Goal: Task Accomplishment & Management: Manage account settings

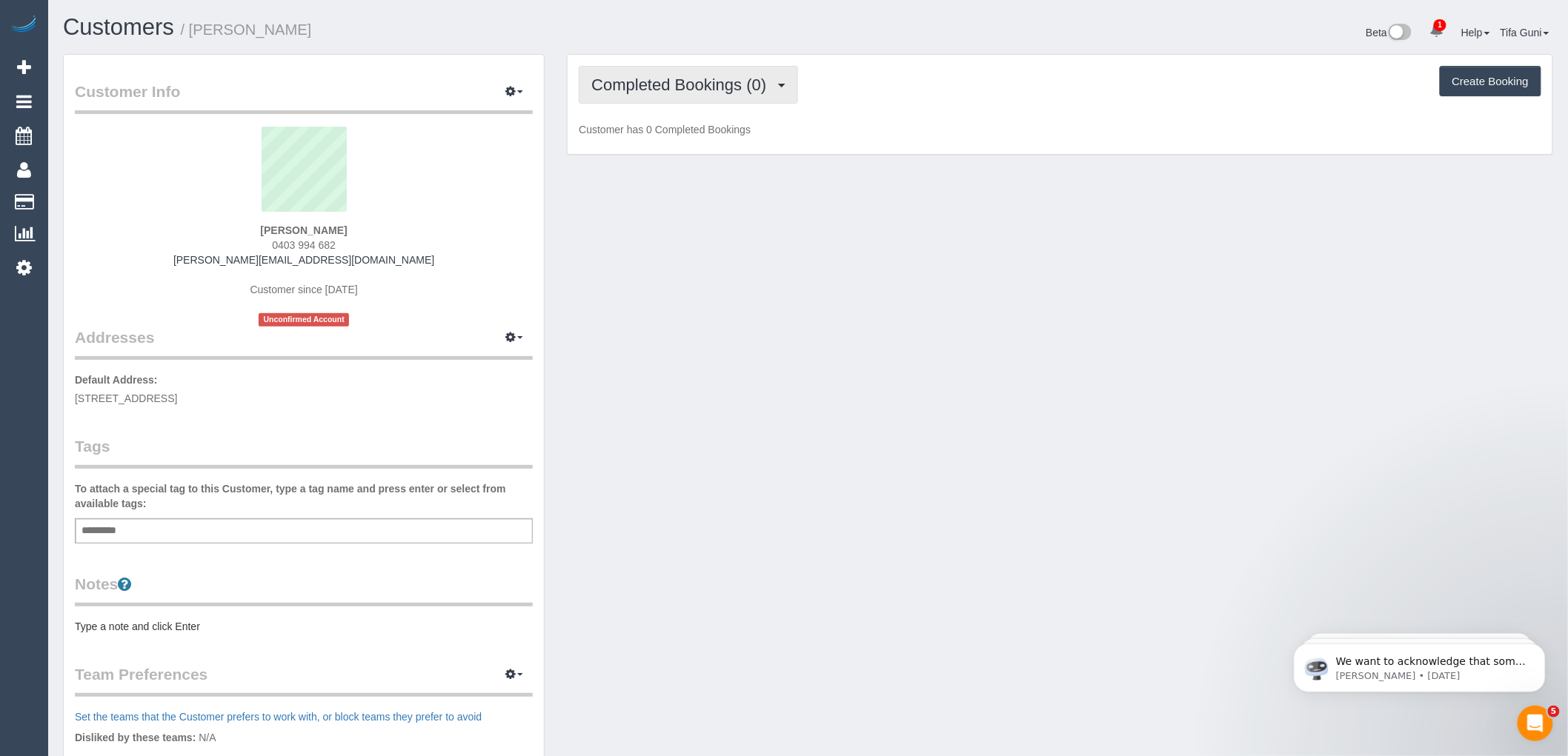
click at [730, 83] on span "Completed Bookings (0)" at bounding box center [682, 85] width 182 height 18
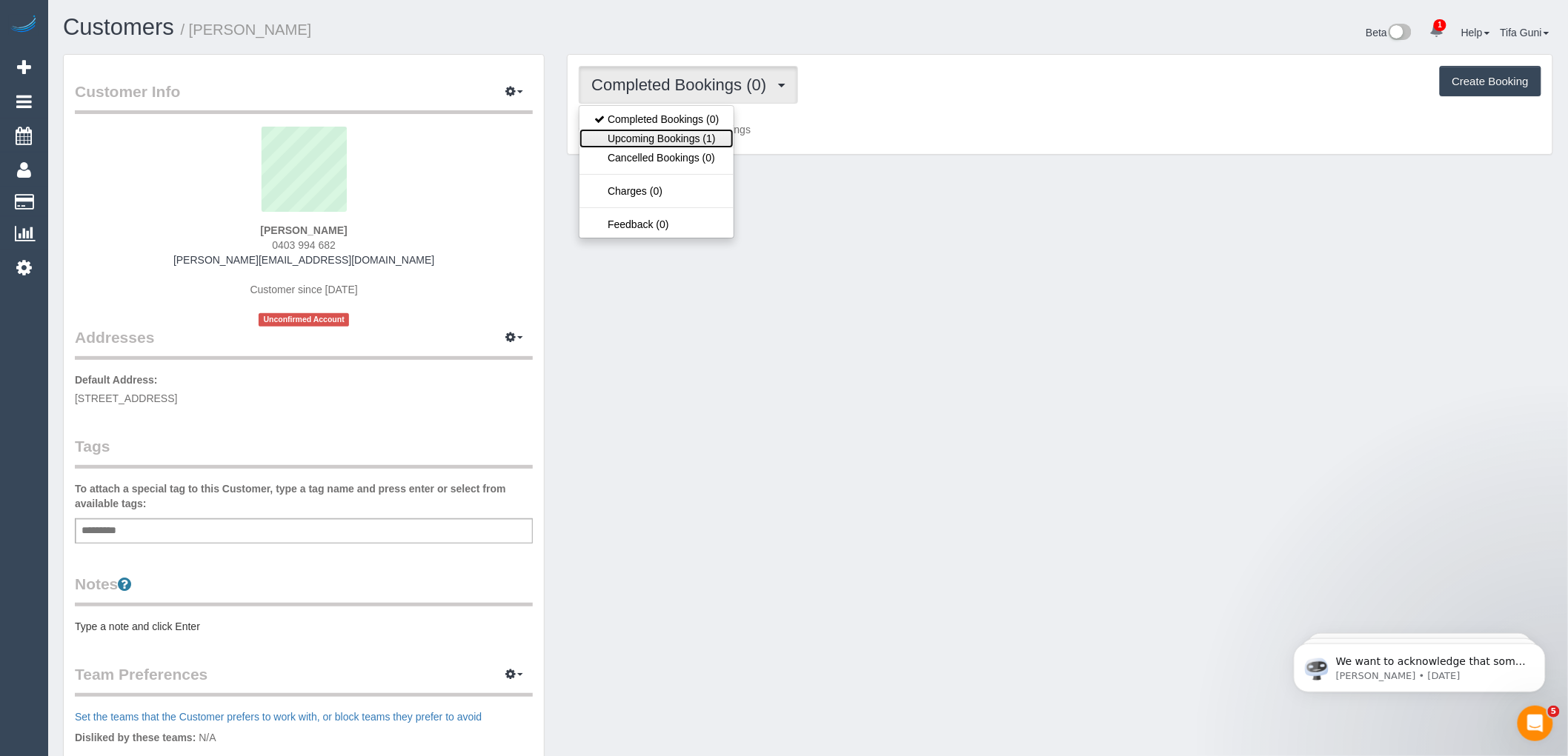
click at [709, 137] on link "Upcoming Bookings (1)" at bounding box center [656, 138] width 154 height 19
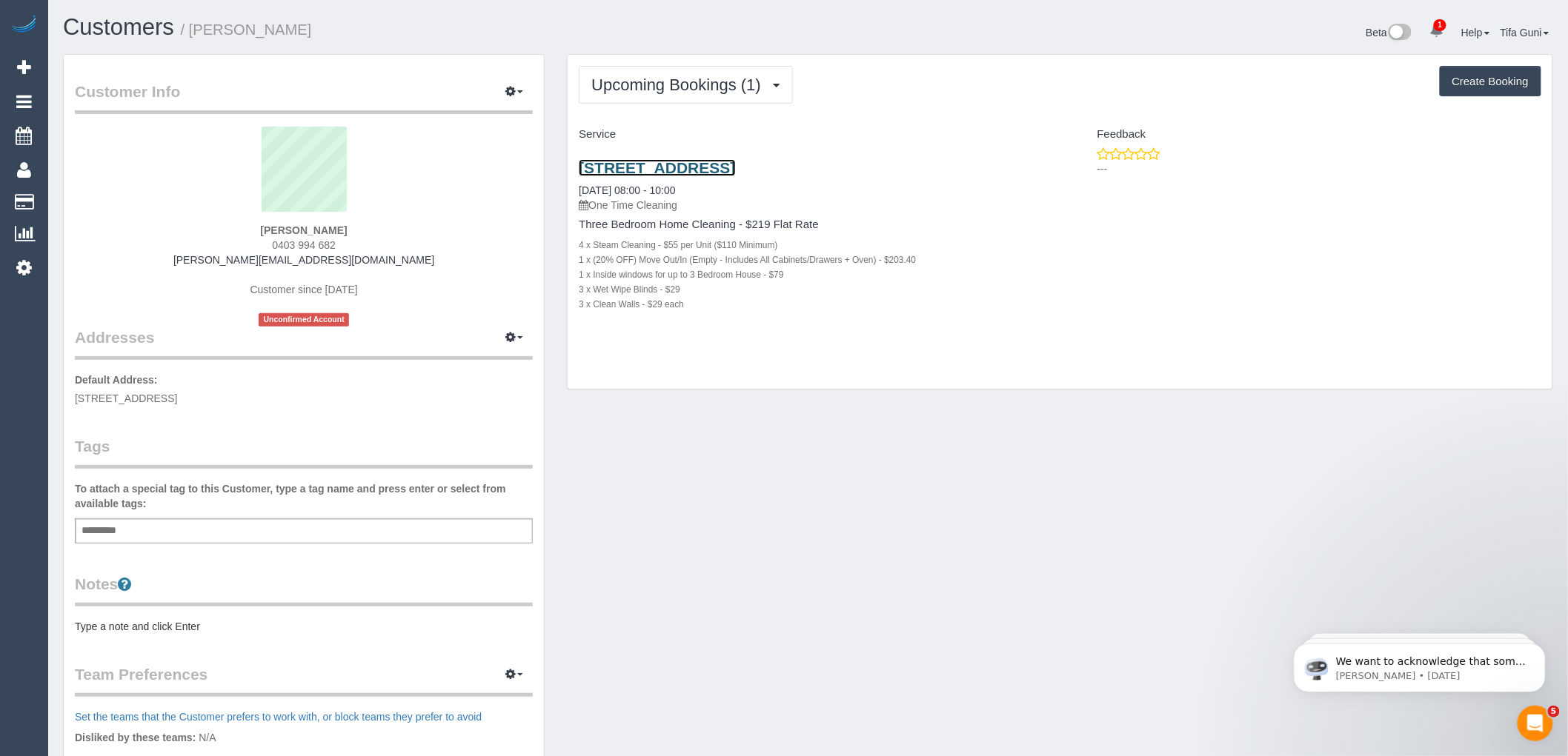
click at [713, 167] on link "[STREET_ADDRESS]" at bounding box center [657, 168] width 156 height 17
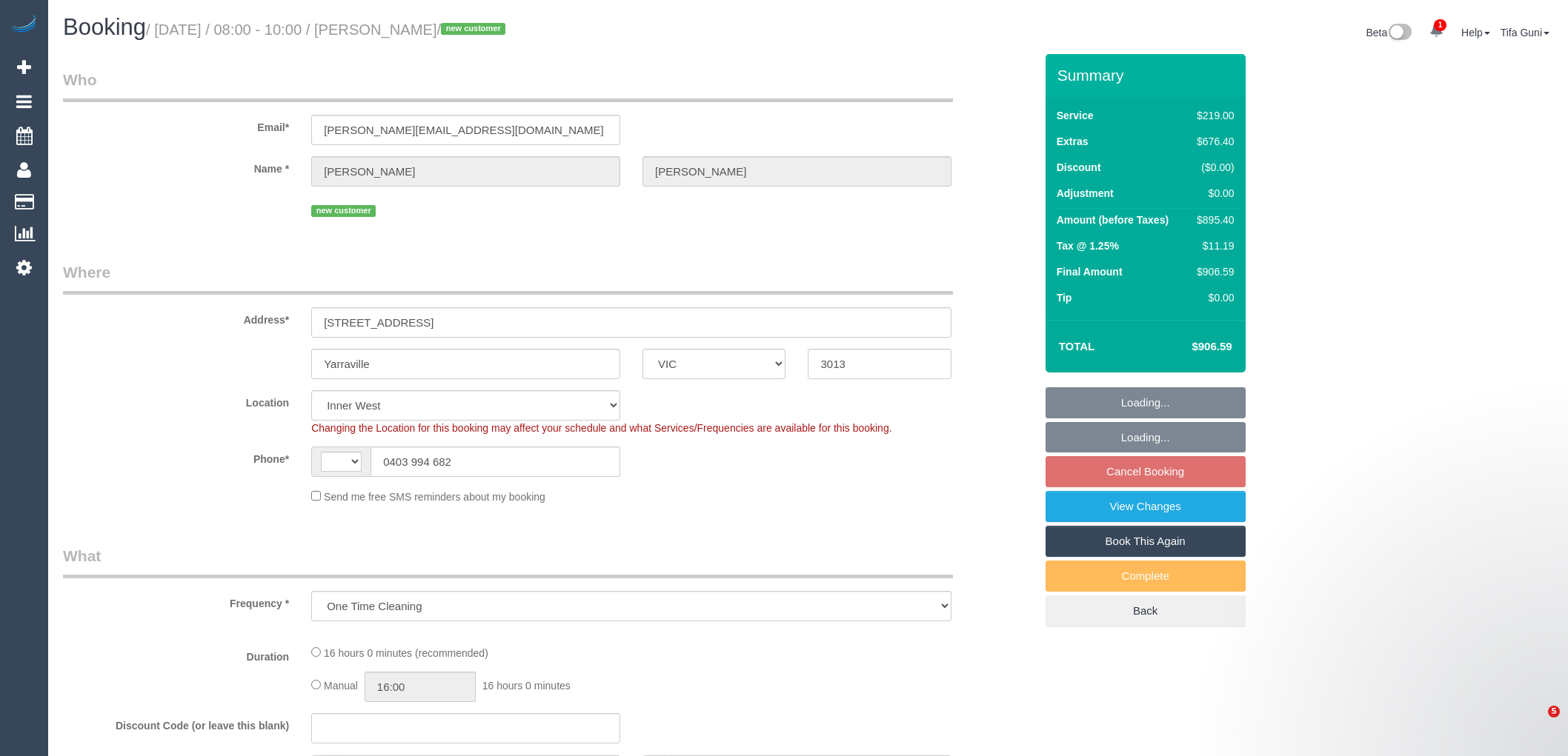
select select "VIC"
select select "object:714"
select select "string:AU"
select select "string:stripe-pm_1SDJmo2GScqysDRVV8hnrOJh"
select select "number:28"
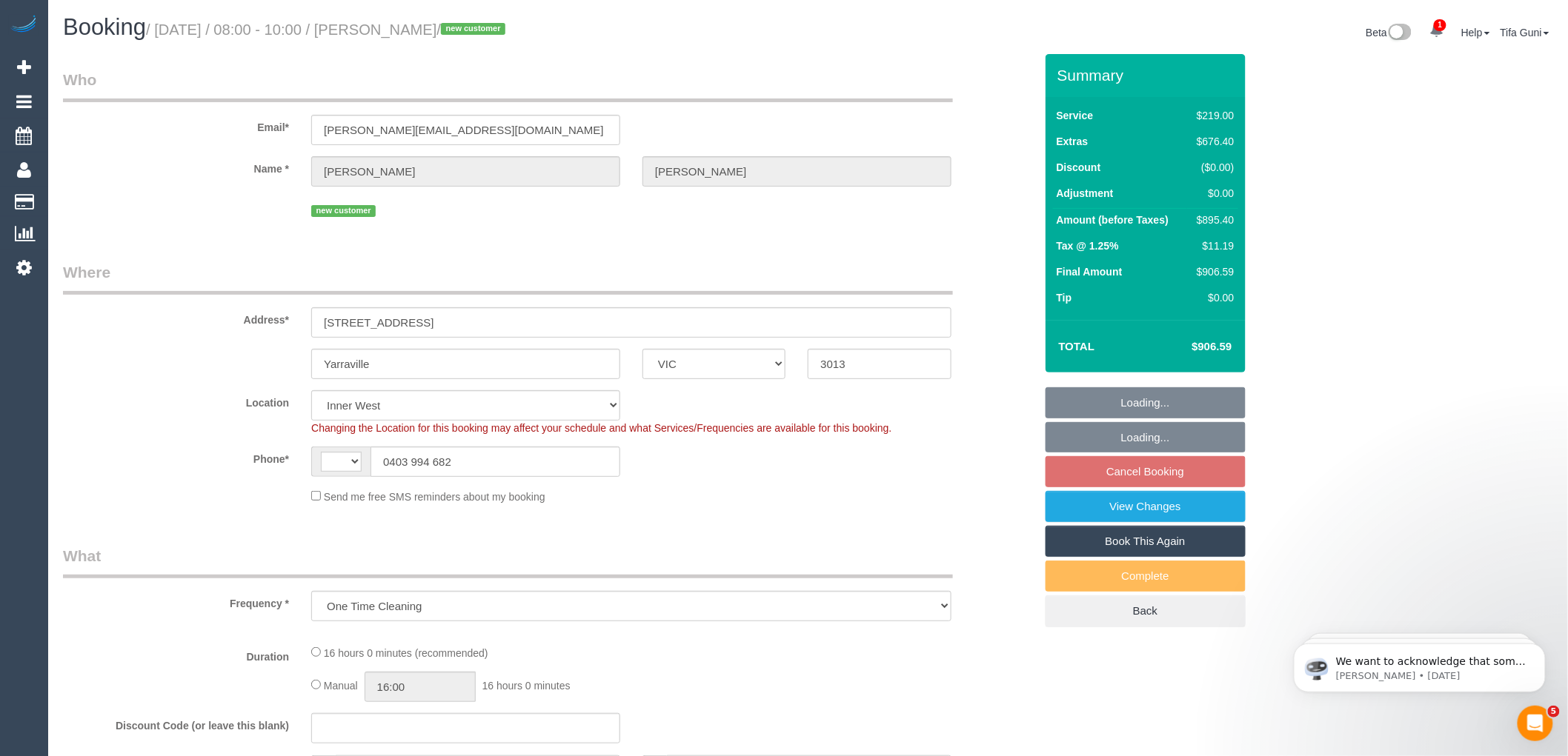
select select "number:14"
select select "number:18"
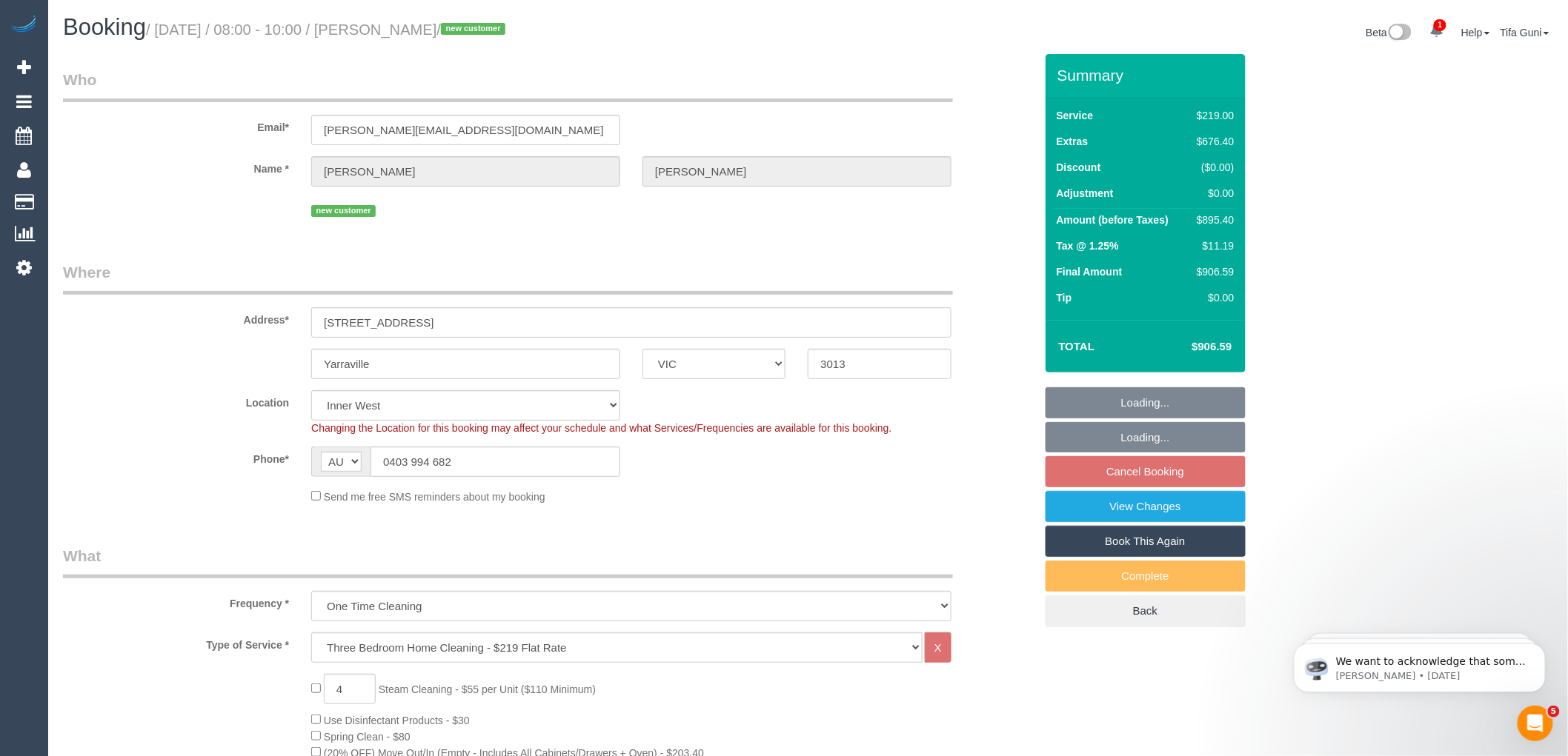
select select "spot2"
click at [323, 323] on input "9 Gray St" at bounding box center [631, 322] width 640 height 31
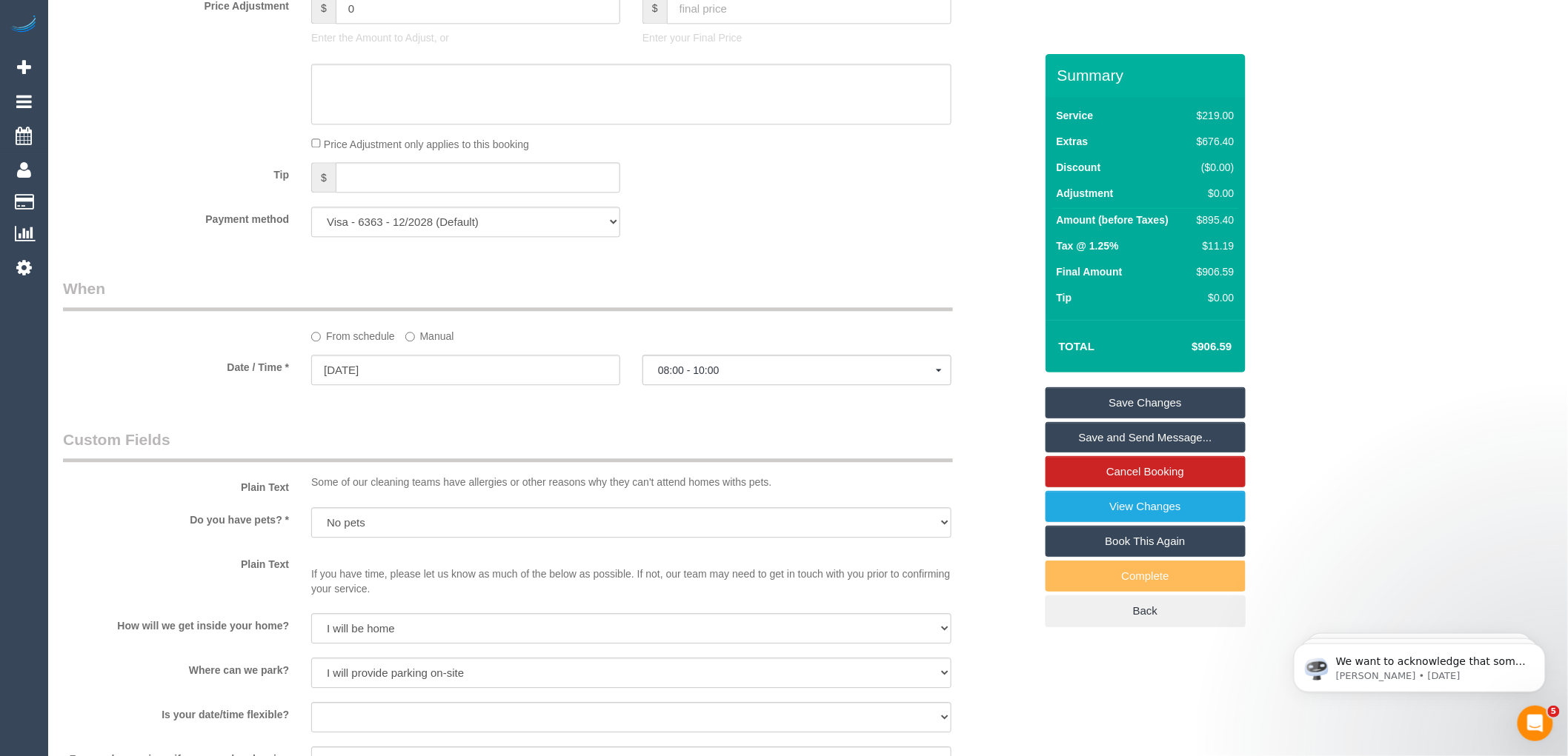
scroll to position [1316, 0]
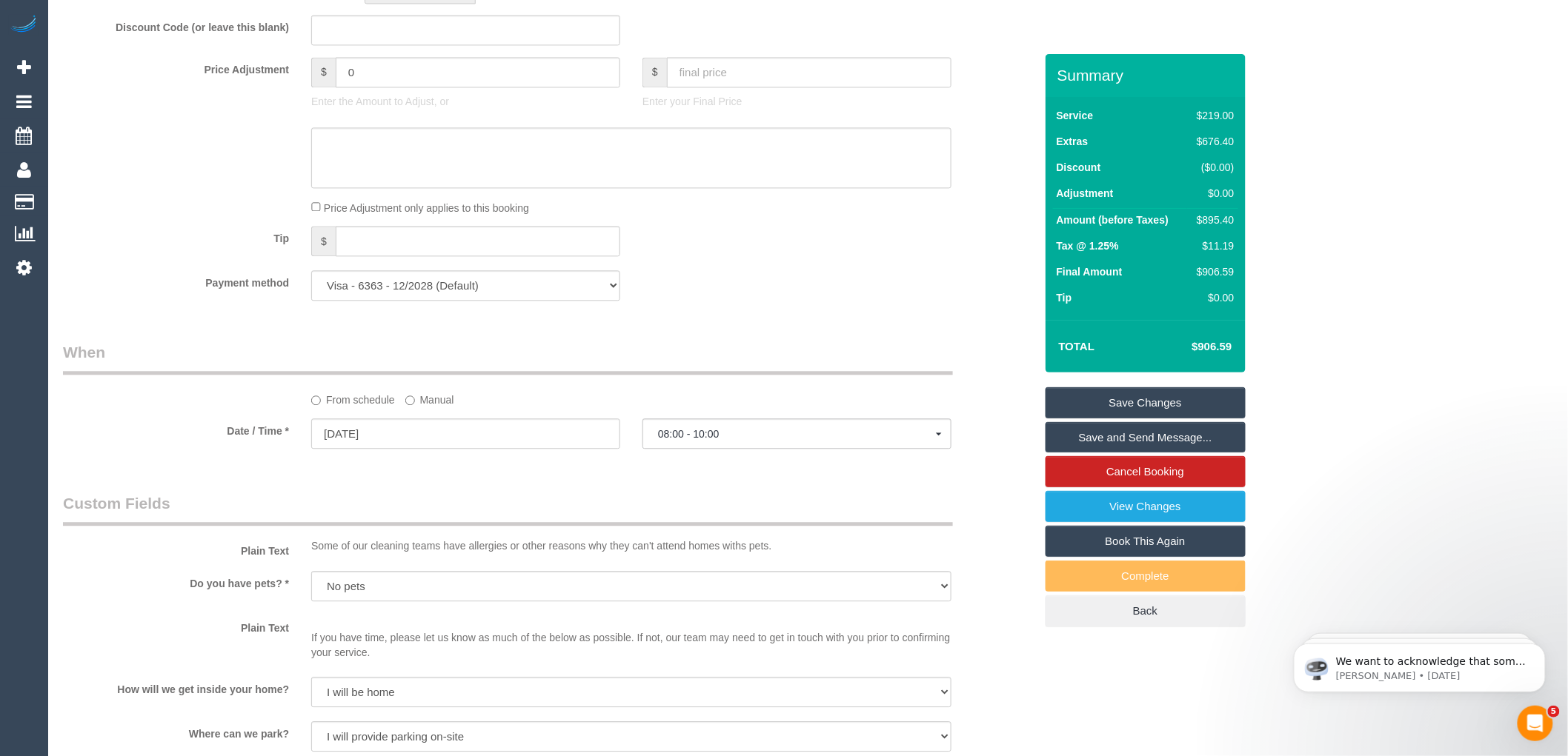
type input "19 Gray St"
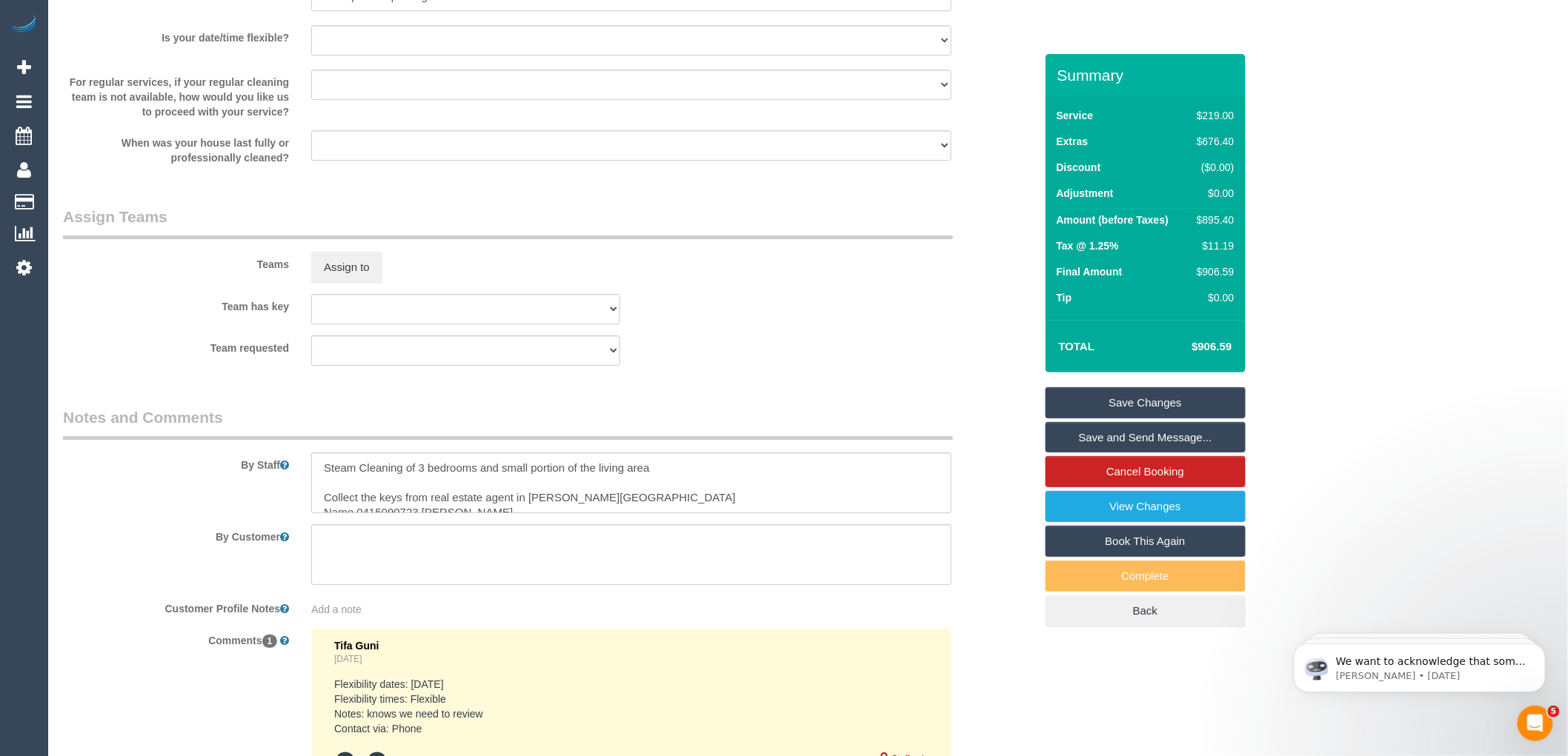
scroll to position [2139, 0]
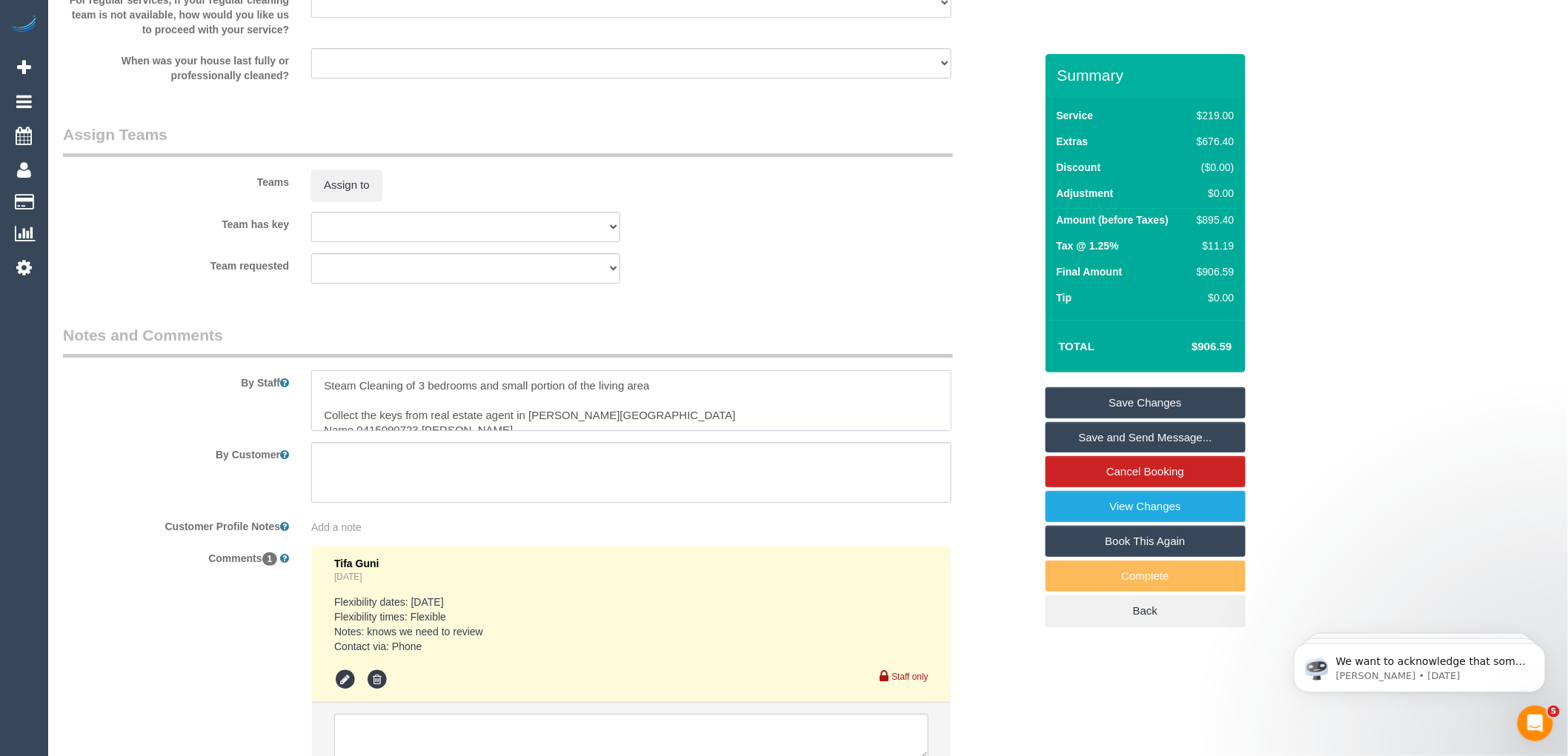
click at [615, 430] on textarea at bounding box center [631, 400] width 640 height 61
click at [510, 431] on textarea at bounding box center [631, 400] width 640 height 61
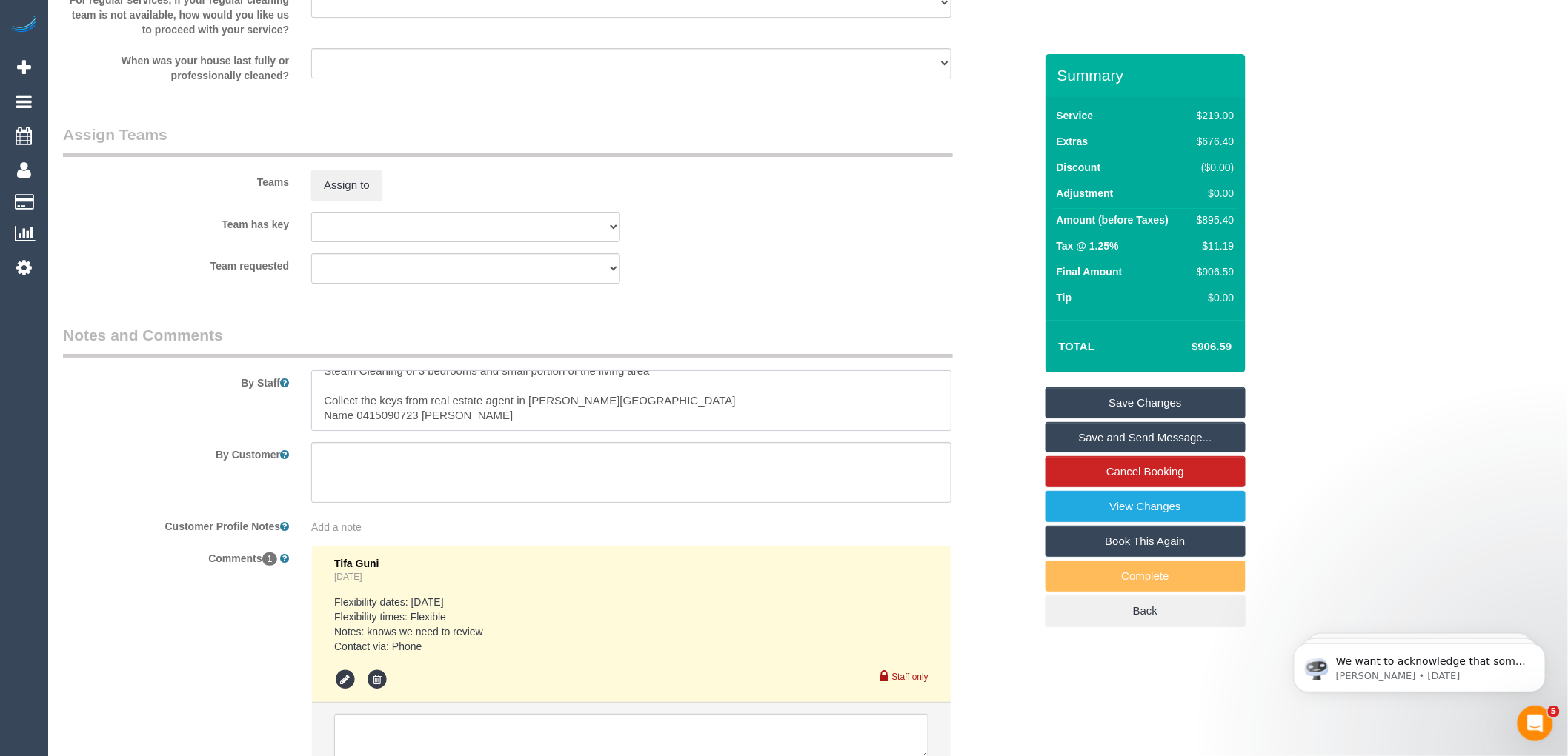
click at [481, 424] on textarea at bounding box center [631, 400] width 640 height 61
click at [526, 401] on textarea at bounding box center [631, 400] width 640 height 61
drag, startPoint x: 624, startPoint y: 398, endPoint x: 515, endPoint y: 409, distance: 109.6
click at [515, 409] on textarea at bounding box center [631, 400] width 640 height 61
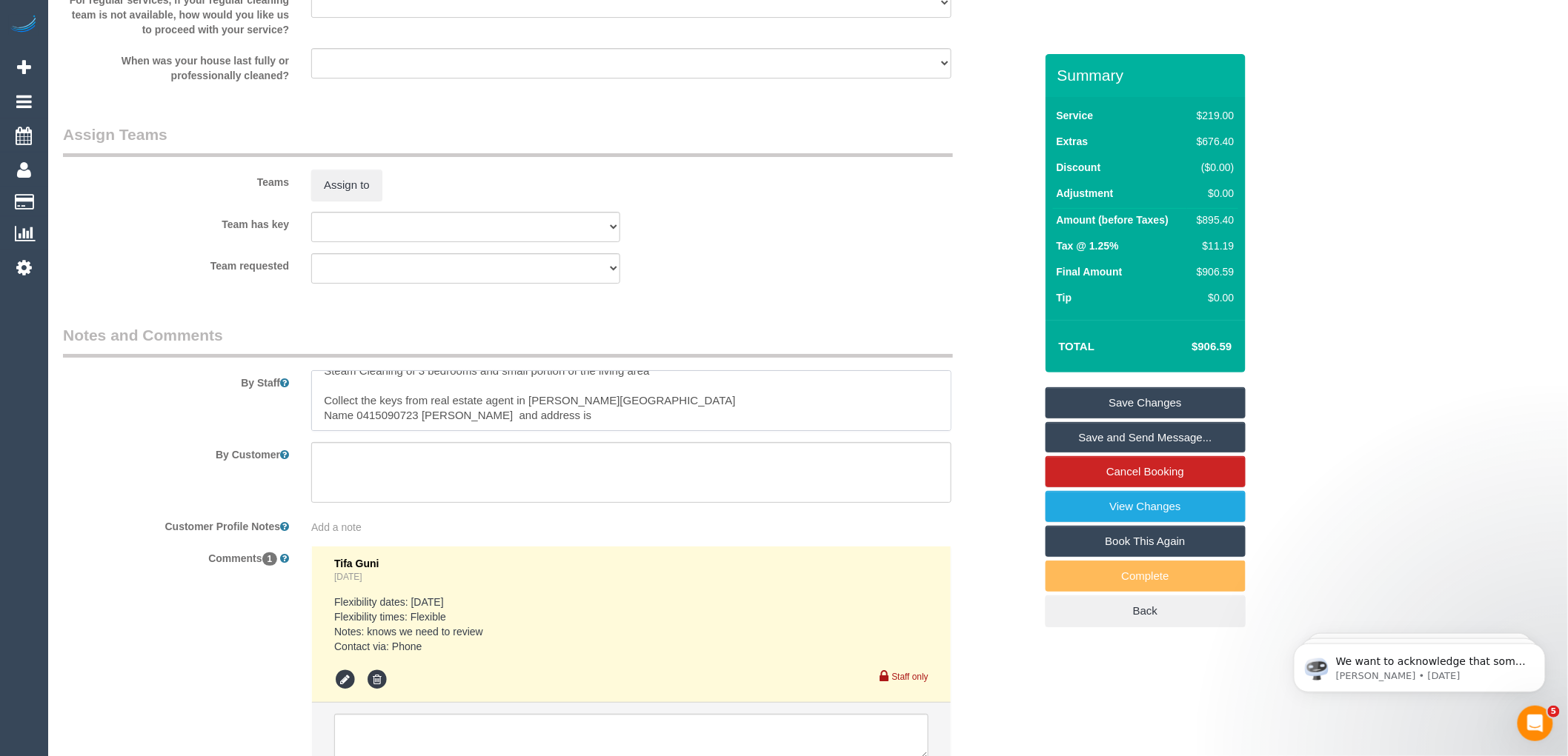
click at [553, 406] on textarea at bounding box center [631, 400] width 640 height 61
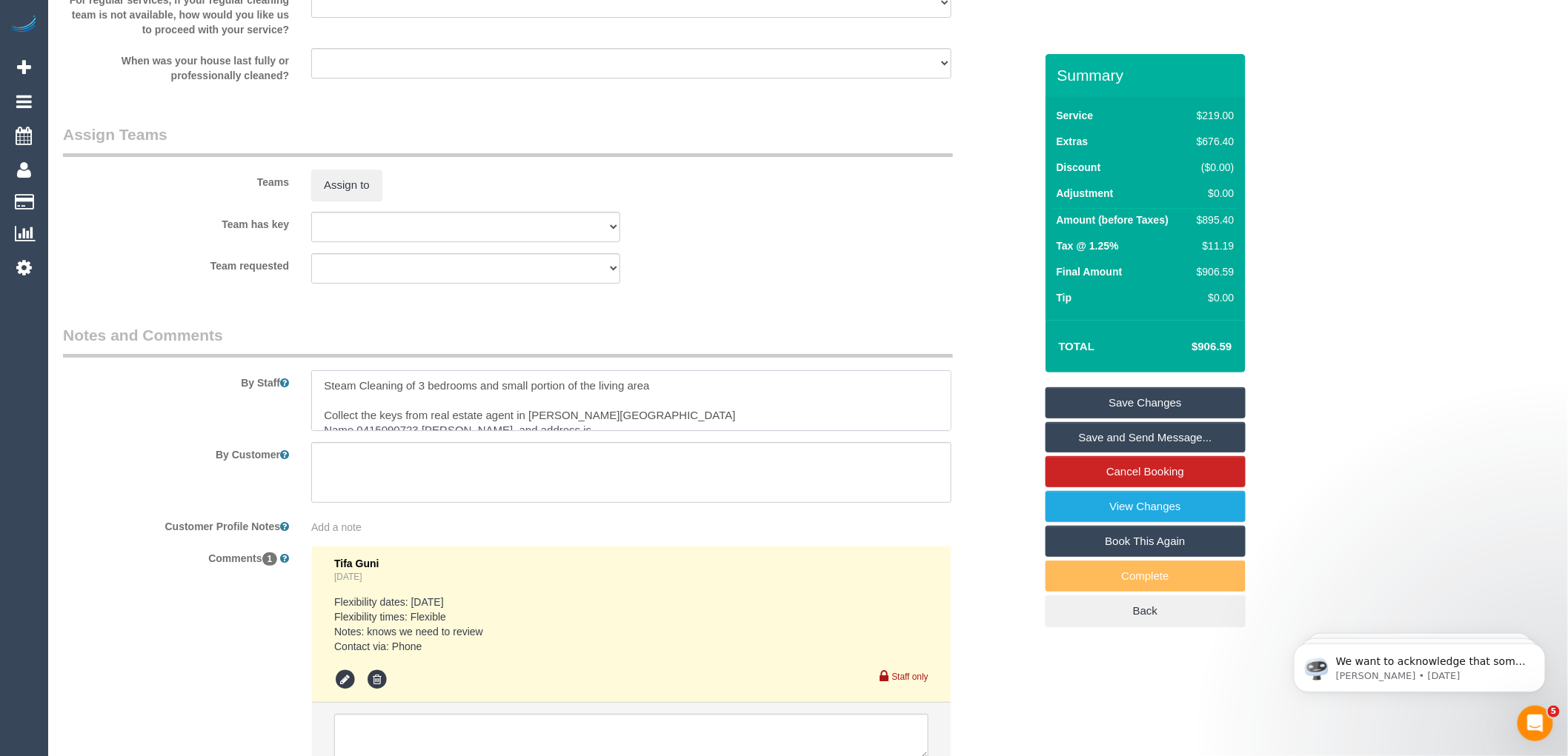
drag, startPoint x: 616, startPoint y: 405, endPoint x: 535, endPoint y: 414, distance: 81.5
click at [535, 414] on textarea at bounding box center [631, 400] width 640 height 61
drag, startPoint x: 868, startPoint y: 418, endPoint x: 916, endPoint y: 423, distance: 48.3
click at [868, 419] on textarea at bounding box center [631, 400] width 640 height 61
click at [660, 422] on textarea at bounding box center [631, 400] width 640 height 61
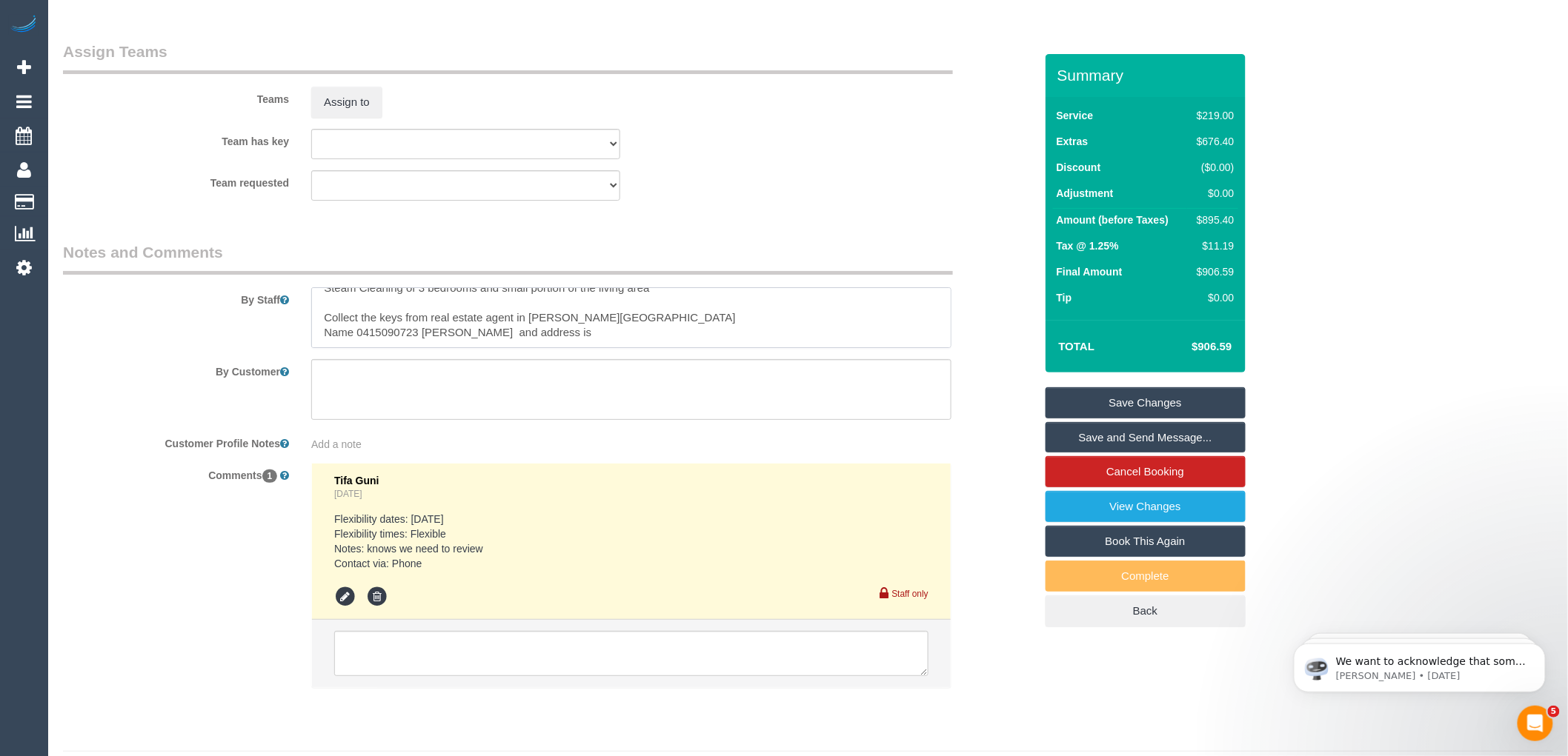
scroll to position [30, 0]
drag, startPoint x: 606, startPoint y: 327, endPoint x: 530, endPoint y: 323, distance: 76.1
click at [530, 323] on textarea at bounding box center [631, 317] width 640 height 61
paste textarea "20 Douglas Parade, Williamstown"
click at [524, 317] on textarea at bounding box center [631, 317] width 640 height 61
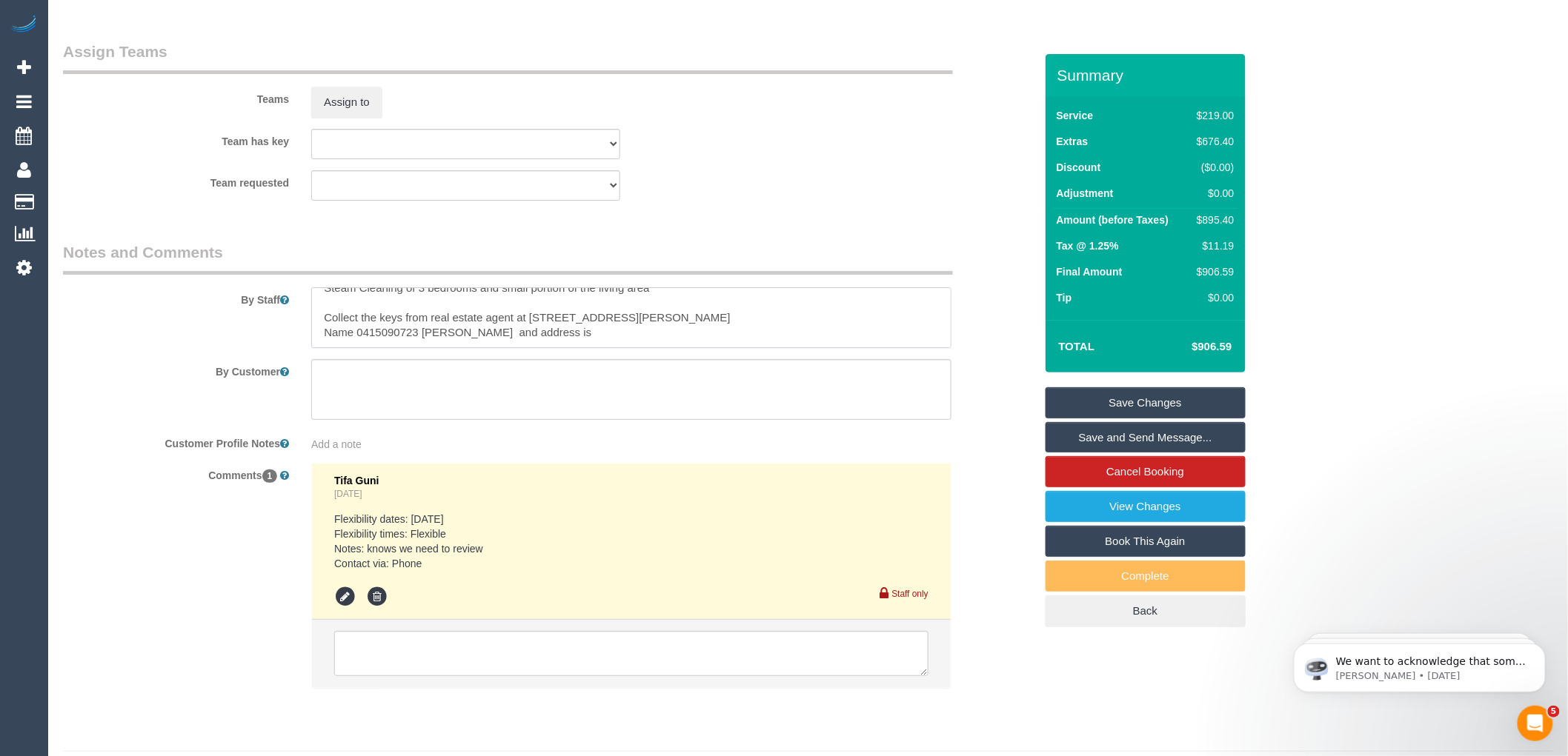
click at [323, 339] on textarea at bounding box center [631, 317] width 640 height 61
drag, startPoint x: 420, startPoint y: 329, endPoint x: 469, endPoint y: 335, distance: 49.4
click at [469, 335] on textarea at bounding box center [631, 317] width 640 height 61
click at [354, 345] on textarea at bounding box center [631, 317] width 640 height 61
click at [356, 337] on textarea at bounding box center [631, 317] width 640 height 61
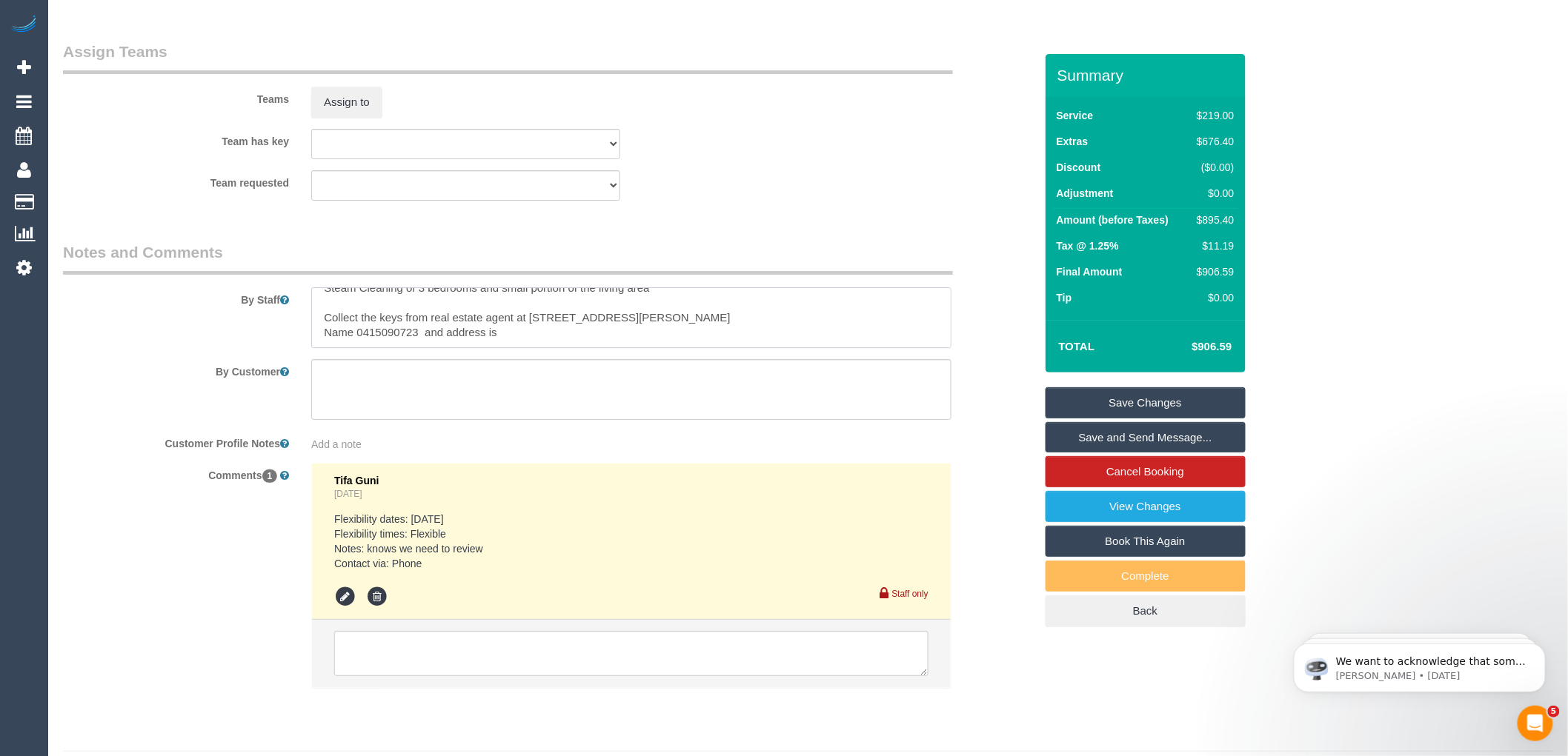
paste textarea "Mitchelle"
click at [321, 334] on textarea at bounding box center [631, 317] width 640 height 61
click at [431, 330] on textarea at bounding box center [631, 317] width 640 height 61
click at [448, 348] on textarea at bounding box center [631, 317] width 640 height 61
click at [433, 330] on textarea at bounding box center [631, 317] width 640 height 61
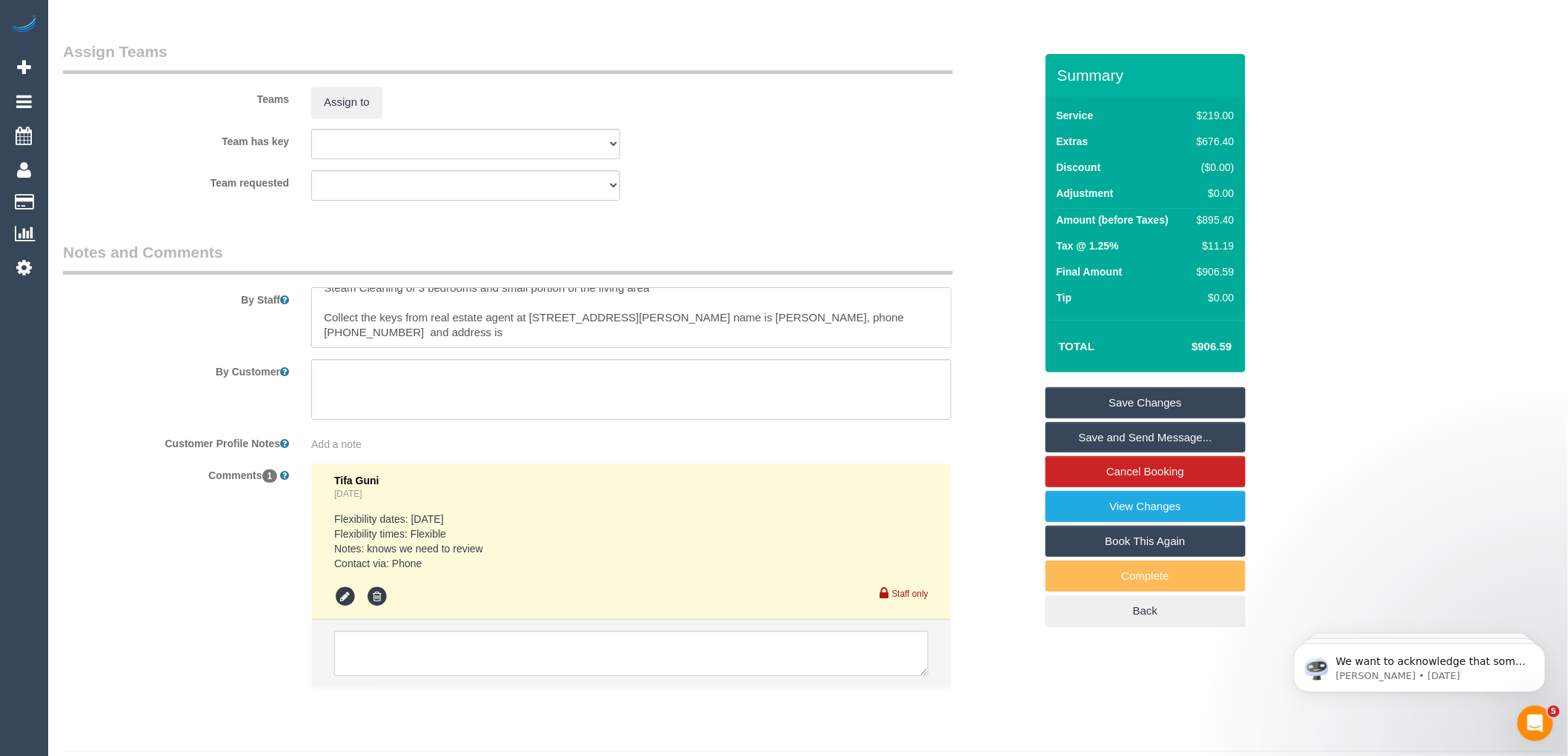
type textarea "Steam Cleaning of 3 bedrooms and small portion of the living area Collect the k…"
click at [500, 452] on div "Add a note" at bounding box center [631, 443] width 640 height 15
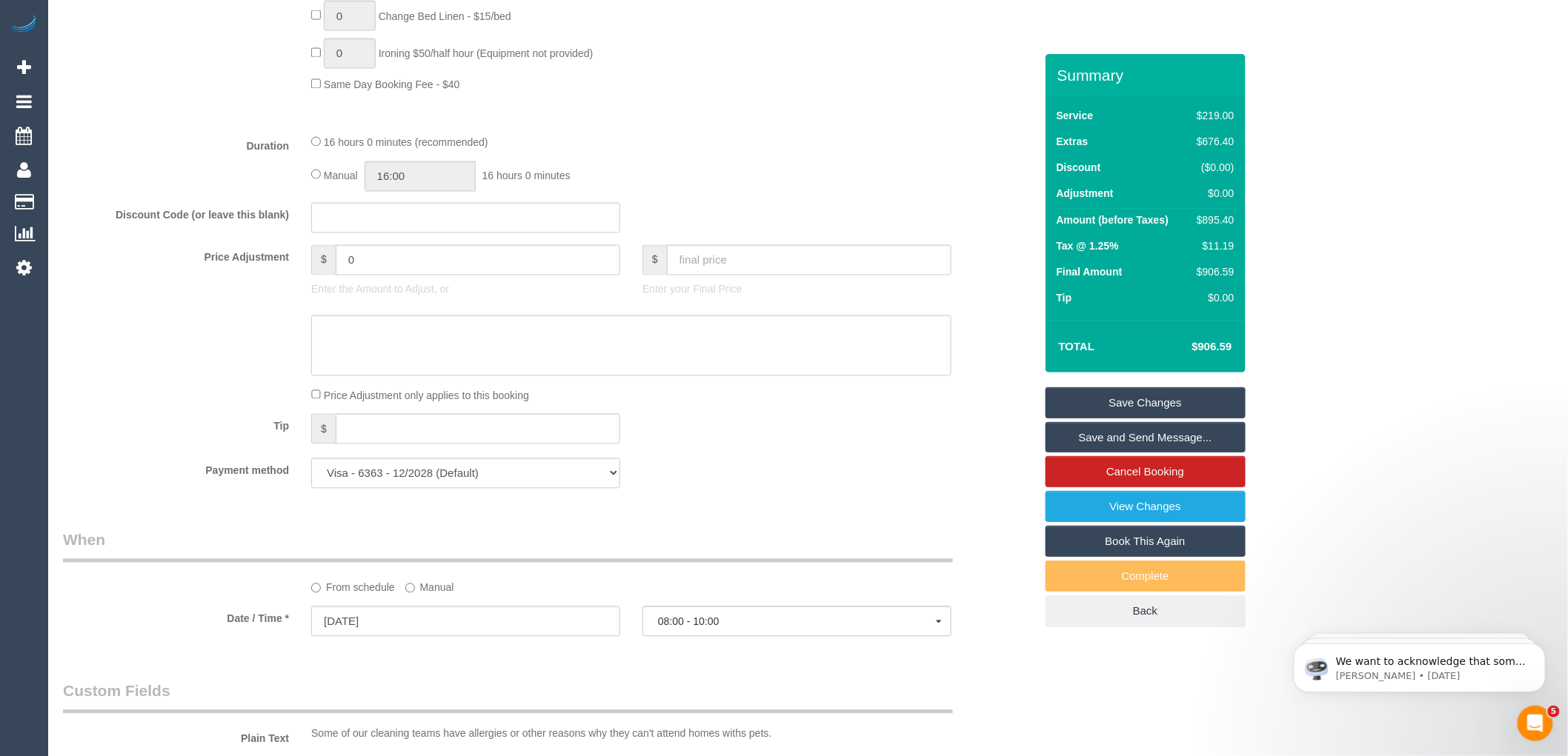
scroll to position [1151, 0]
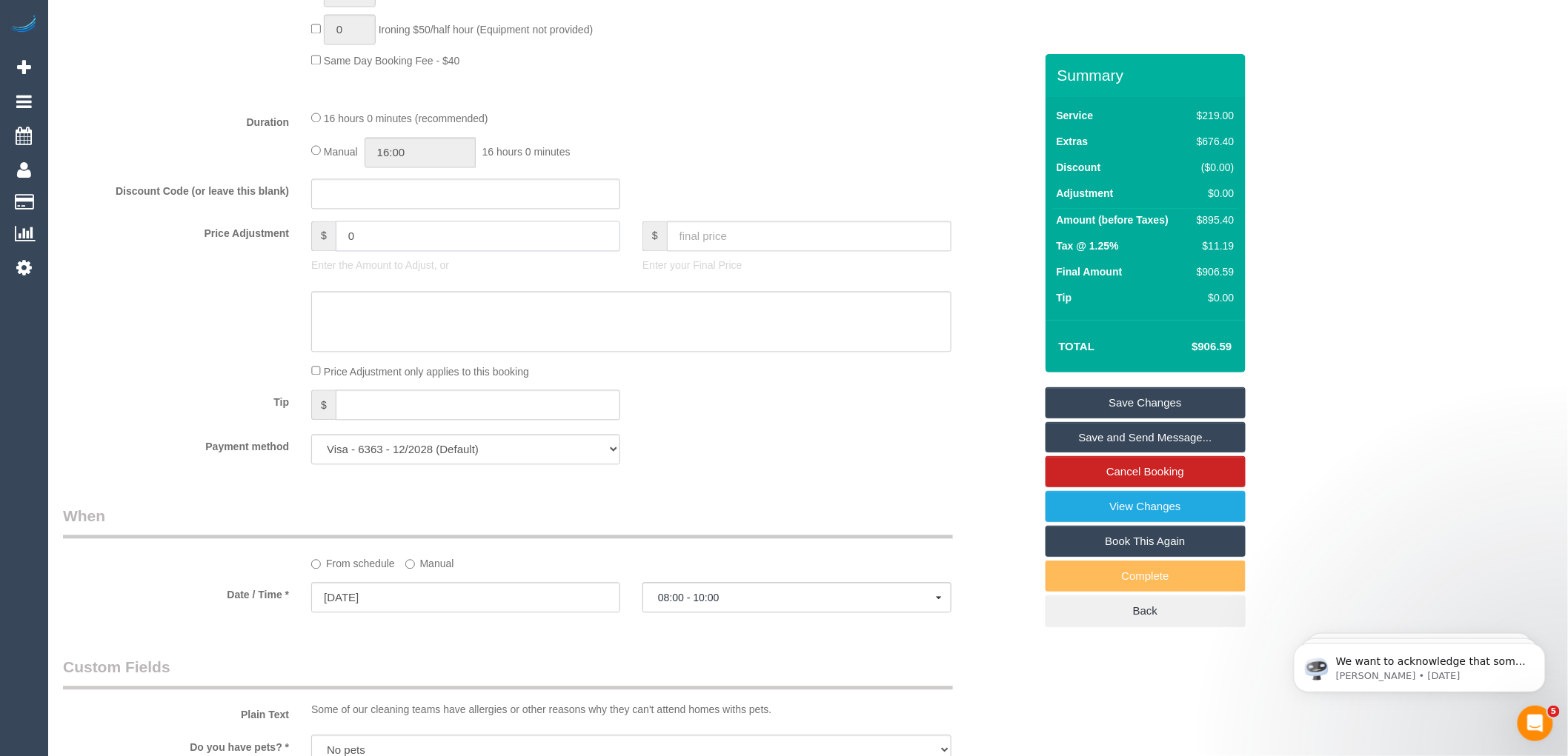
click at [381, 252] on input "0" at bounding box center [477, 237] width 284 height 31
type input "35"
click at [345, 338] on textarea at bounding box center [631, 322] width 640 height 61
type textarea "For picking up keys and returning them"
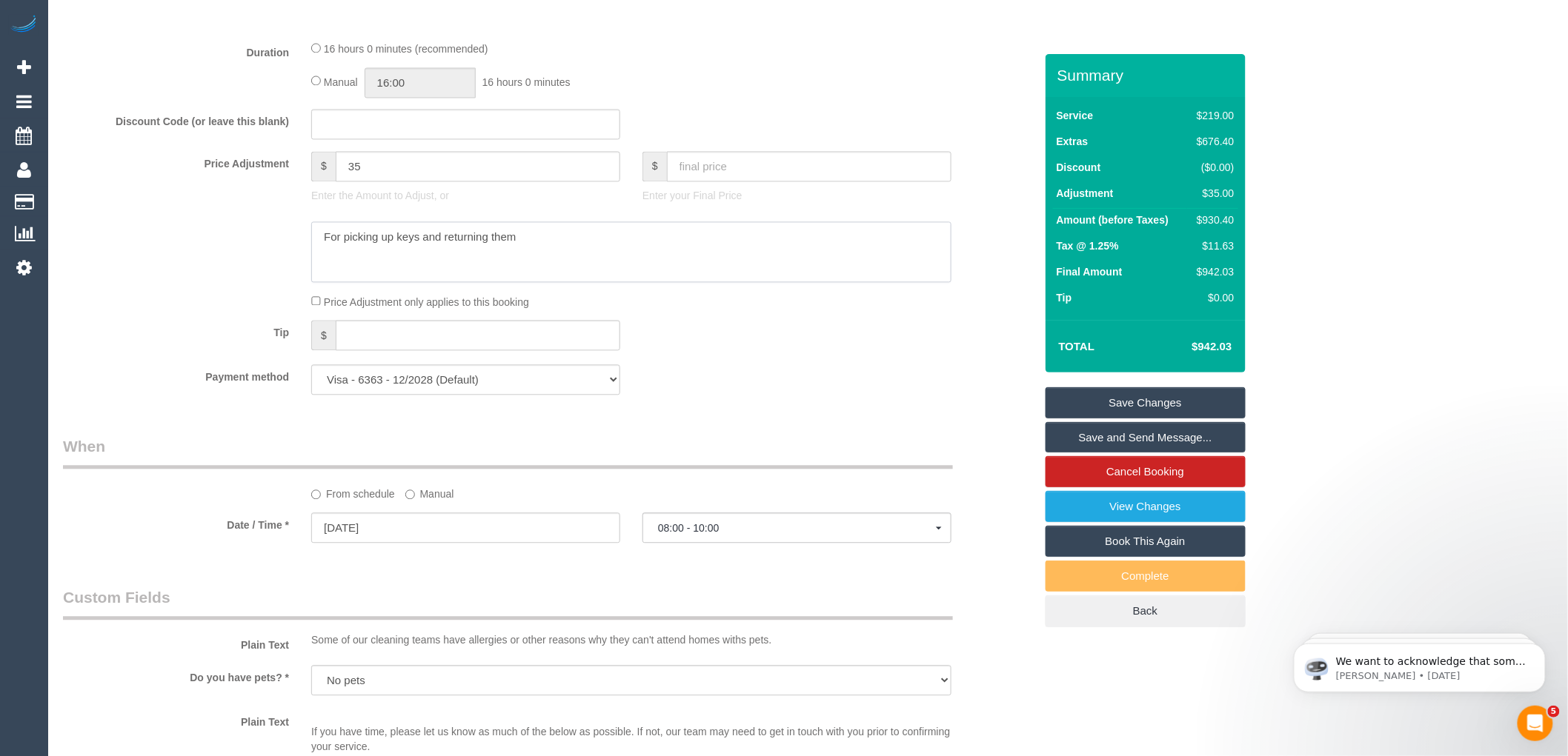
scroll to position [1234, 0]
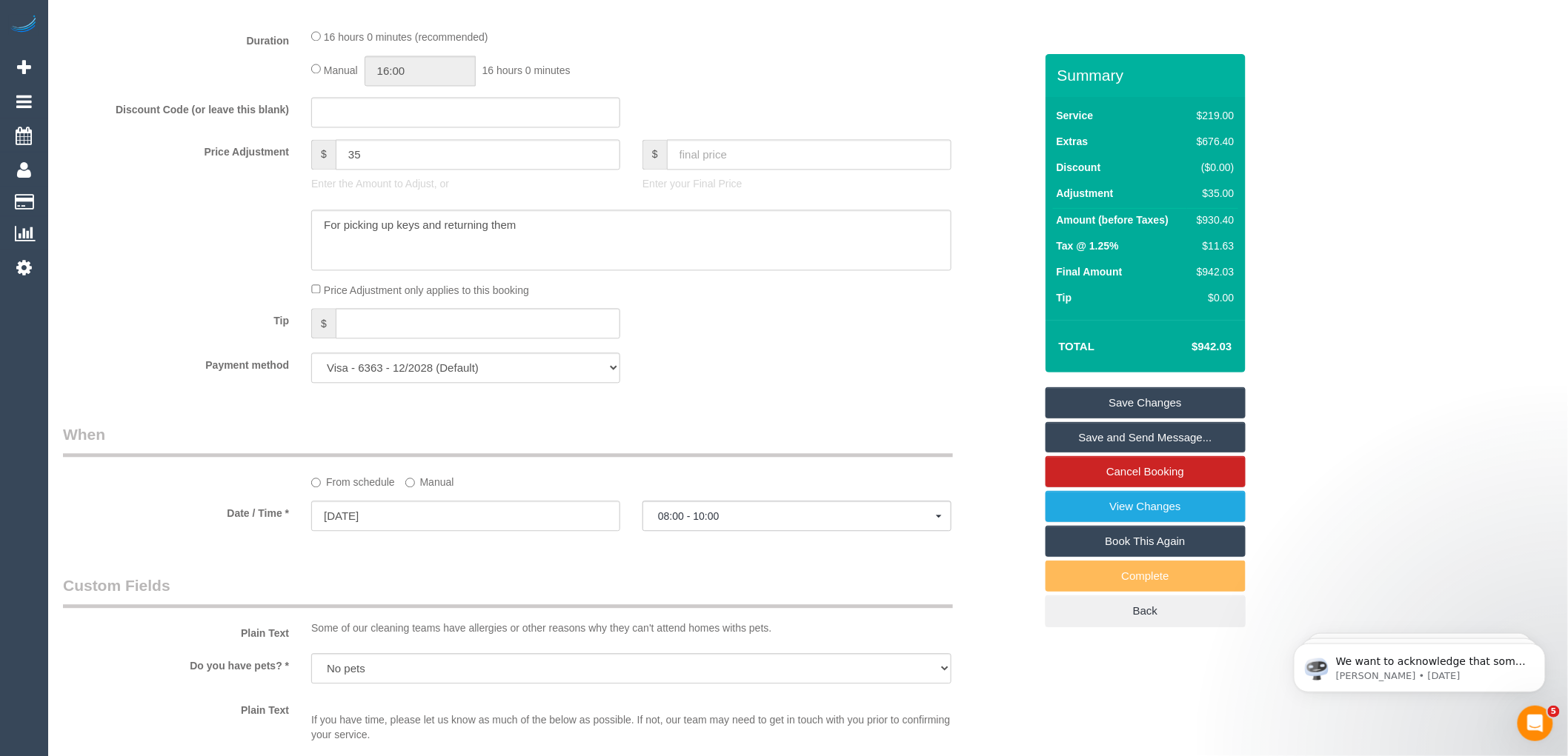
click at [1134, 401] on link "Save Changes" at bounding box center [1145, 403] width 200 height 31
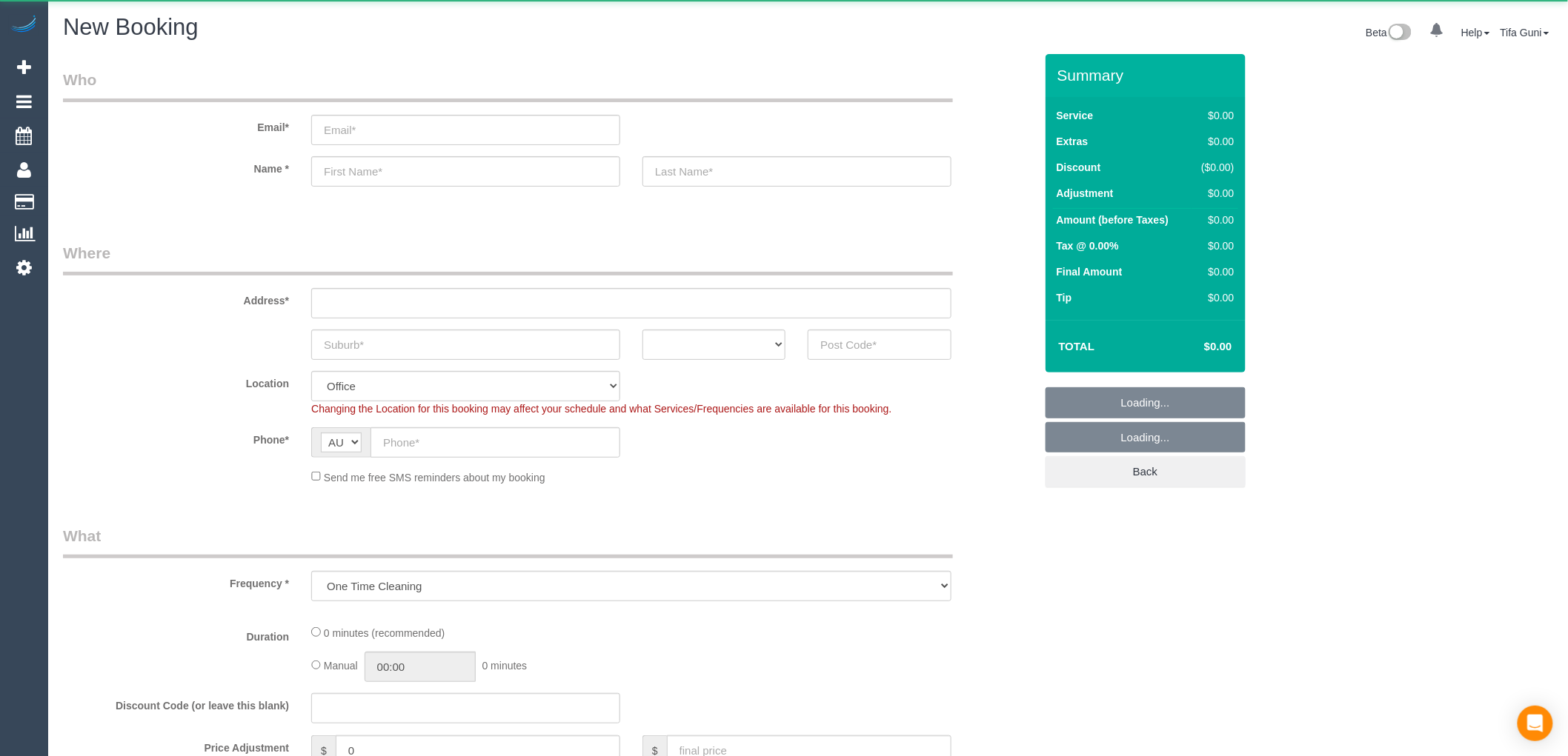
select select "object:822"
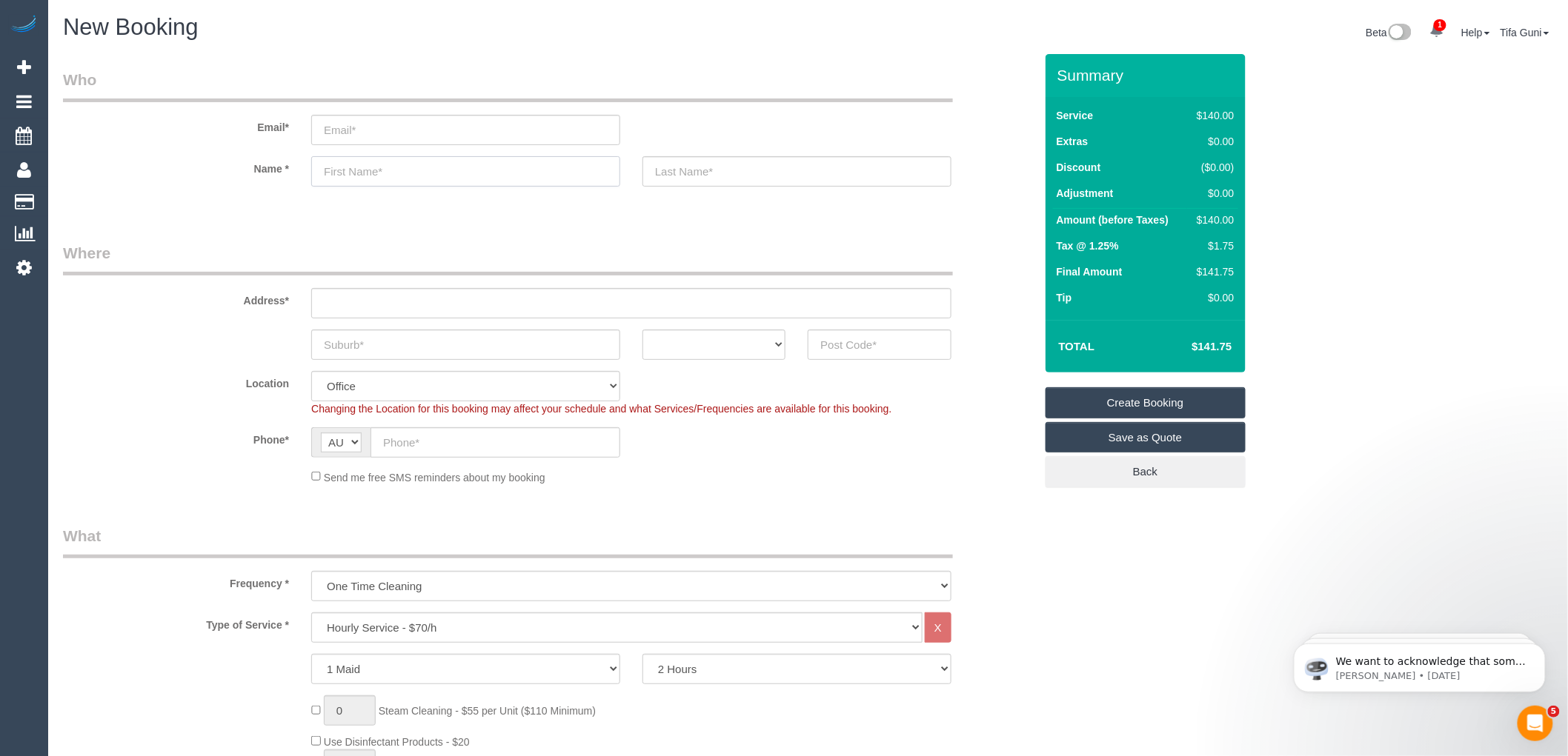
click at [387, 172] on input "text" at bounding box center [465, 172] width 309 height 31
paste input "Kylie Candy"
drag, startPoint x: 405, startPoint y: 165, endPoint x: 353, endPoint y: 165, distance: 52.0
click at [353, 165] on input "Kylie Candy" at bounding box center [465, 172] width 309 height 31
type input "Kylie"
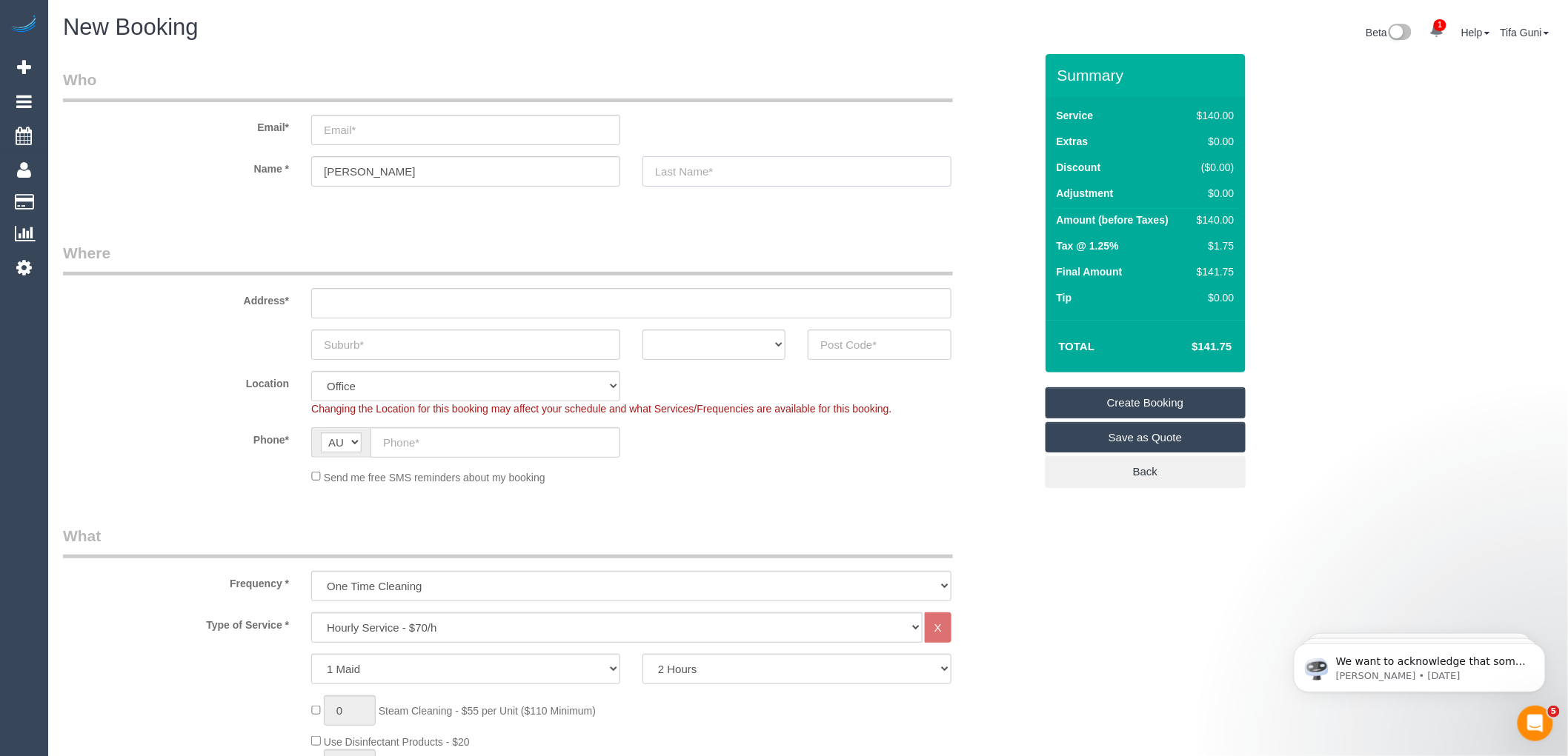
click at [726, 176] on input "text" at bounding box center [796, 172] width 309 height 31
paste input "Candy"
type input "Candy"
click at [404, 134] on input "email" at bounding box center [465, 130] width 309 height 31
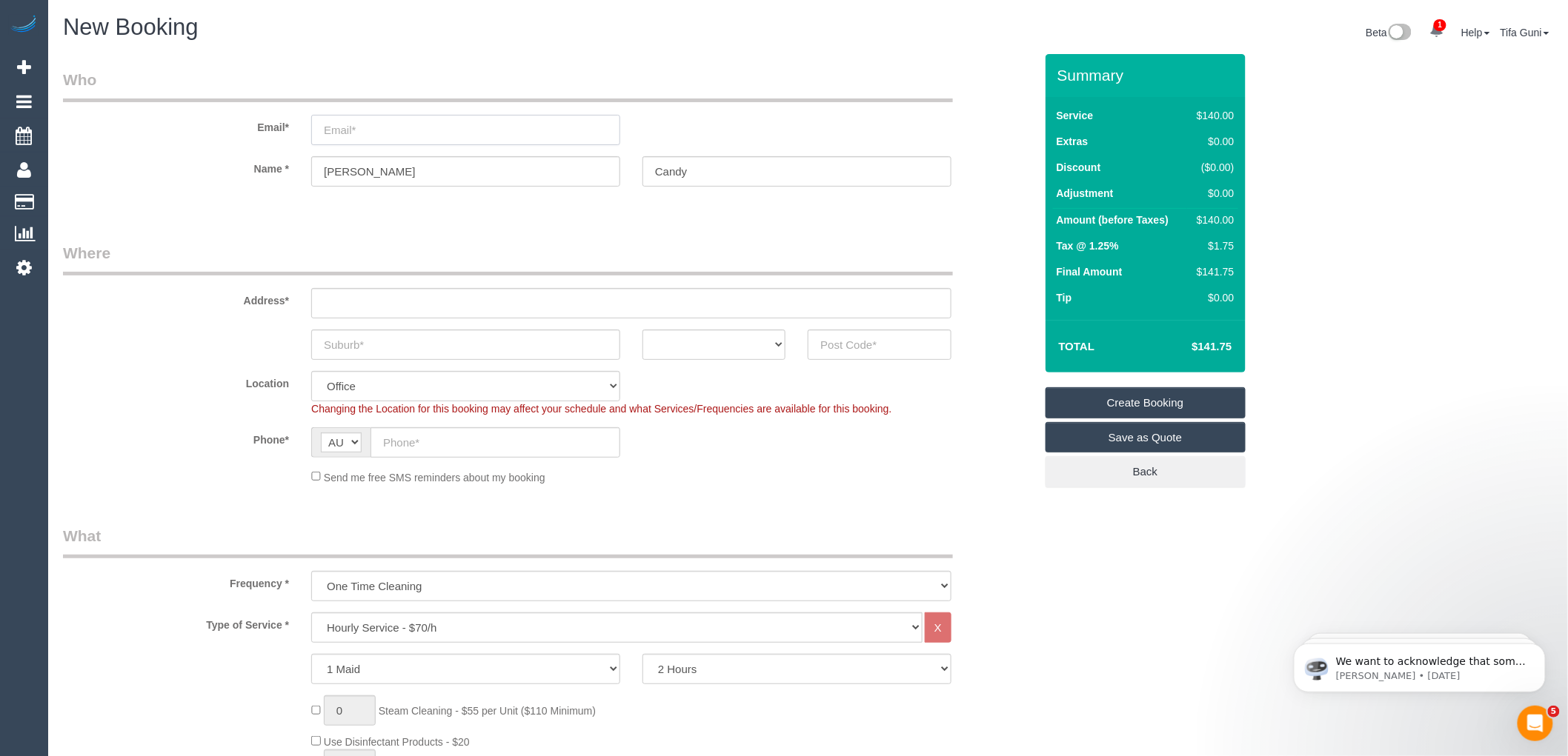
click at [366, 133] on input "email" at bounding box center [465, 130] width 309 height 31
paste input "truebloodfan85@gmail.com"
type input "truebloodfan85@gmail.com"
click at [359, 301] on input "text" at bounding box center [631, 303] width 640 height 31
click at [380, 302] on input "text" at bounding box center [631, 303] width 640 height 31
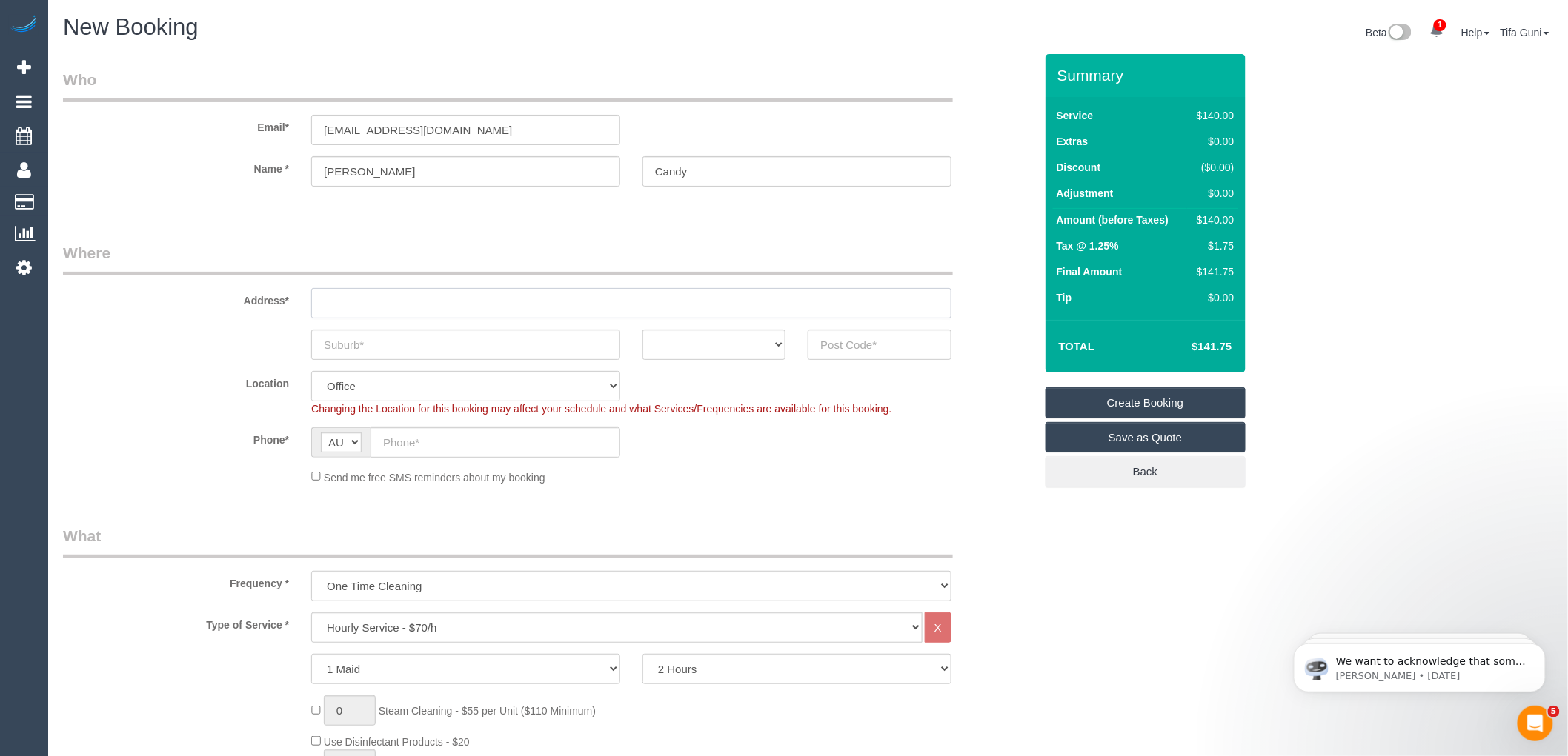
paste input "14 Sydney St, Footscray VIC"
drag, startPoint x: 392, startPoint y: 301, endPoint x: 447, endPoint y: 308, distance: 55.4
click at [447, 308] on input "14 Sydney St, Footscray VIC" at bounding box center [631, 303] width 640 height 31
type input "14 Sydney St,VIC"
click at [360, 349] on input "text" at bounding box center [465, 345] width 309 height 31
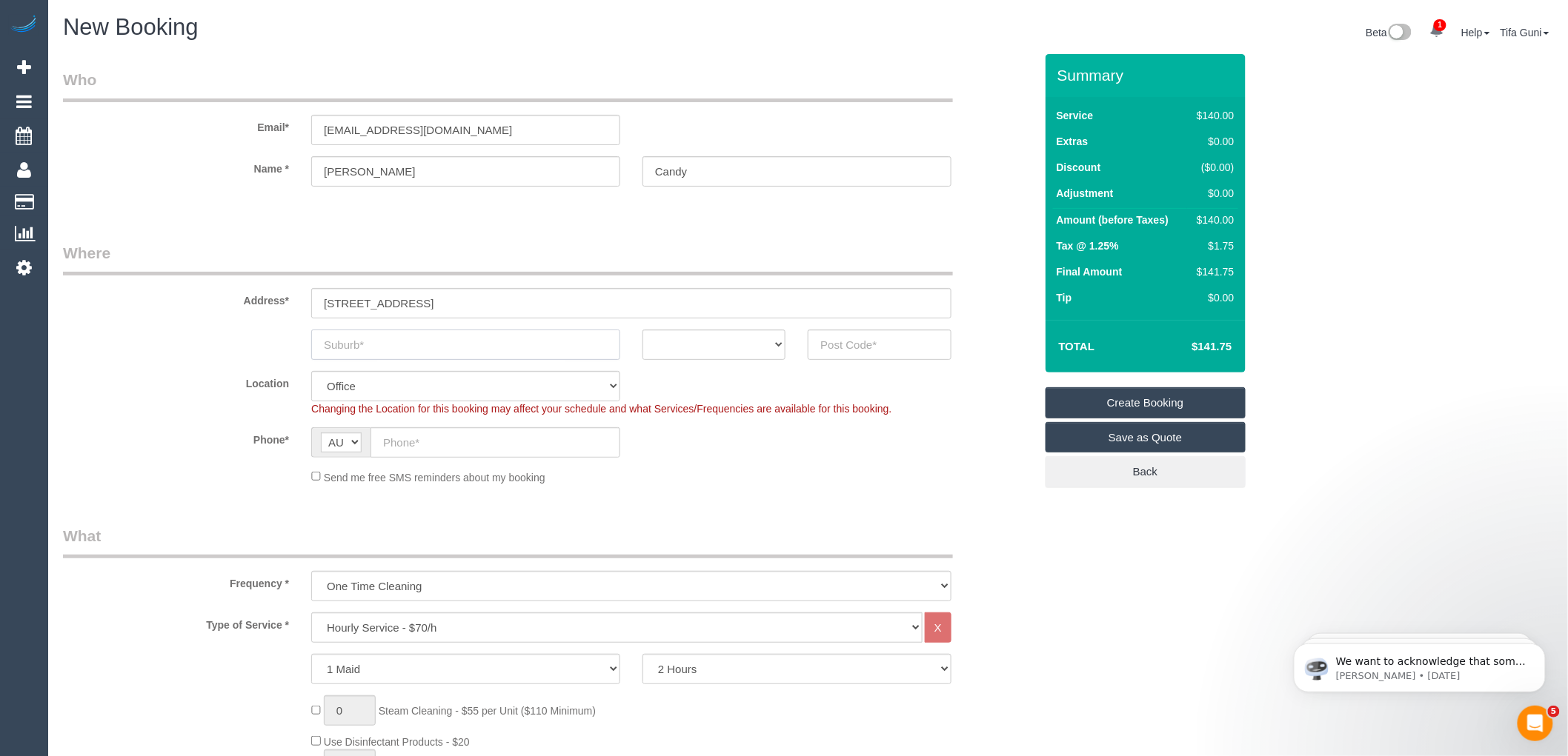
paste input "Footscray"
click at [326, 345] on input "Footscray" at bounding box center [465, 345] width 309 height 31
click at [383, 349] on input "Footscray" at bounding box center [465, 345] width 309 height 31
type input "Footscray"
drag, startPoint x: 434, startPoint y: 301, endPoint x: 400, endPoint y: 299, distance: 34.1
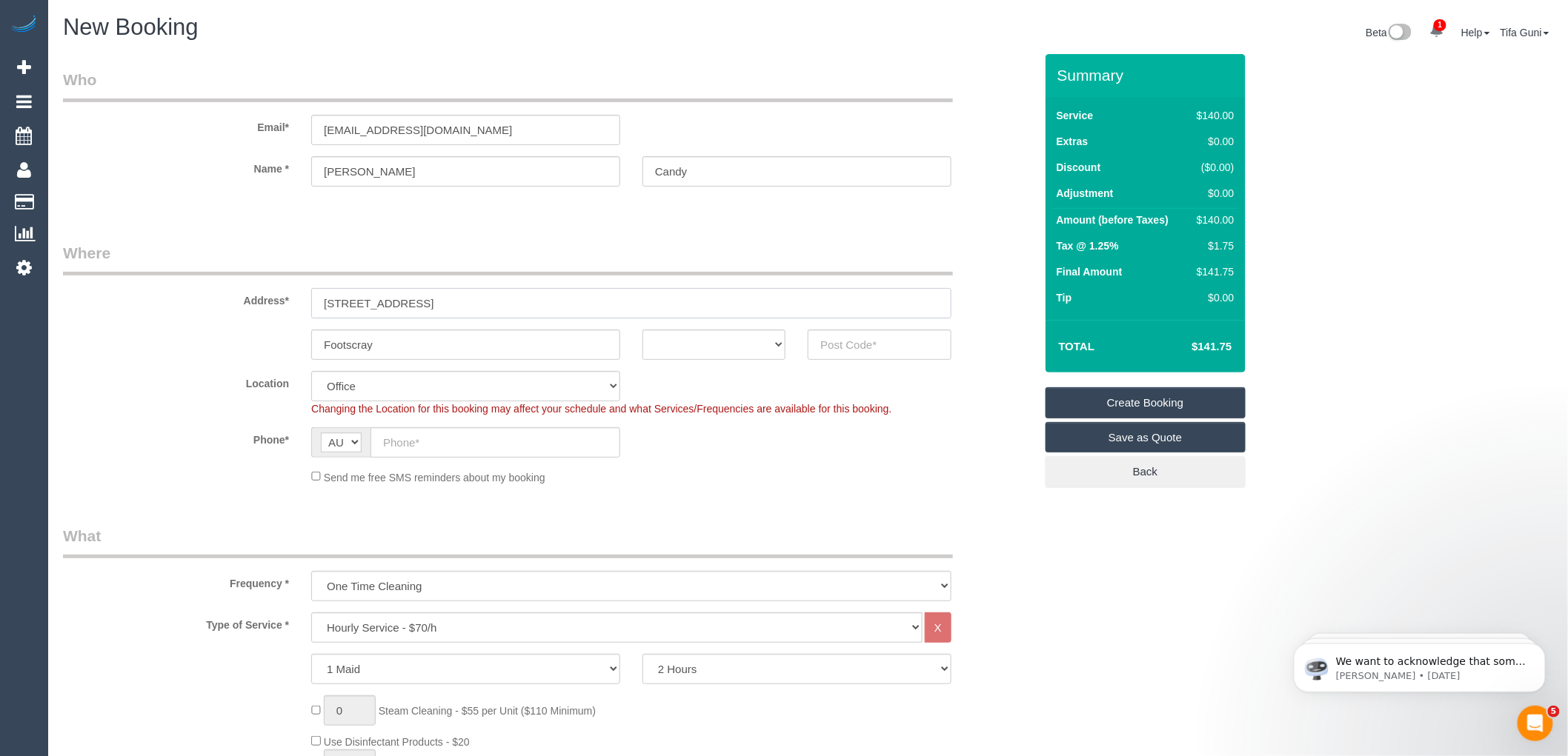
click at [400, 299] on input "14 Sydney St,VIC" at bounding box center [631, 303] width 640 height 31
type input "14 Sydney St"
click at [719, 344] on select "ACT NSW NT QLD SA TAS VIC WA" at bounding box center [713, 345] width 143 height 31
select select "VIC"
click at [642, 329] on select "ACT NSW NT QLD SA TAS VIC WA" at bounding box center [713, 345] width 143 height 31
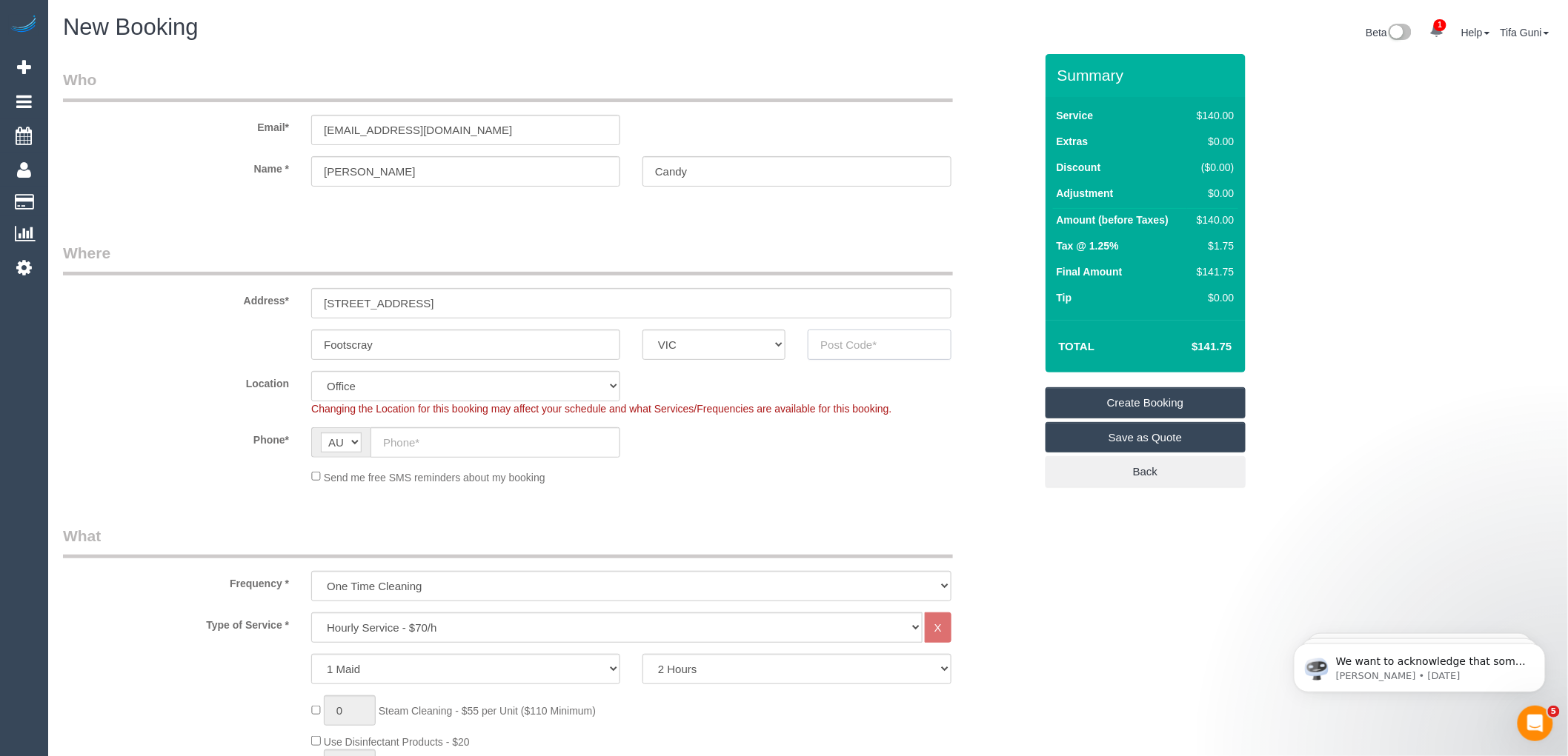
click at [835, 349] on input "text" at bounding box center [879, 345] width 143 height 31
paste input "3011"
type input "3011"
select select "59"
select select "object:2180"
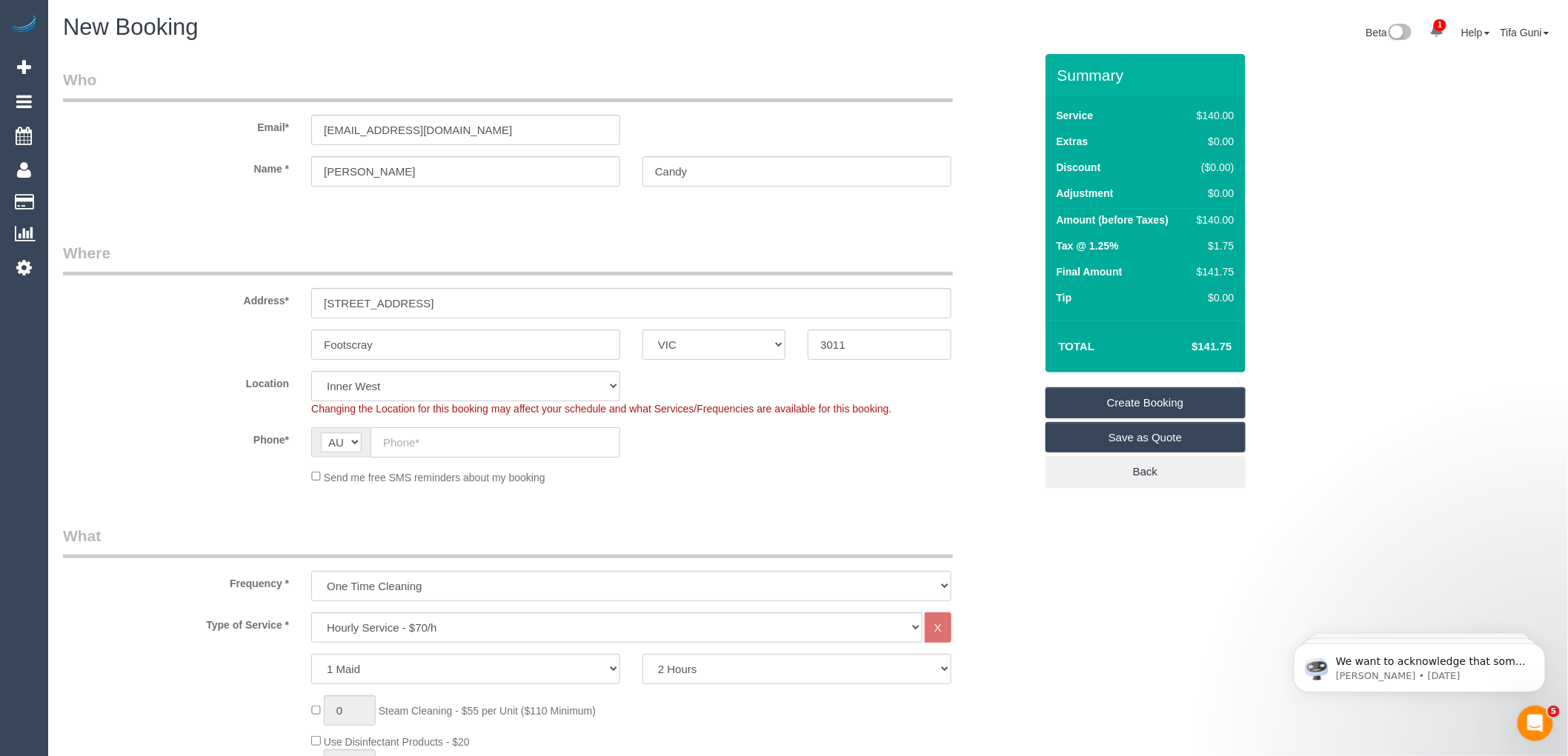
click at [416, 447] on input "text" at bounding box center [495, 443] width 250 height 31
paste input "0475 402 459"
type input "0475 402 459"
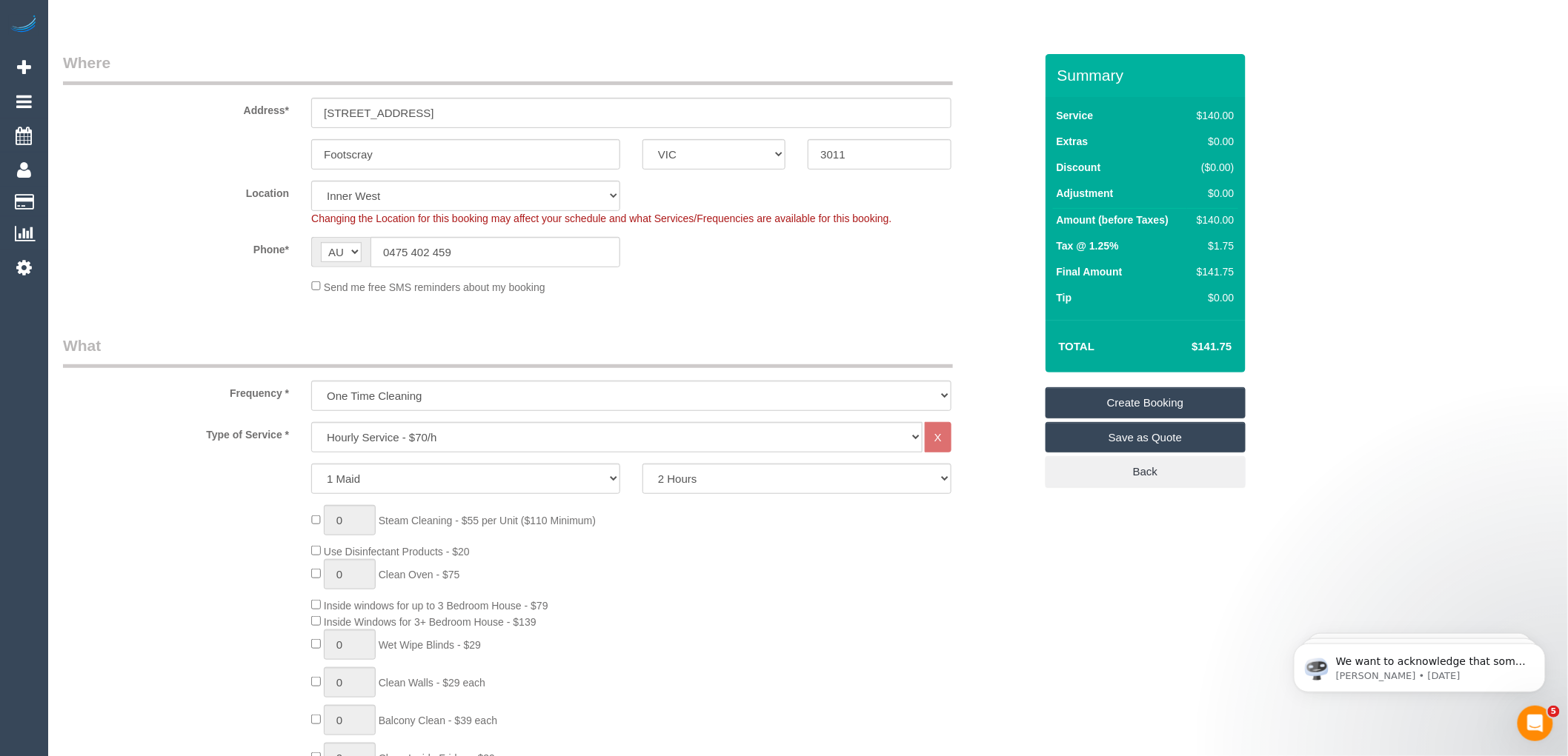
scroll to position [247, 0]
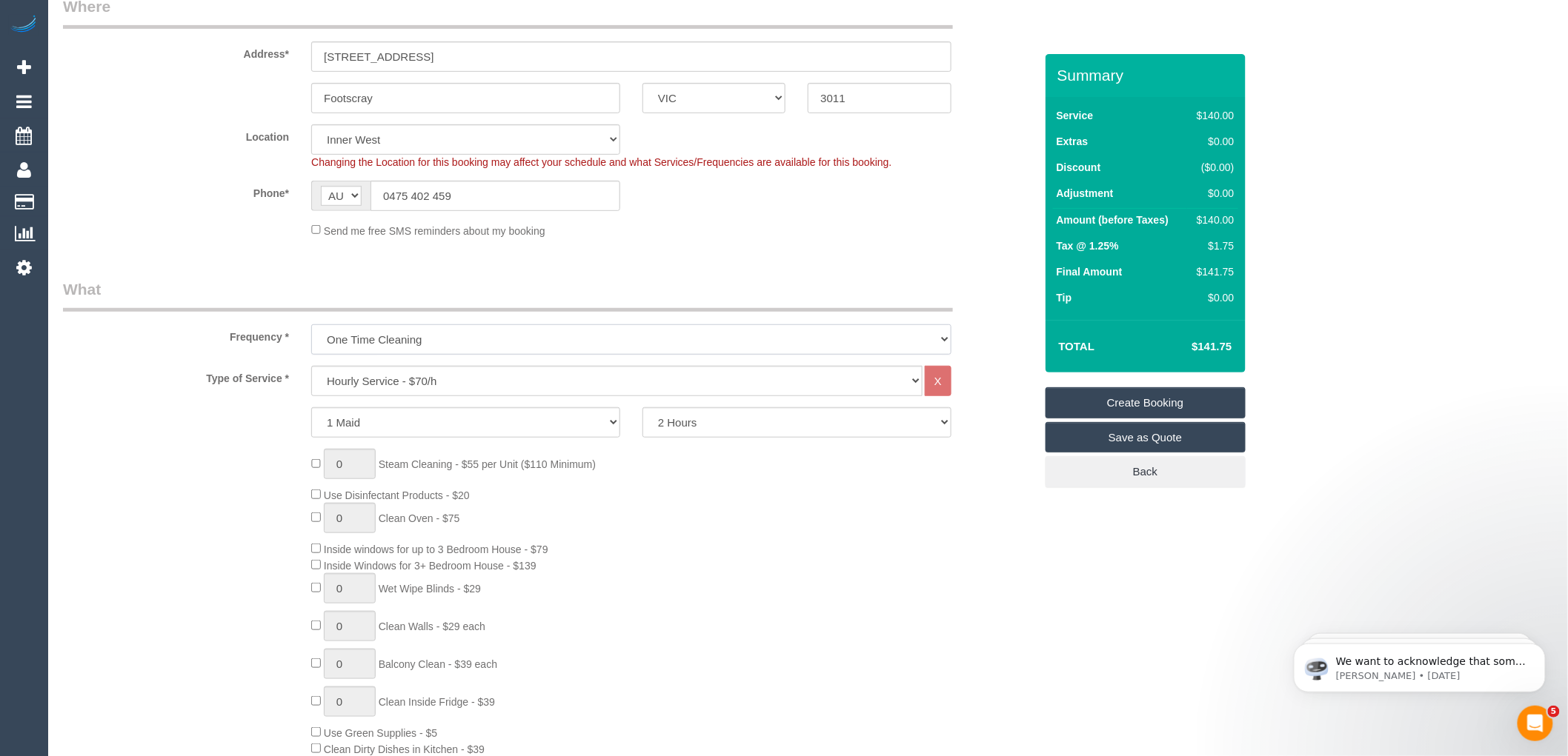
click at [467, 343] on select "One Time Cleaning Weekly - 10% Off - 10.00% (0% for the First Booking) Fortnigh…" at bounding box center [631, 339] width 640 height 31
select select "object:2182"
click at [311, 325] on select "One Time Cleaning Weekly - 10% Off - 10.00% (0% for the First Booking) Fortnigh…" at bounding box center [631, 339] width 640 height 31
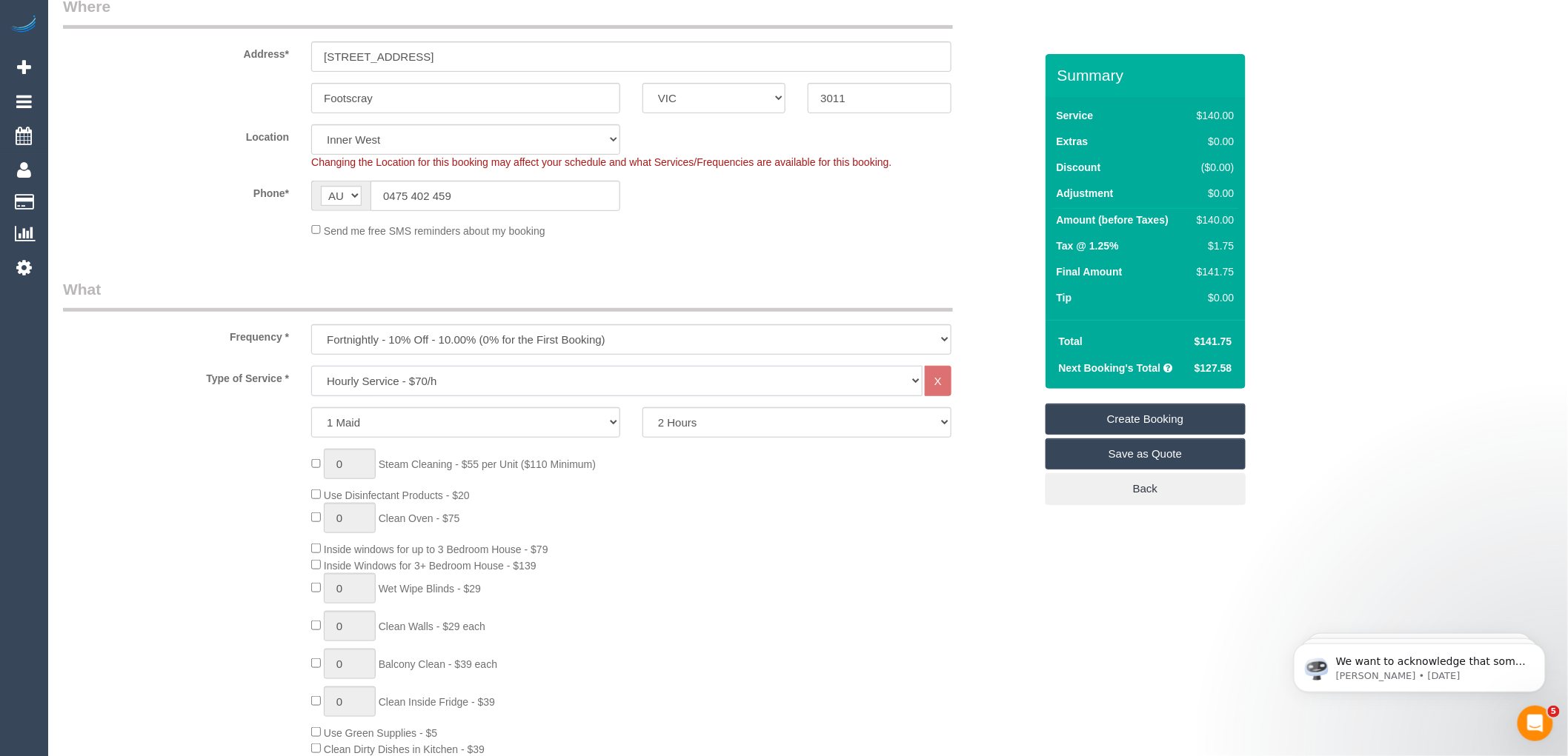
click at [444, 383] on select "Hourly Service - $70/h Hourly Service - $65/h Hourly Service - $60/h Hourly Ser…" at bounding box center [617, 381] width 612 height 31
select select "275"
click at [311, 367] on select "Hourly Service - $70/h Hourly Service - $65/h Hourly Service - $60/h Hourly Ser…" at bounding box center [617, 381] width 612 height 31
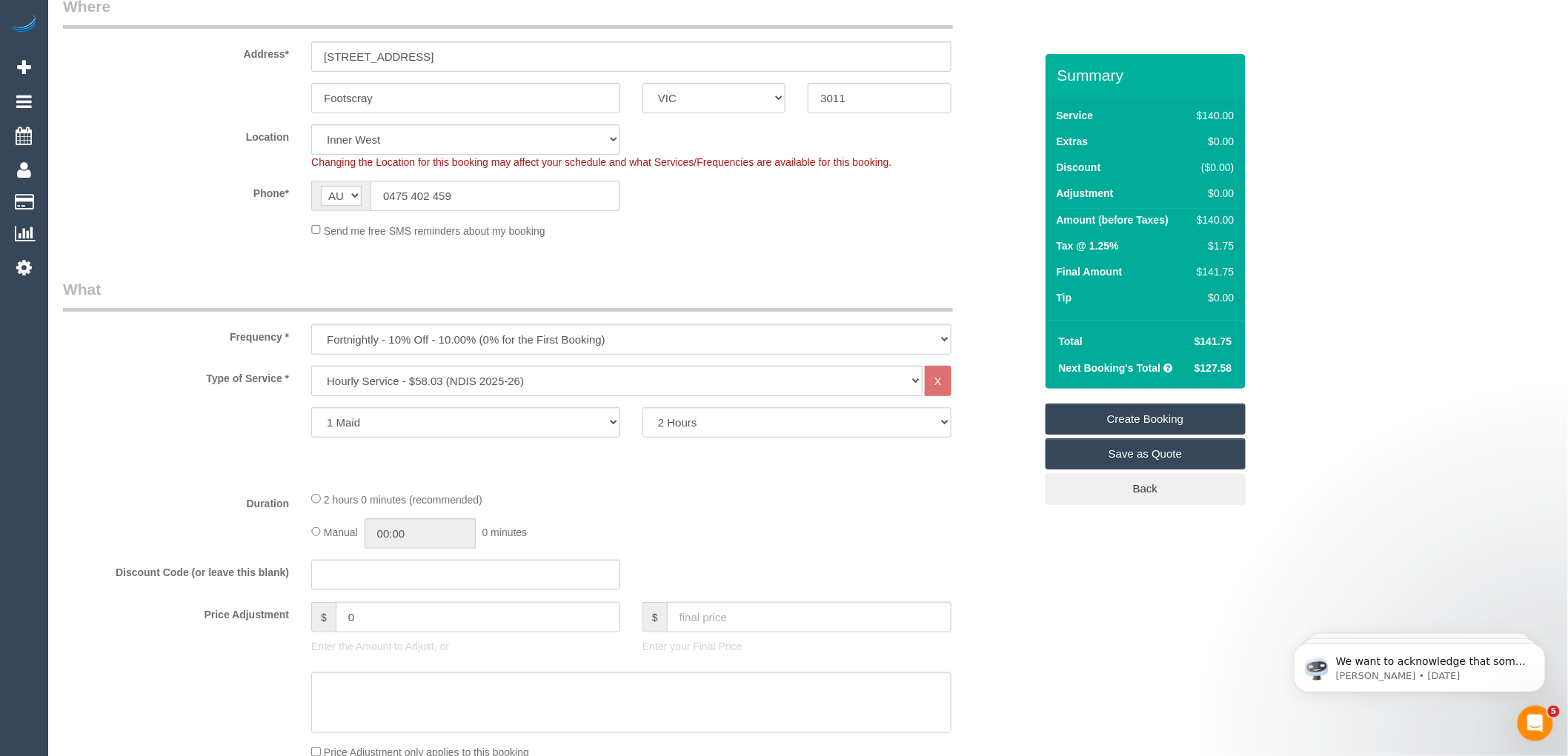
click at [652, 470] on div "Type of Service * Hourly Service - $70/h Hourly Service - $65/h Hourly Service …" at bounding box center [548, 423] width 971 height 113
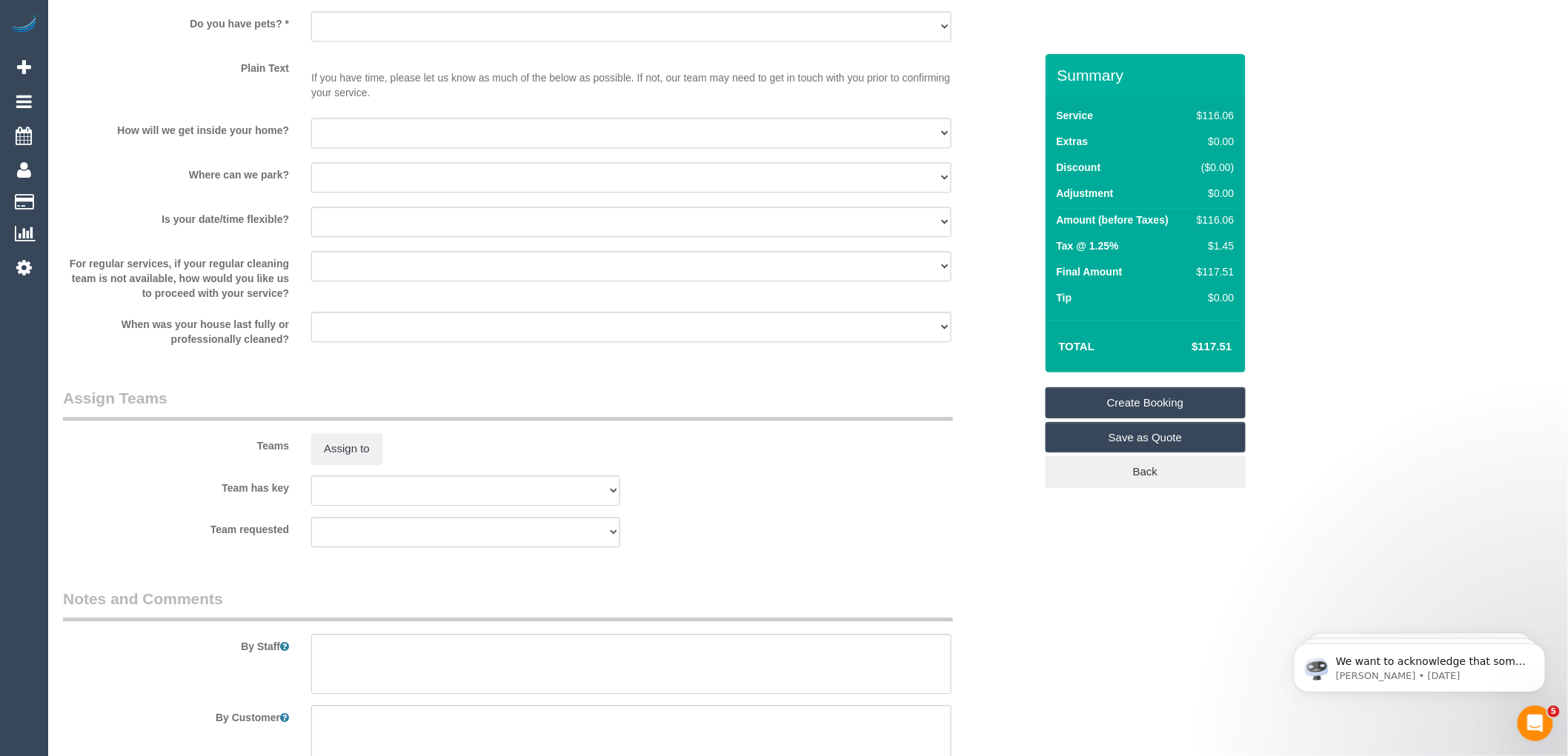
scroll to position [1307, 0]
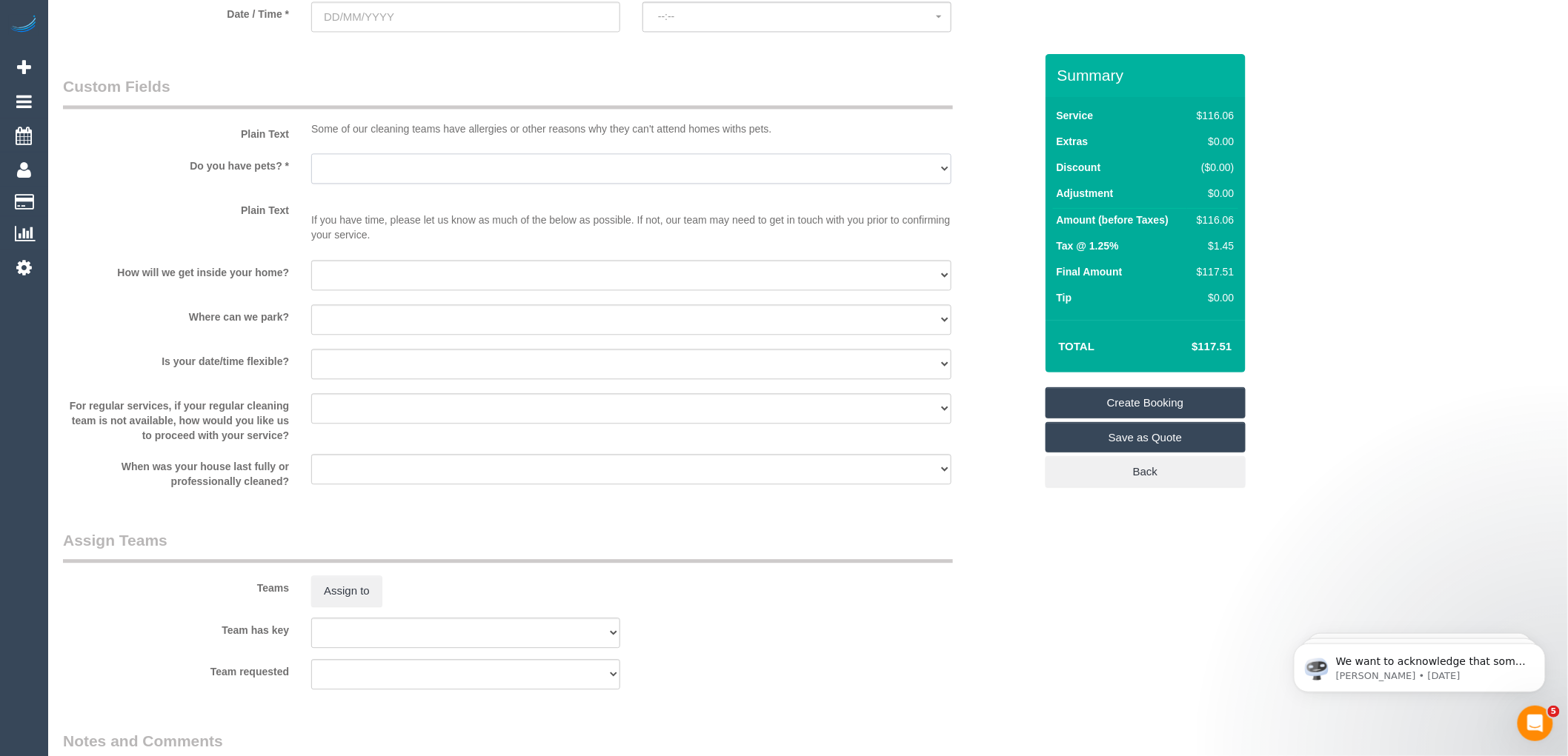
click at [404, 167] on select "Yes - Cats Yes - Dogs No pets Yes - Dogs and Cats Yes - Other" at bounding box center [631, 169] width 640 height 31
select select "number:28"
click at [311, 155] on select "Yes - Cats Yes - Dogs No pets Yes - Dogs and Cats Yes - Other" at bounding box center [631, 169] width 640 height 31
click at [399, 277] on select "I will be home Key will be left (please provide details below) Lock box/Access …" at bounding box center [631, 275] width 640 height 31
select select "number:14"
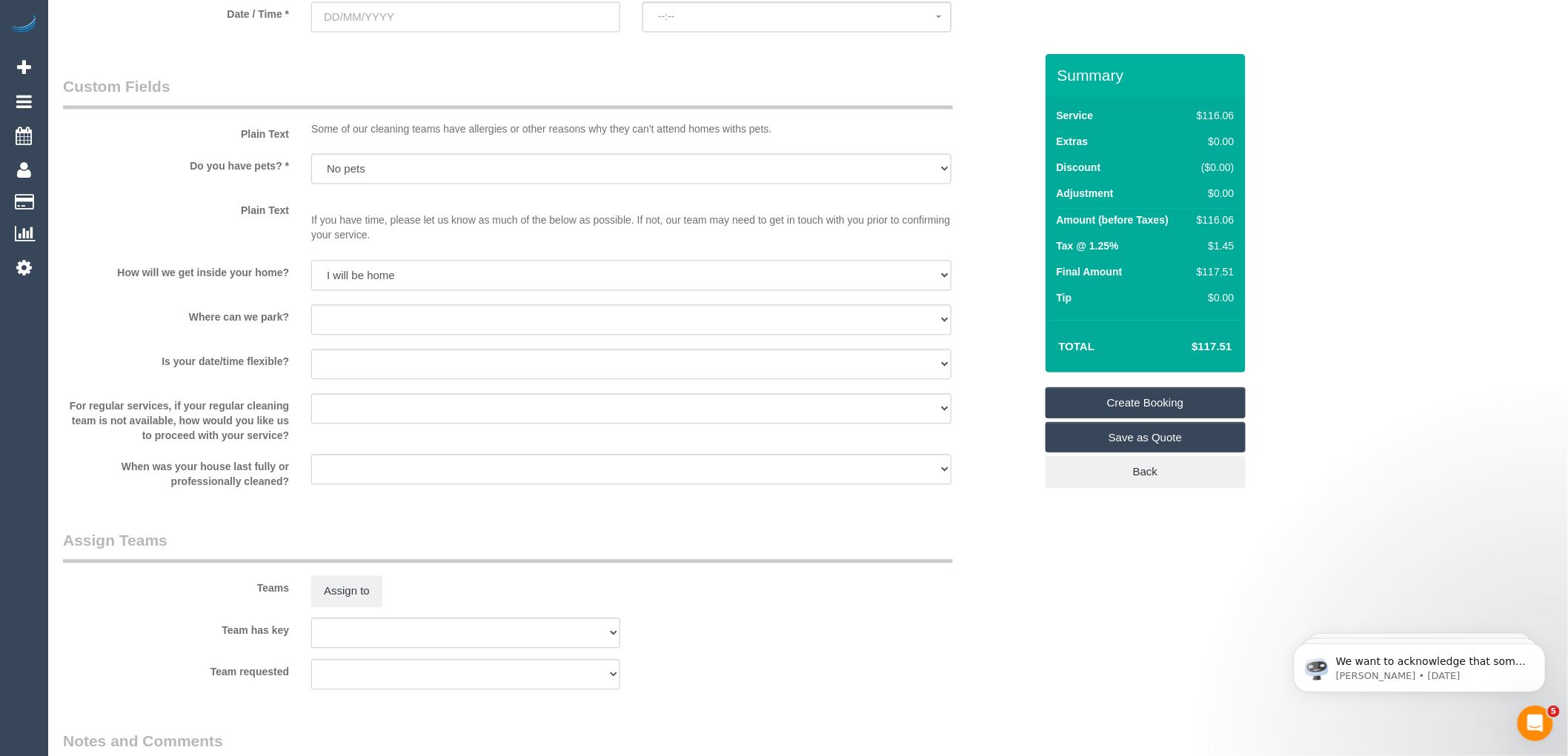
click at [311, 262] on select "I will be home Key will be left (please provide details below) Lock box/Access …" at bounding box center [631, 275] width 640 height 31
click at [450, 326] on select "I will provide parking on-site Free street parking Paid street parking (cost wi…" at bounding box center [631, 319] width 640 height 31
select select "number:19"
click at [311, 306] on select "I will provide parking on-site Free street parking Paid street parking (cost wi…" at bounding box center [631, 319] width 640 height 31
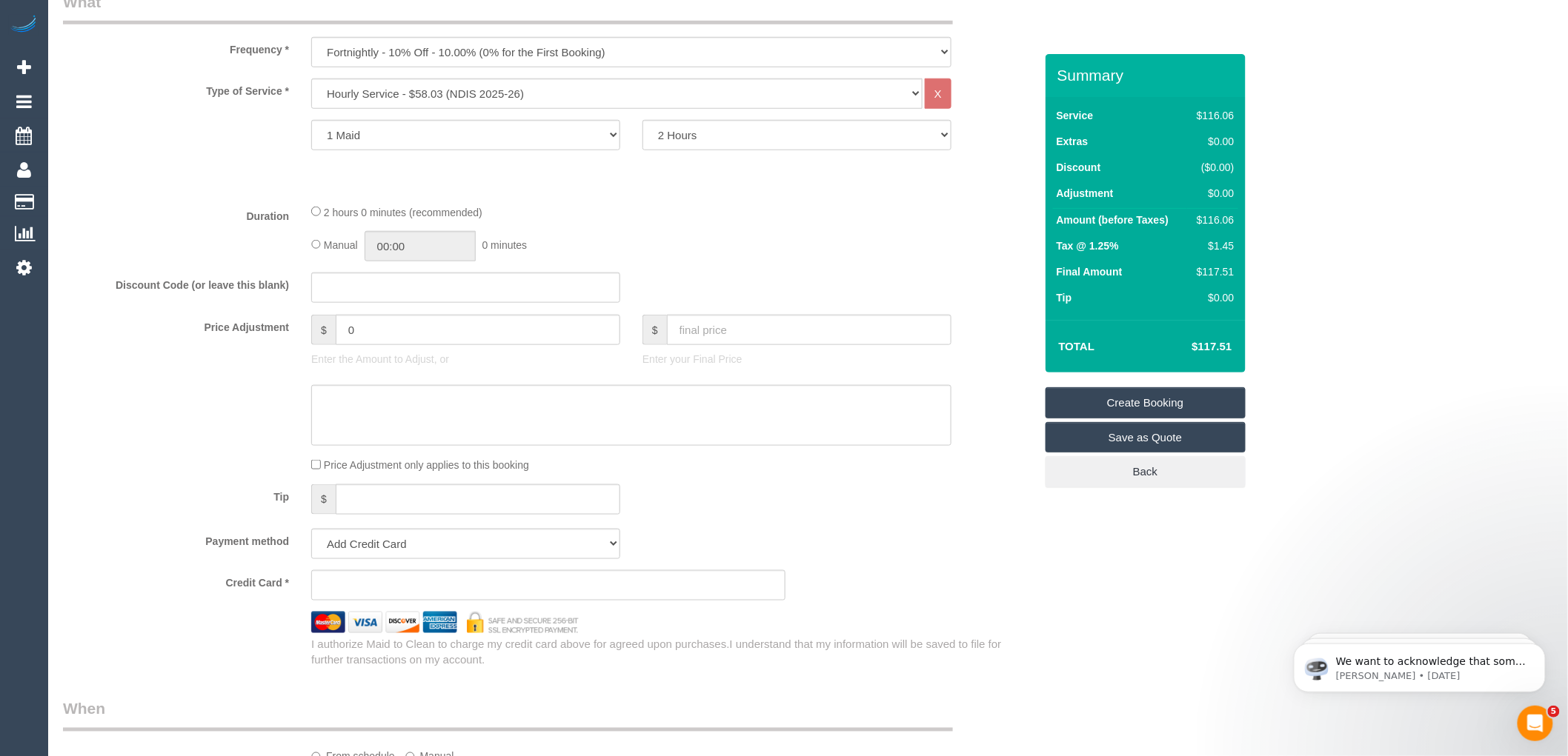
scroll to position [403, 0]
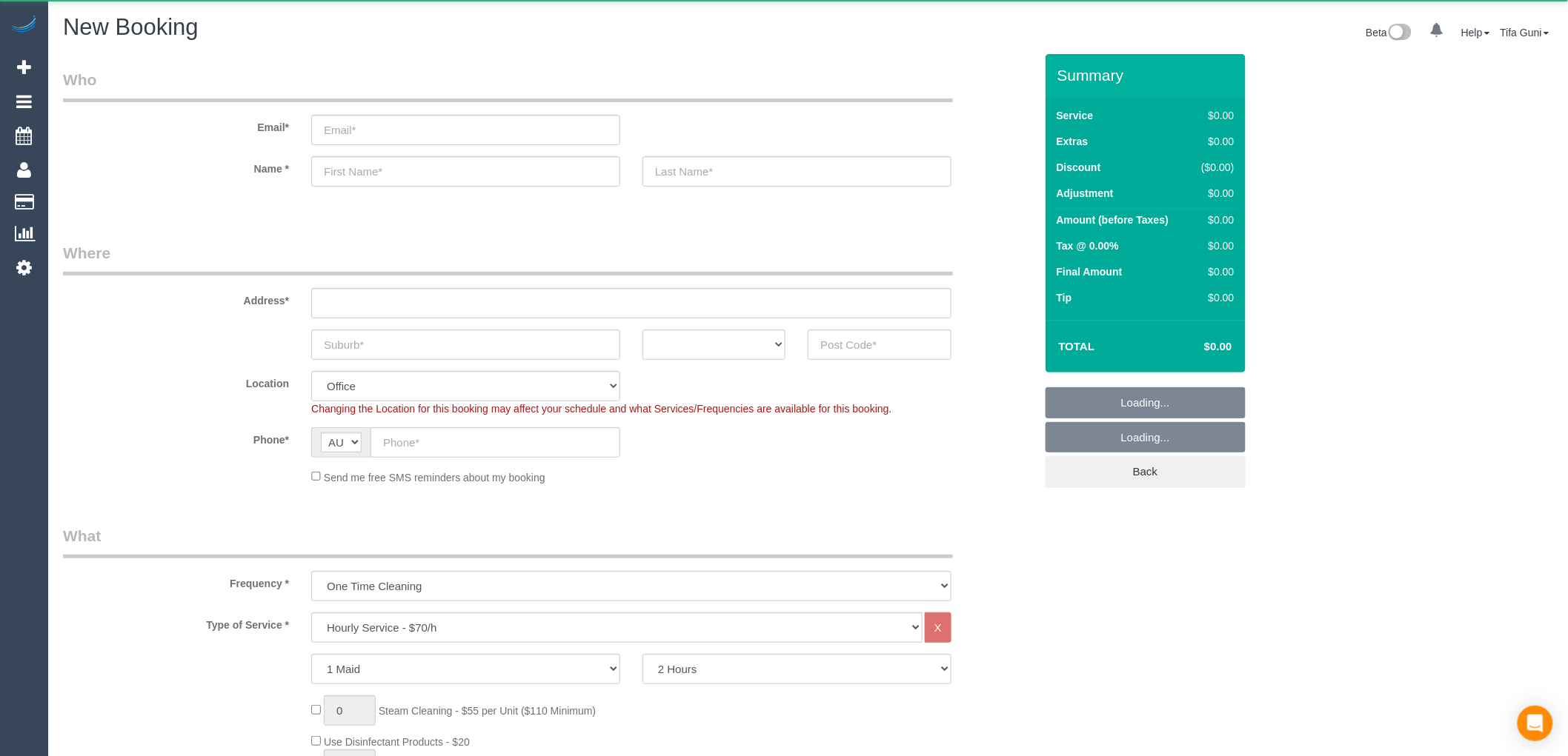
select select "object:2170"
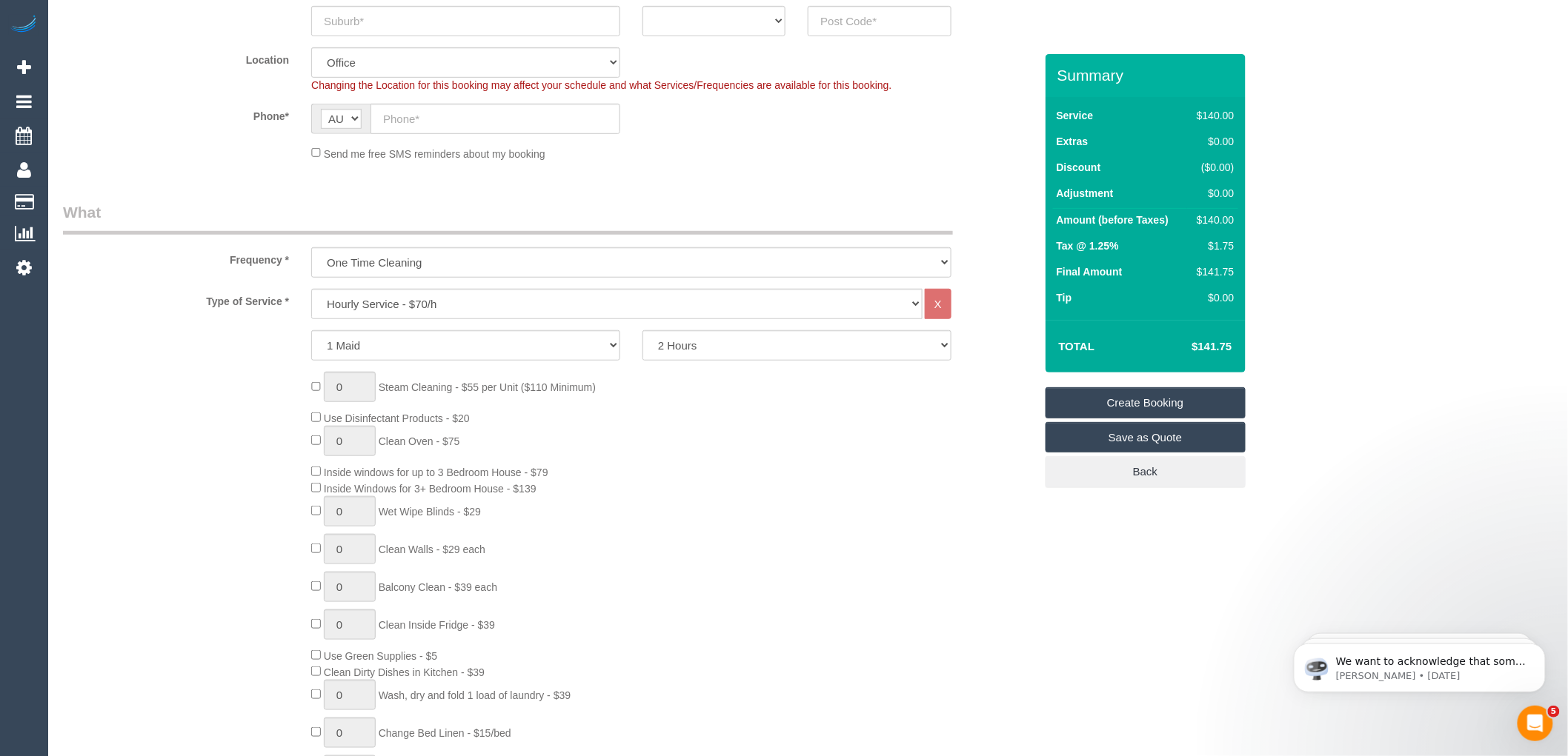
scroll to position [329, 0]
click at [402, 306] on select "Hourly Service - $70/h Hourly Service - $65/h Hourly Service - $60/h Hourly Ser…" at bounding box center [617, 299] width 612 height 31
select select "275"
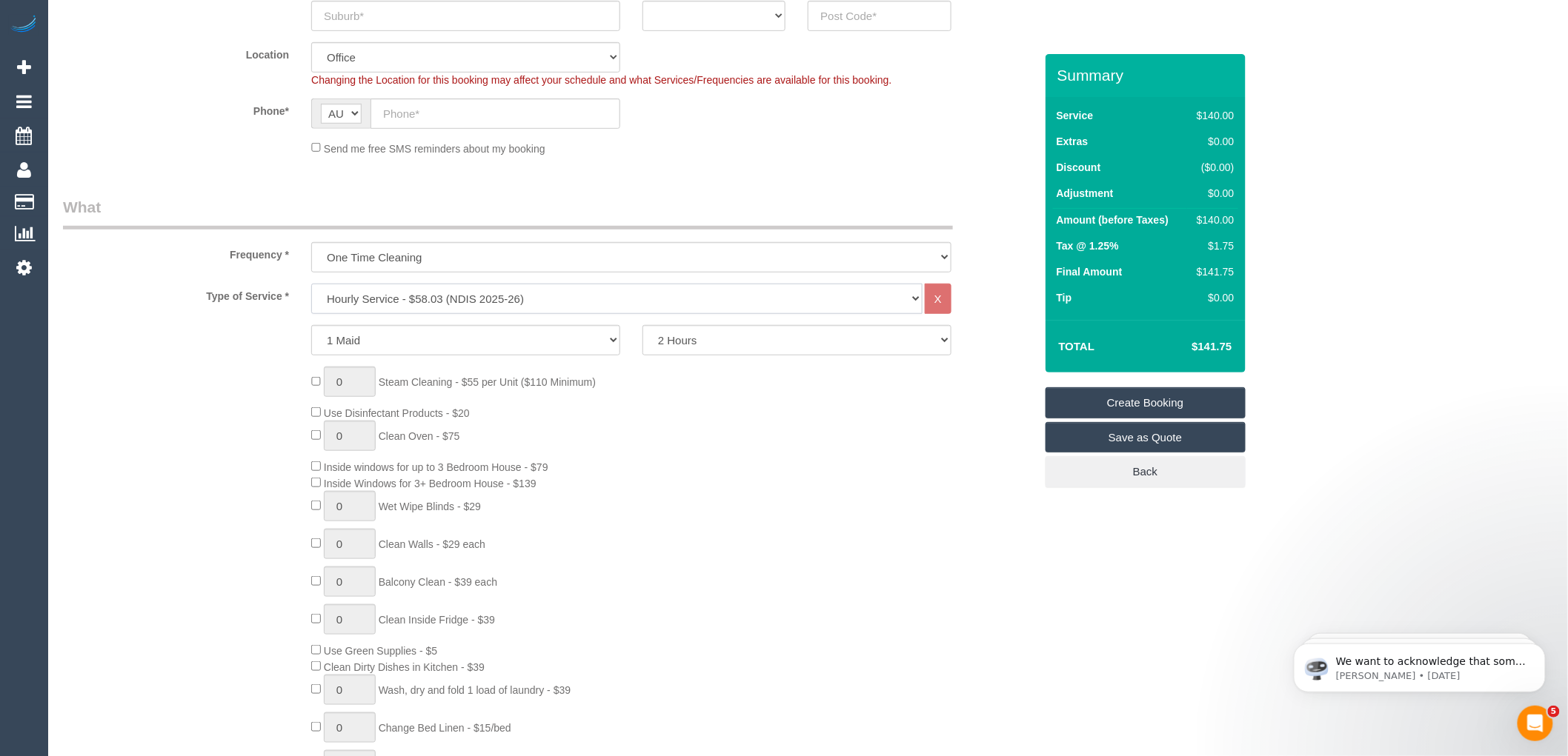
click at [311, 284] on select "Hourly Service - $70/h Hourly Service - $65/h Hourly Service - $60/h Hourly Ser…" at bounding box center [617, 299] width 612 height 31
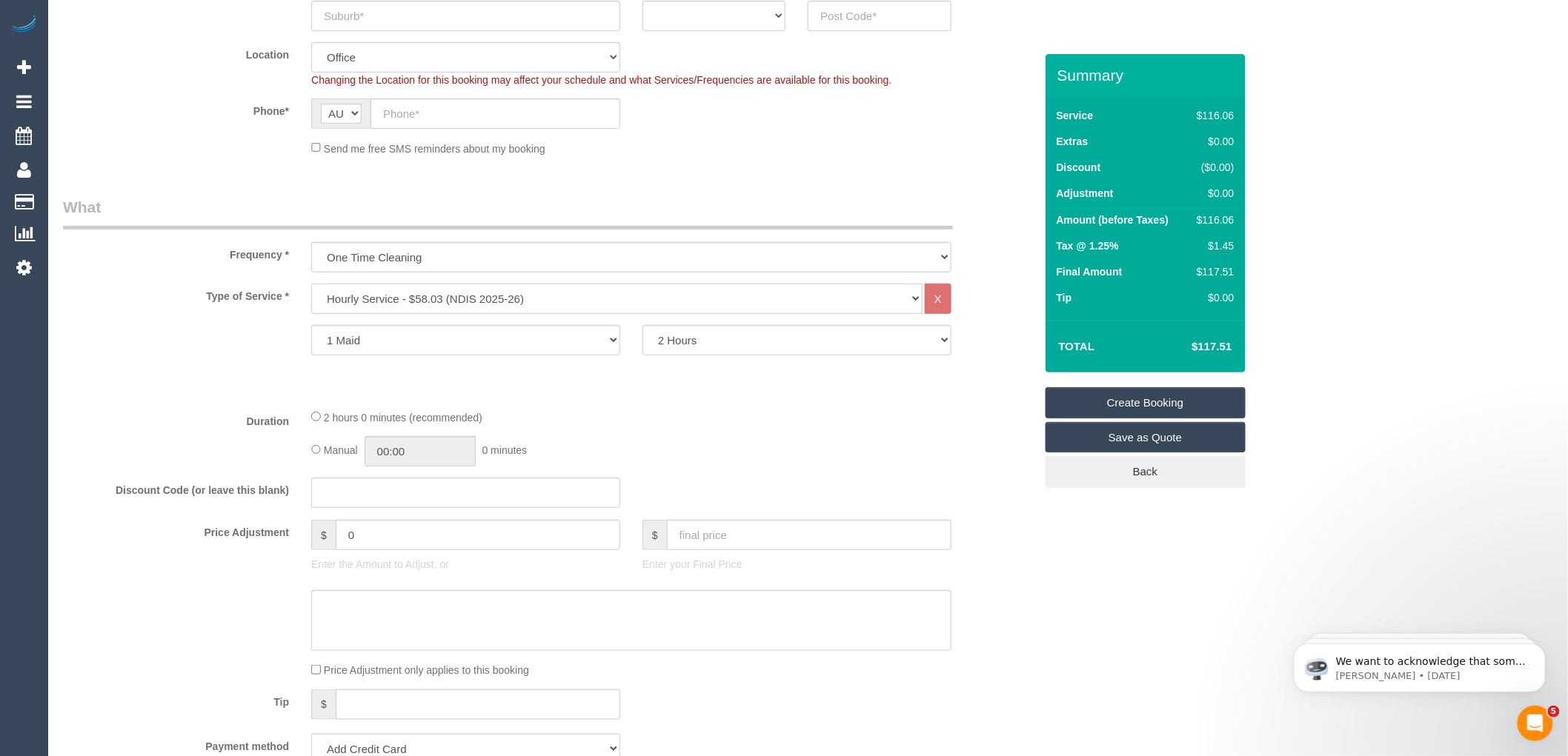
scroll to position [0, 0]
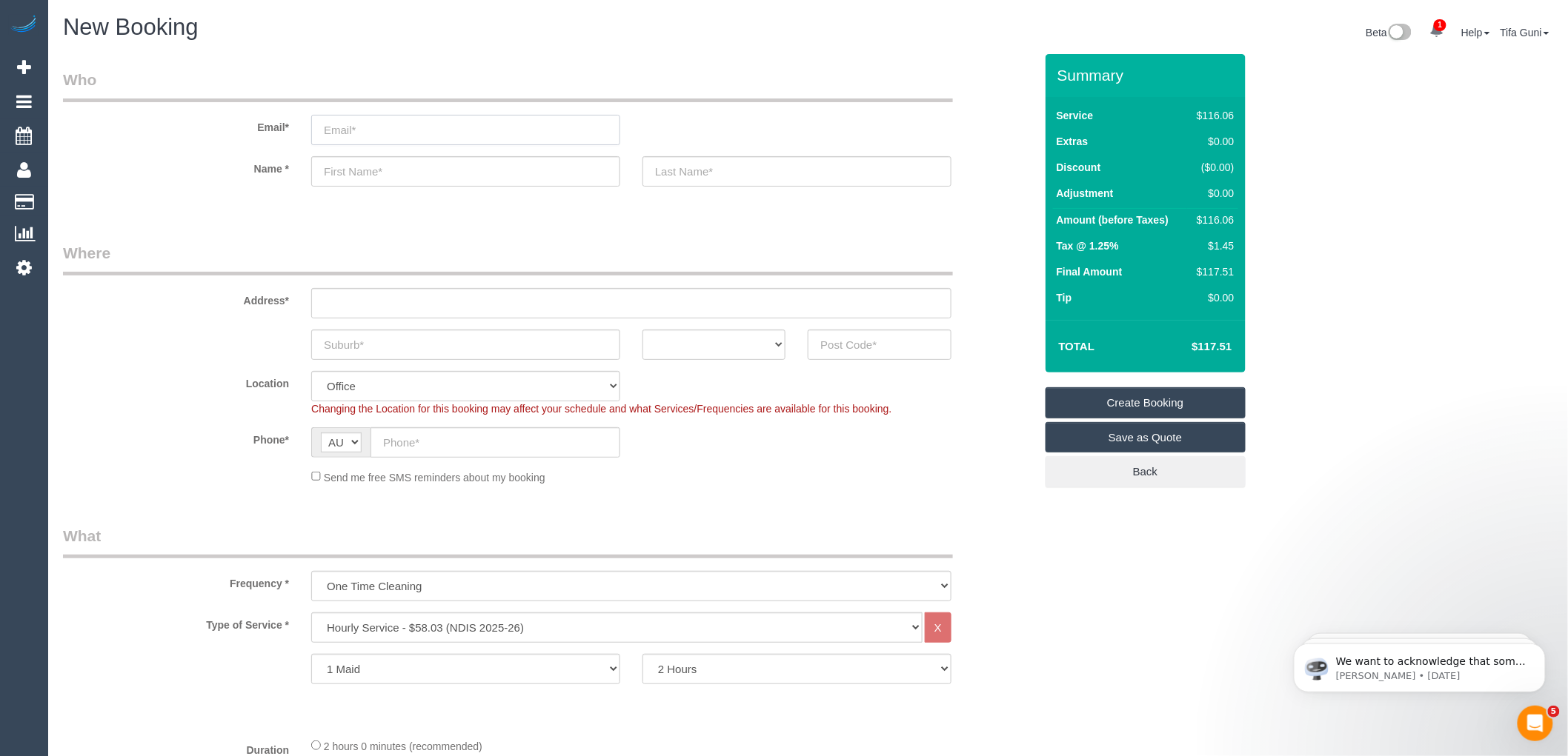
click at [373, 131] on input "email" at bounding box center [465, 130] width 309 height 31
type input "carol.c@onfind.com.au"
click at [346, 181] on input "text" at bounding box center [465, 172] width 309 height 31
type input "Carol"
click at [722, 168] on input "text" at bounding box center [796, 172] width 309 height 31
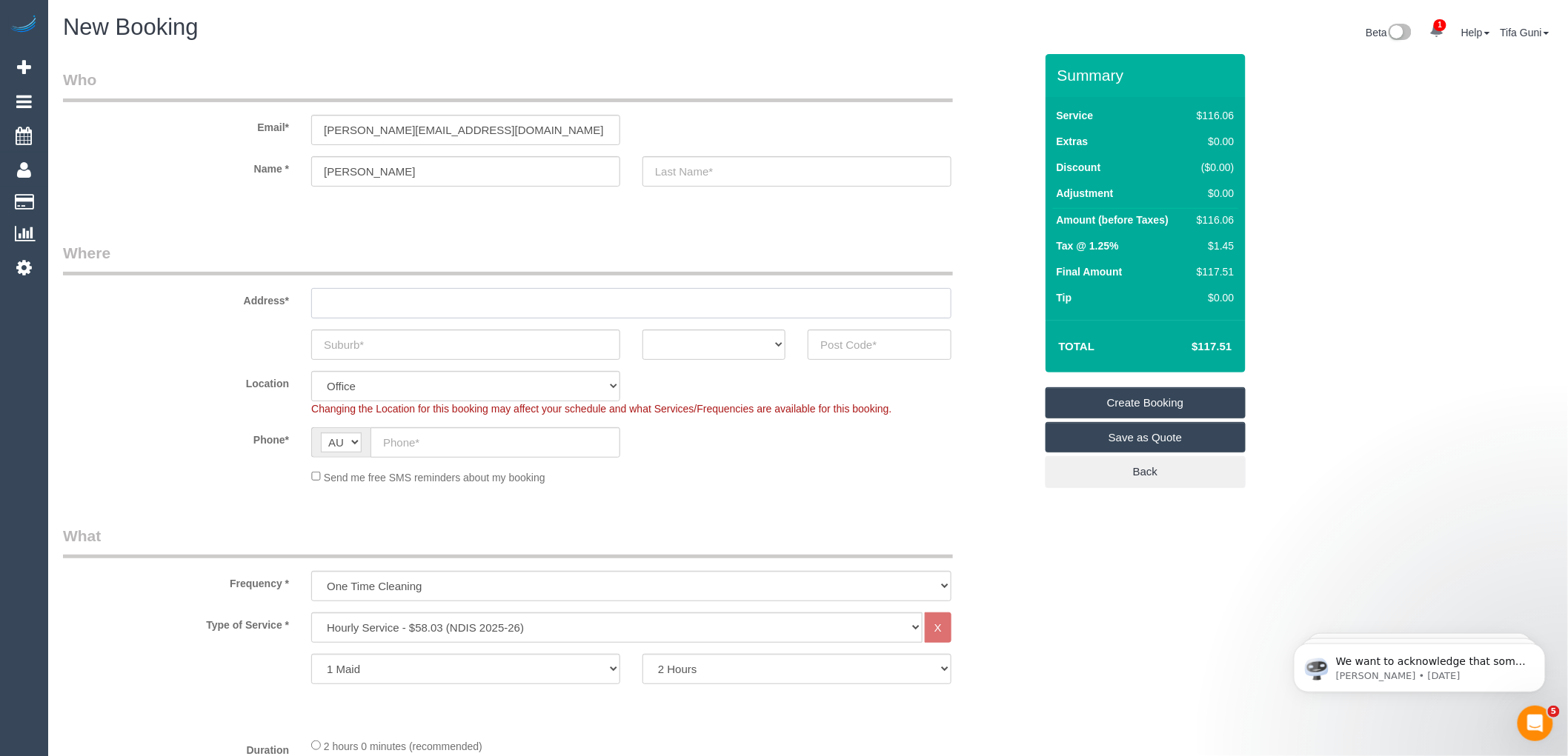
click at [346, 306] on input "text" at bounding box center [631, 303] width 640 height 31
type input "-"
click at [372, 343] on input "text" at bounding box center [465, 345] width 309 height 31
type input "Footscray"
click at [773, 342] on select "ACT NSW NT QLD SA TAS VIC WA" at bounding box center [713, 345] width 143 height 31
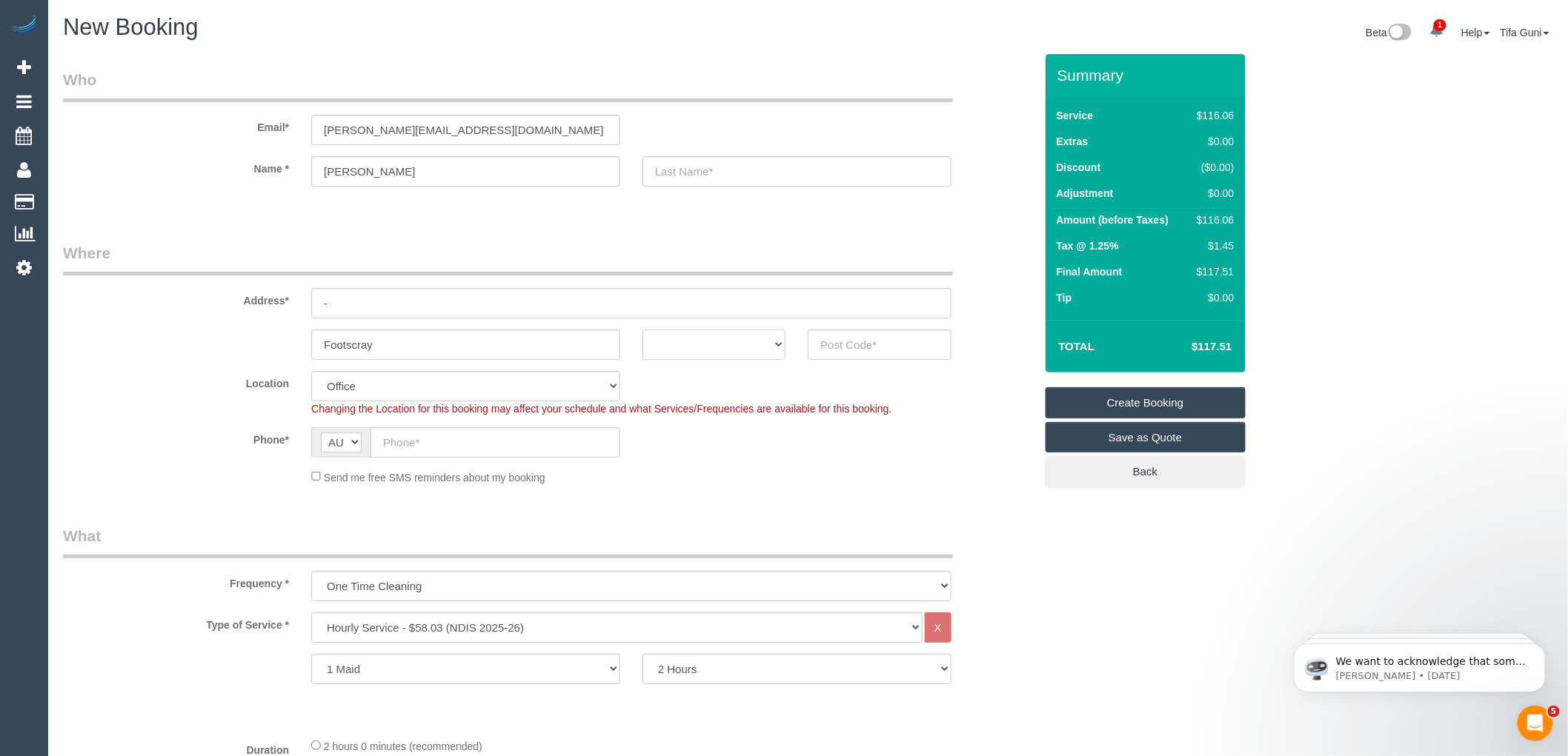
select select "VIC"
click at [642, 329] on select "ACT NSW NT QLD SA TAS VIC WA" at bounding box center [713, 345] width 143 height 31
drag, startPoint x: 457, startPoint y: 130, endPoint x: 216, endPoint y: 143, distance: 241.4
click at [216, 143] on div "Email* carol.c@onfind.com.au" at bounding box center [549, 107] width 993 height 77
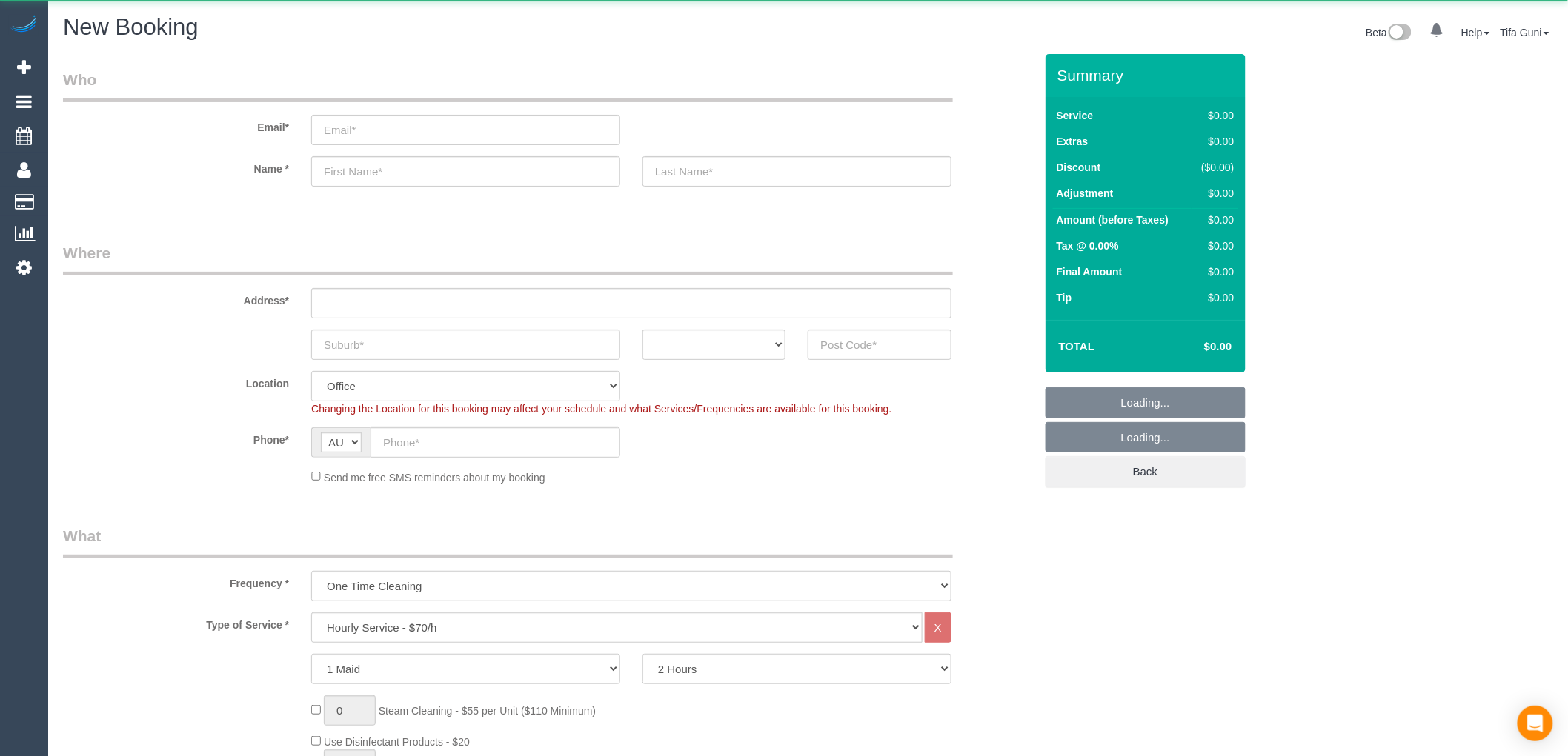
select select "object:2173"
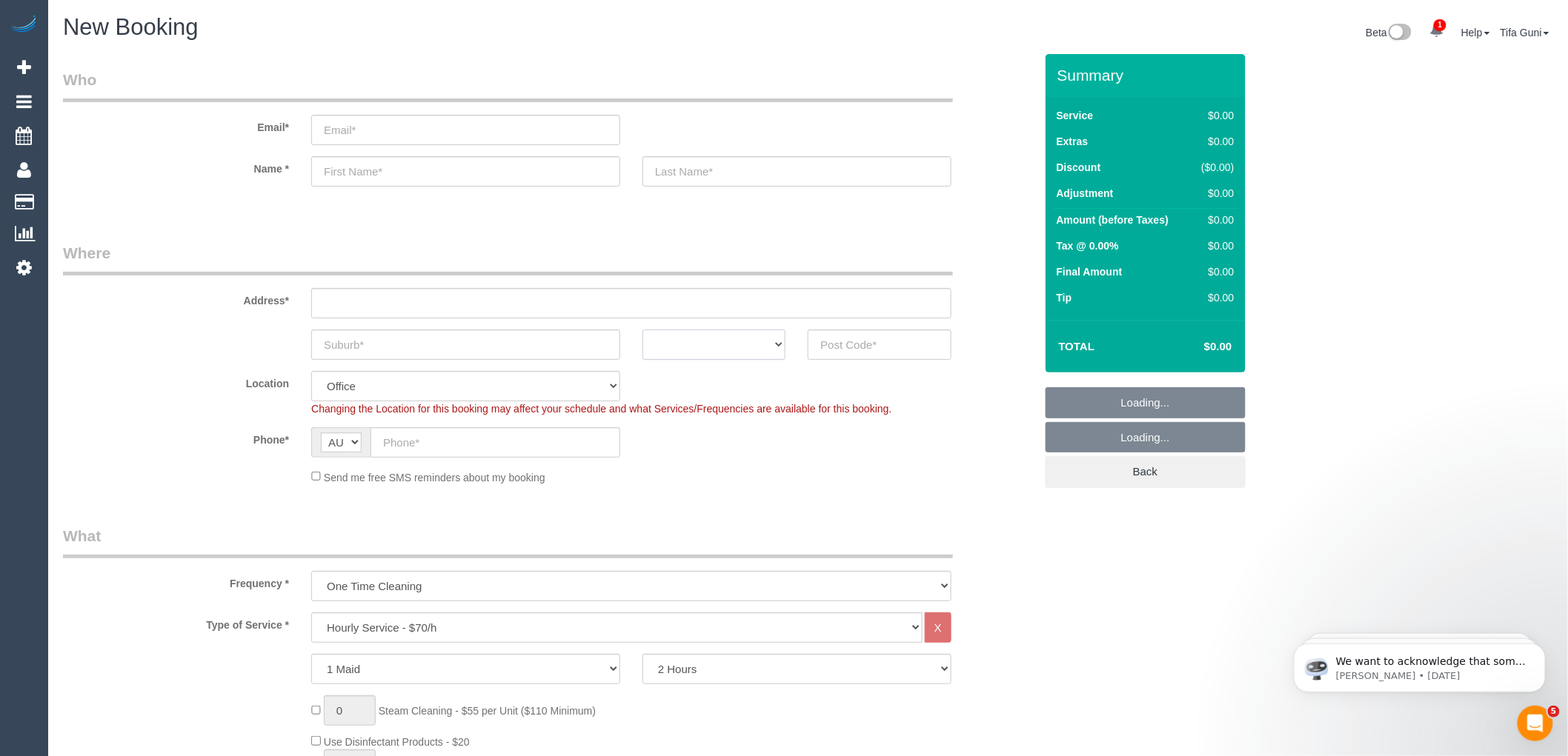
click at [748, 339] on select "ACT NSW NT QLD SA TAS VIC WA" at bounding box center [713, 345] width 143 height 31
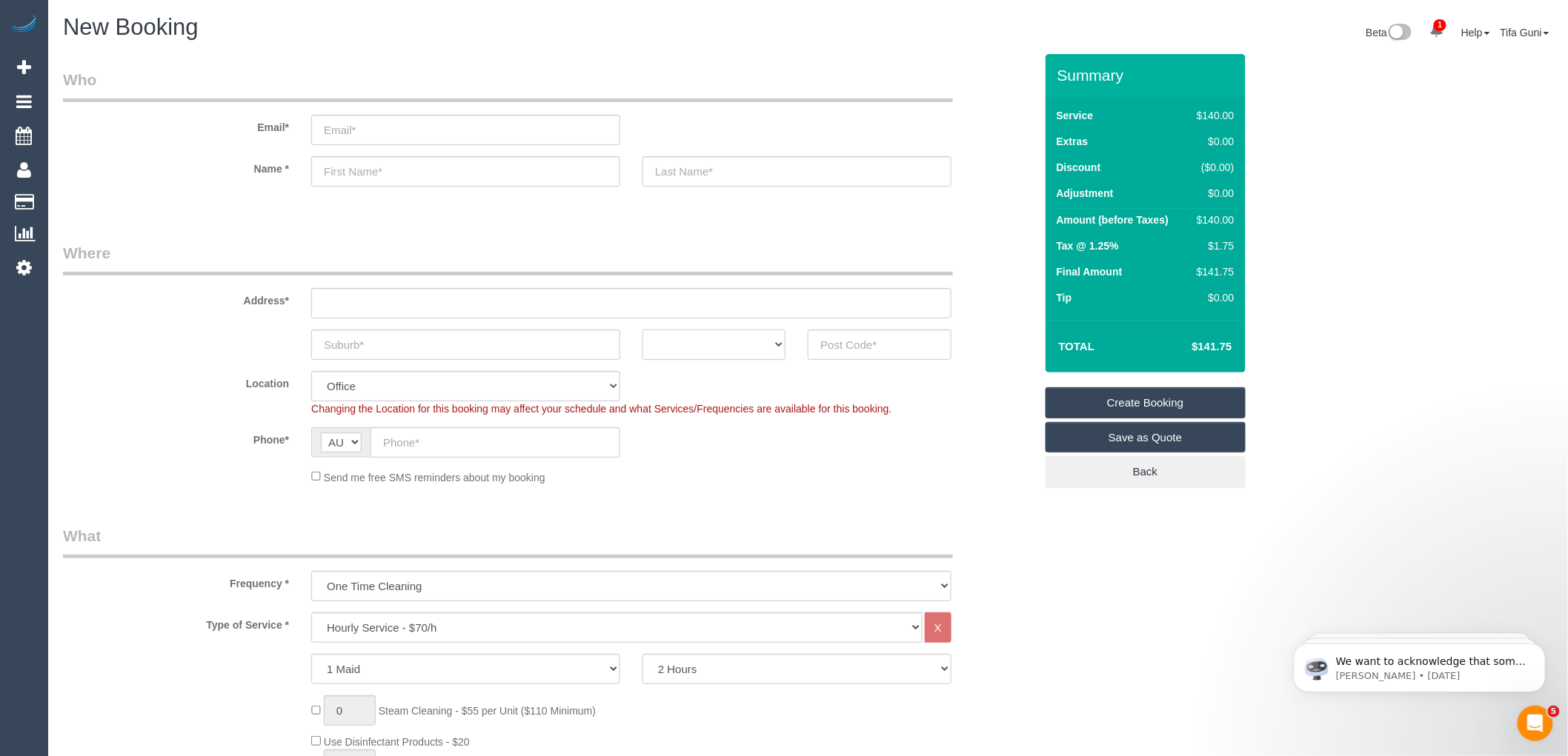
select select "VIC"
click at [642, 329] on select "ACT NSW NT QLD SA TAS VIC WA" at bounding box center [713, 345] width 143 height 31
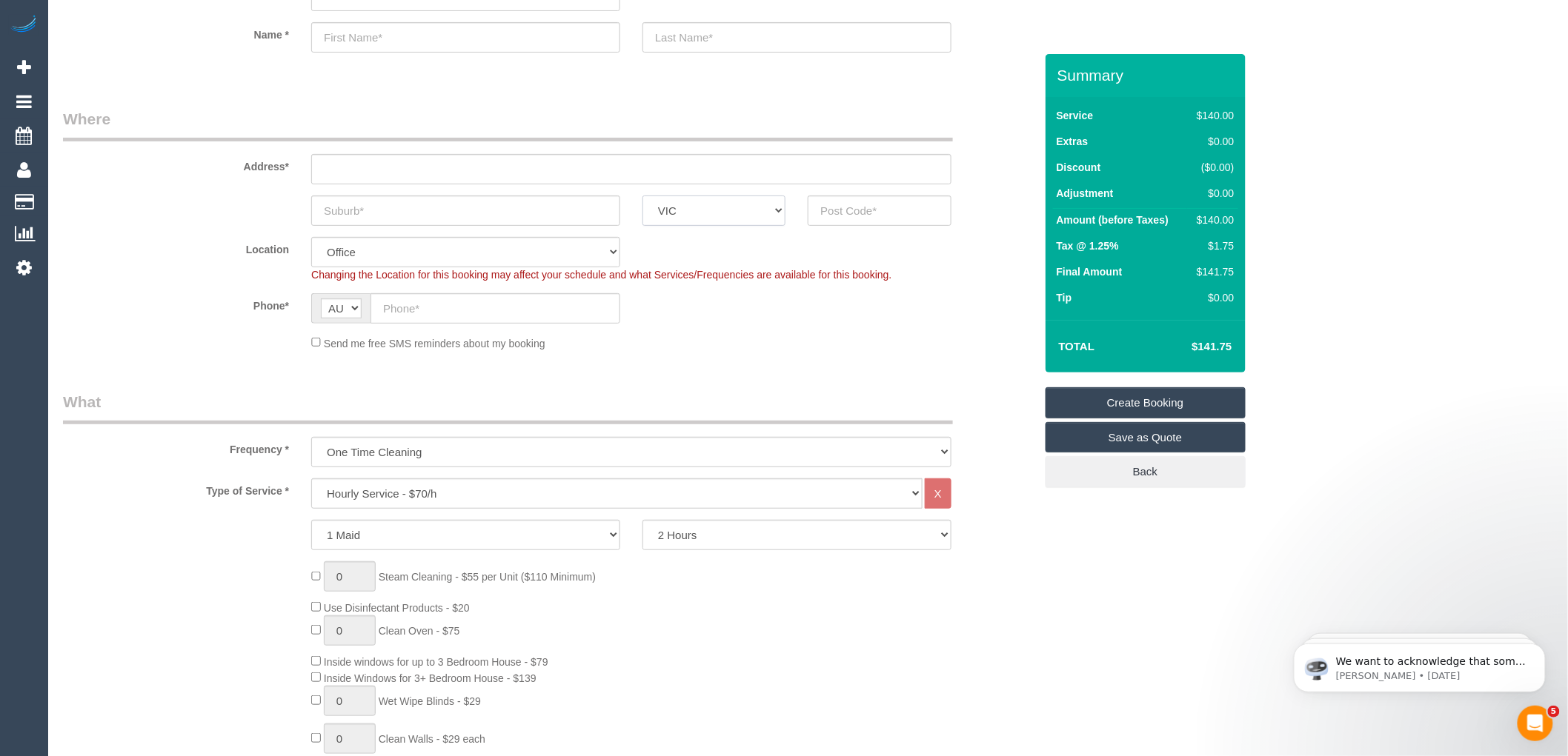
scroll to position [165, 0]
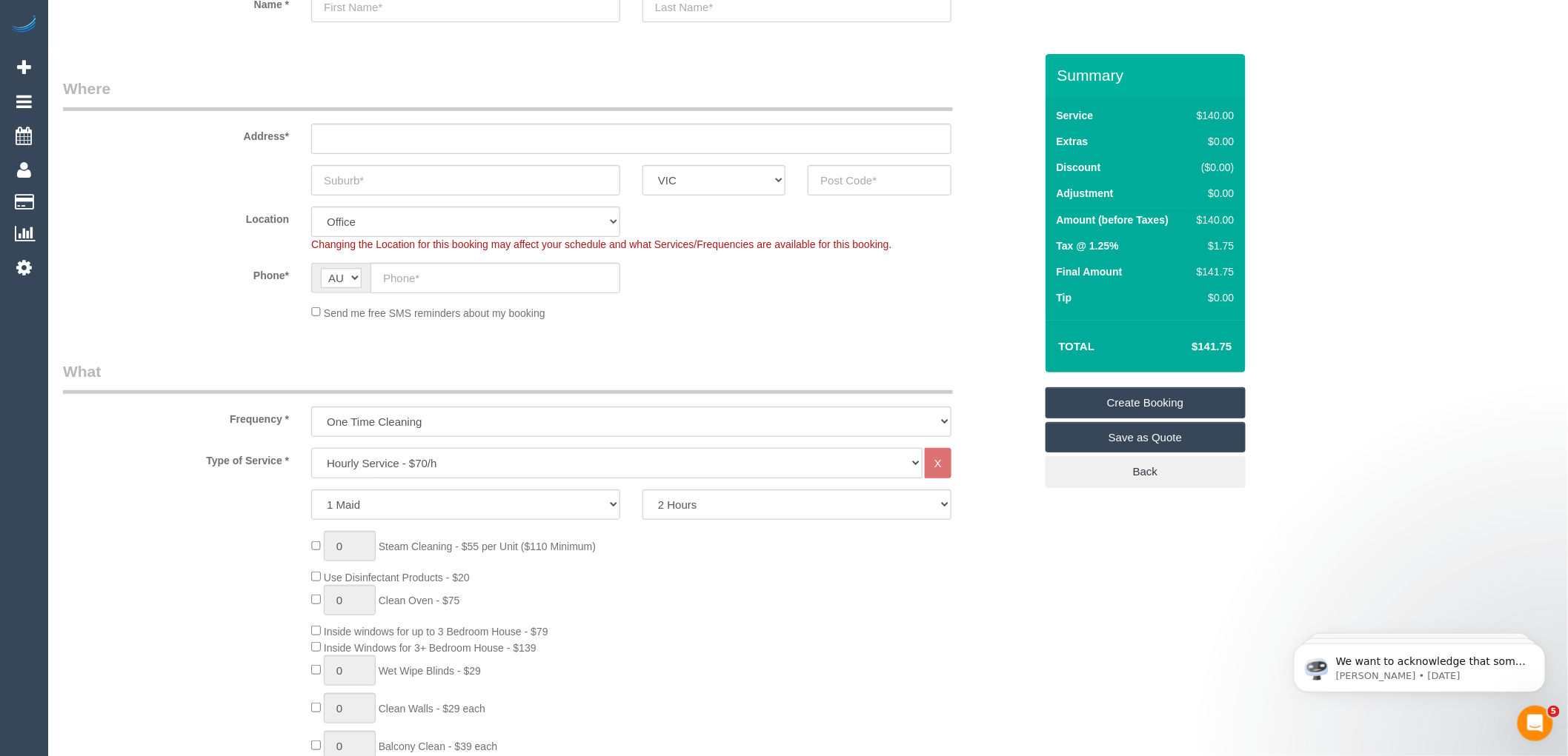
click at [404, 459] on select "Hourly Service - $70/h Hourly Service - $65/h Hourly Service - $60/h Hourly Ser…" at bounding box center [617, 463] width 612 height 31
select select "213"
click at [311, 449] on select "Hourly Service - $70/h Hourly Service - $65/h Hourly Service - $60/h Hourly Ser…" at bounding box center [617, 463] width 612 height 31
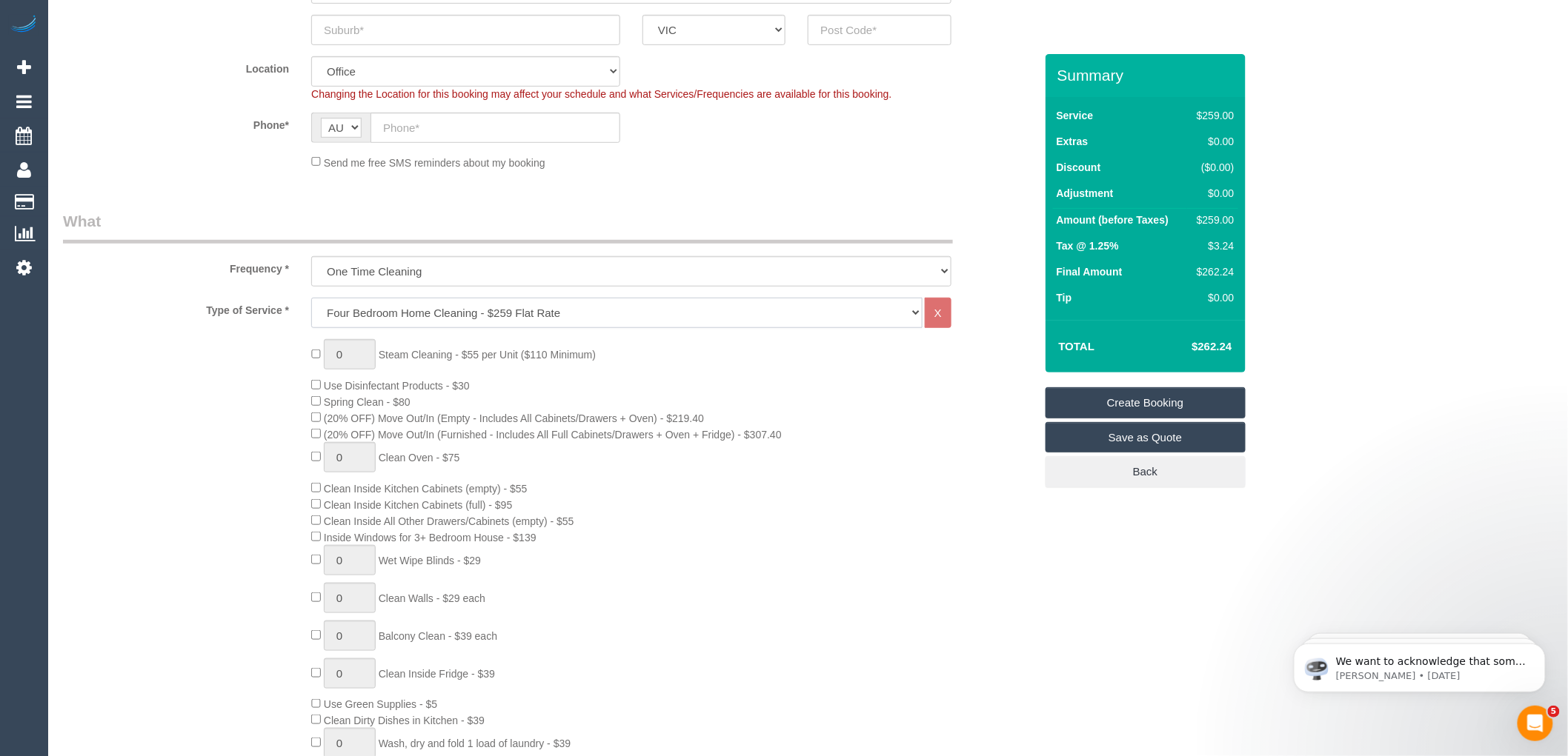
scroll to position [329, 0]
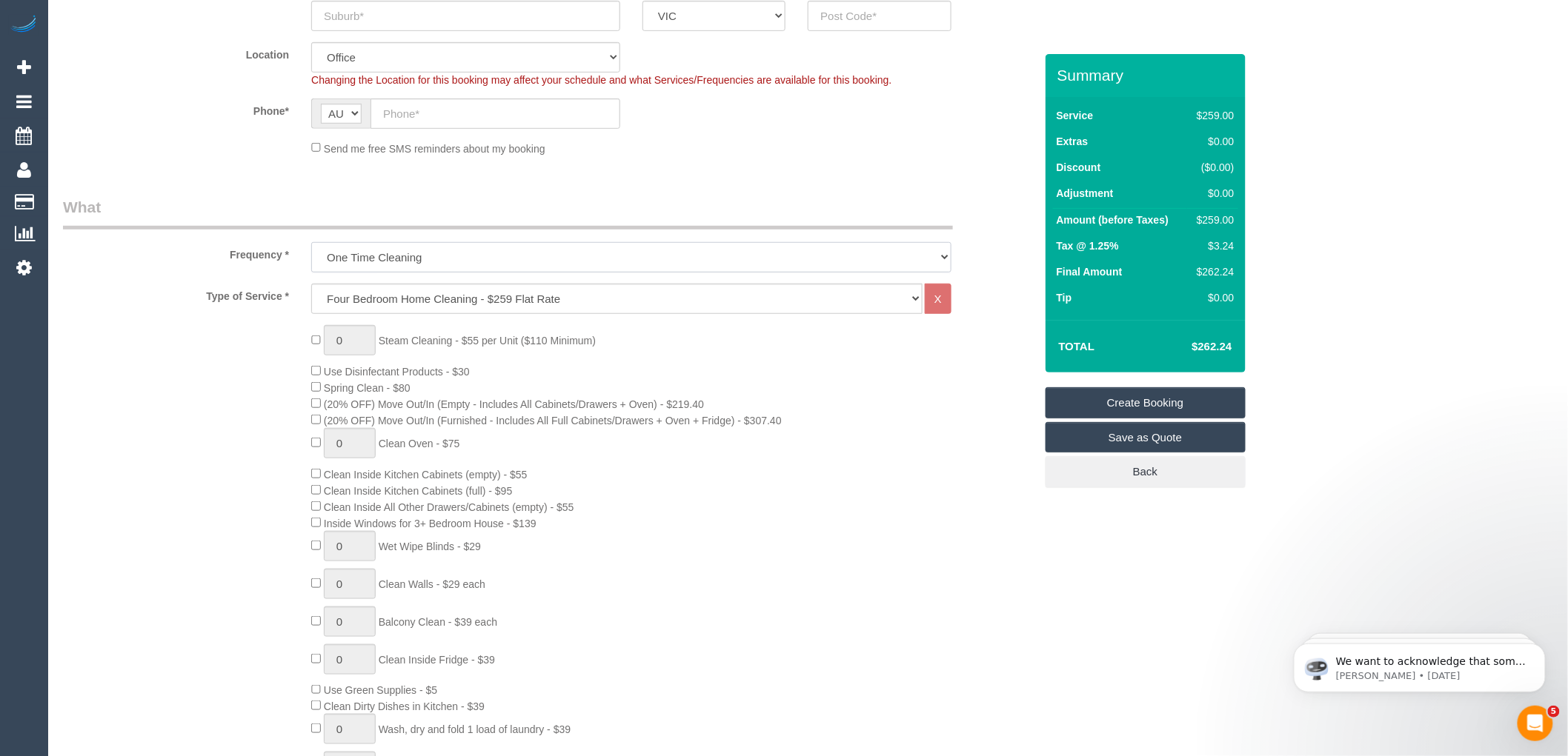
click at [445, 254] on select "One Time Cleaning Weekly - 10% Off - 10.00% (0% for the First Booking) Fortnigh…" at bounding box center [631, 257] width 640 height 31
select select "object:2177"
click at [311, 243] on select "One Time Cleaning Weekly - 10% Off - 10.00% (0% for the First Booking) Fortnigh…" at bounding box center [631, 257] width 640 height 31
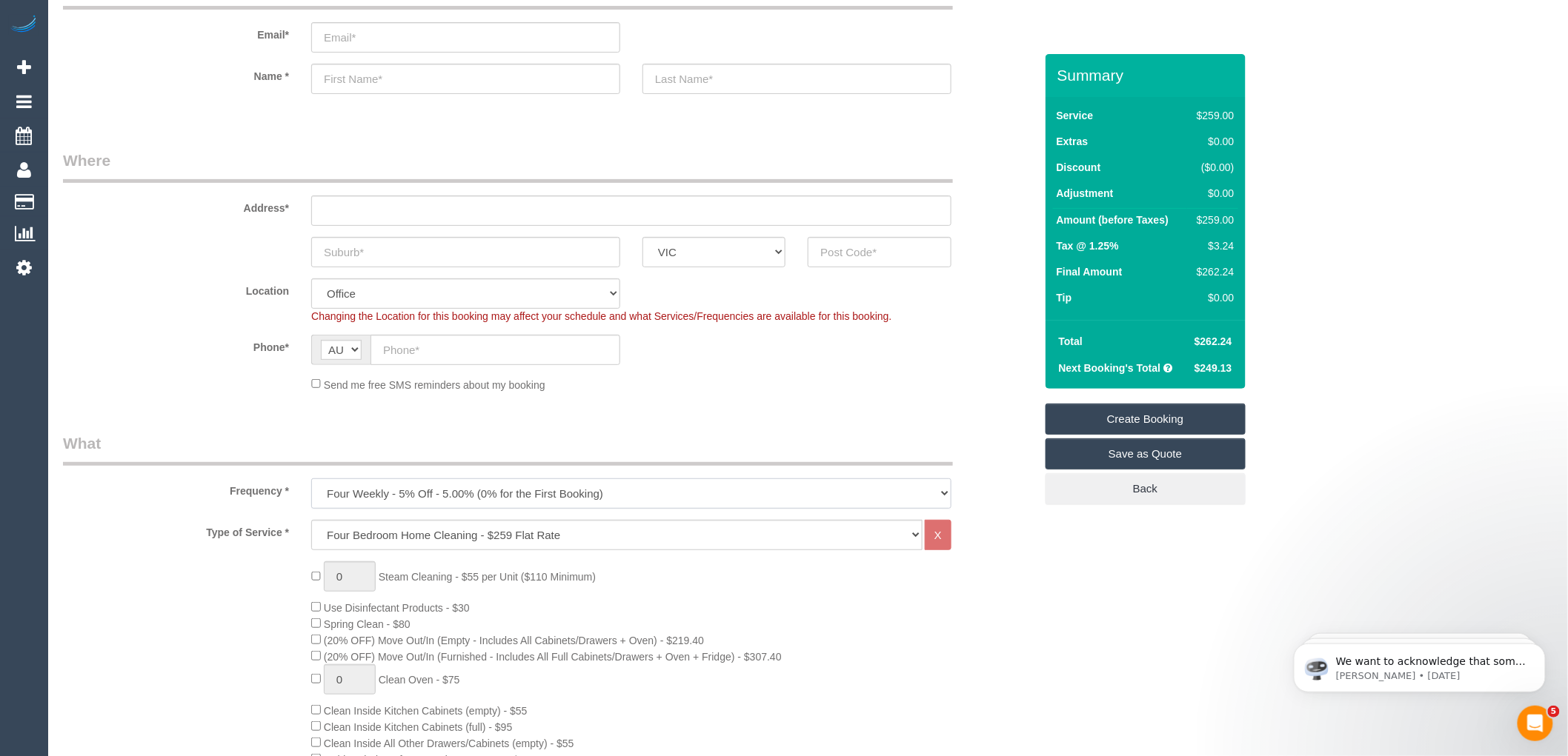
scroll to position [0, 0]
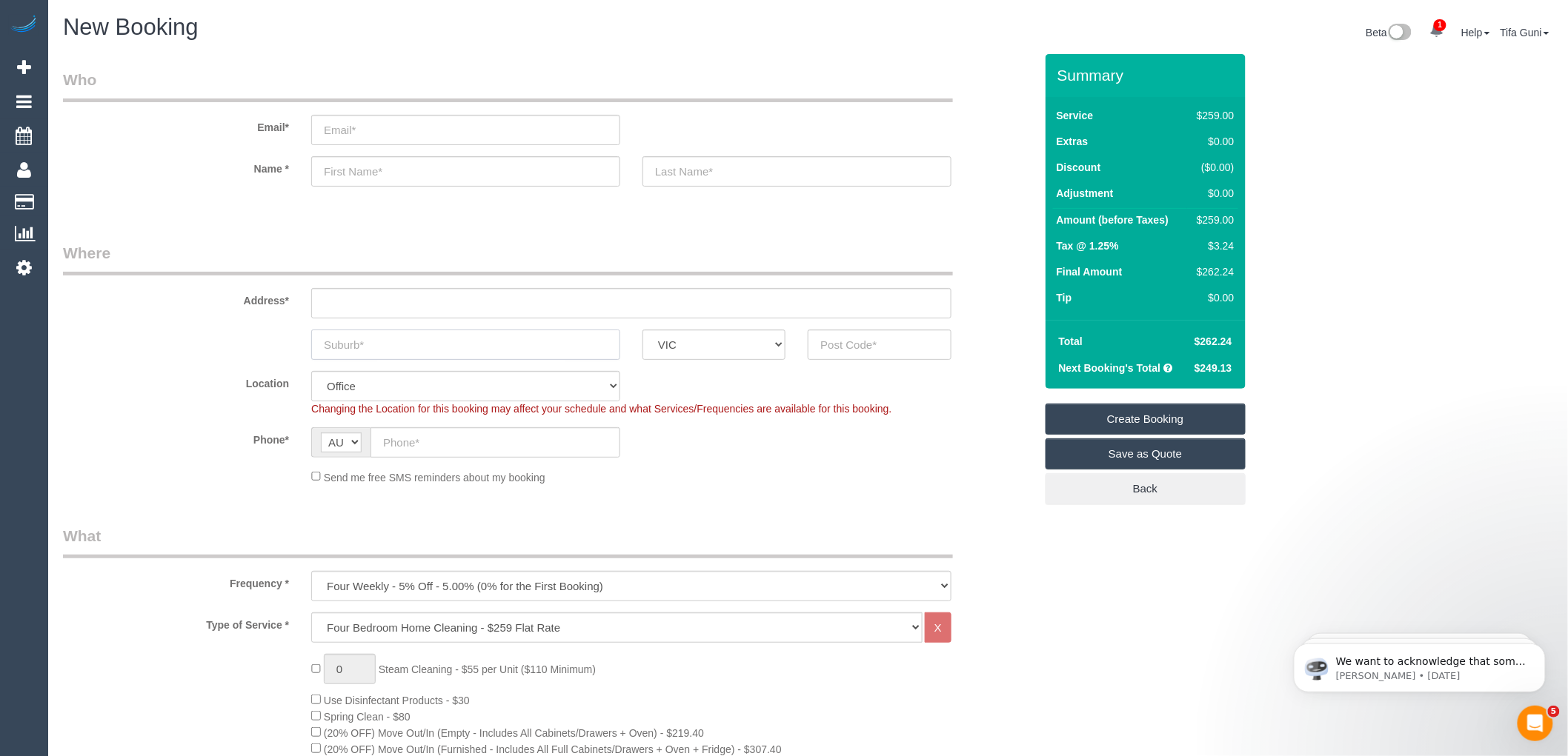
click at [456, 346] on input "text" at bounding box center [465, 345] width 309 height 31
type input "Nanowarding"
click at [848, 345] on input "text" at bounding box center [879, 345] width 143 height 31
type input "3131"
click at [331, 303] on input "text" at bounding box center [631, 303] width 640 height 31
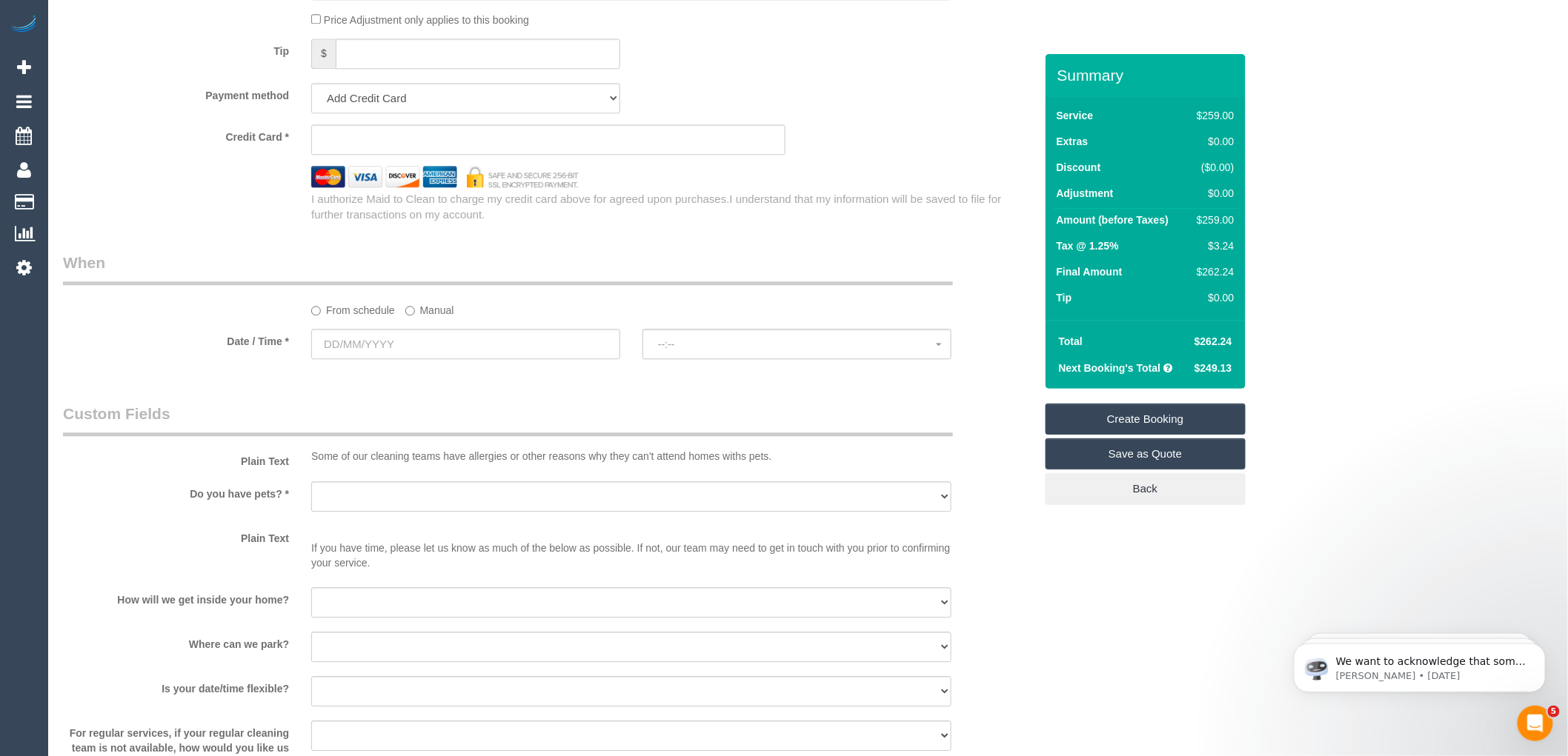
scroll to position [1481, 0]
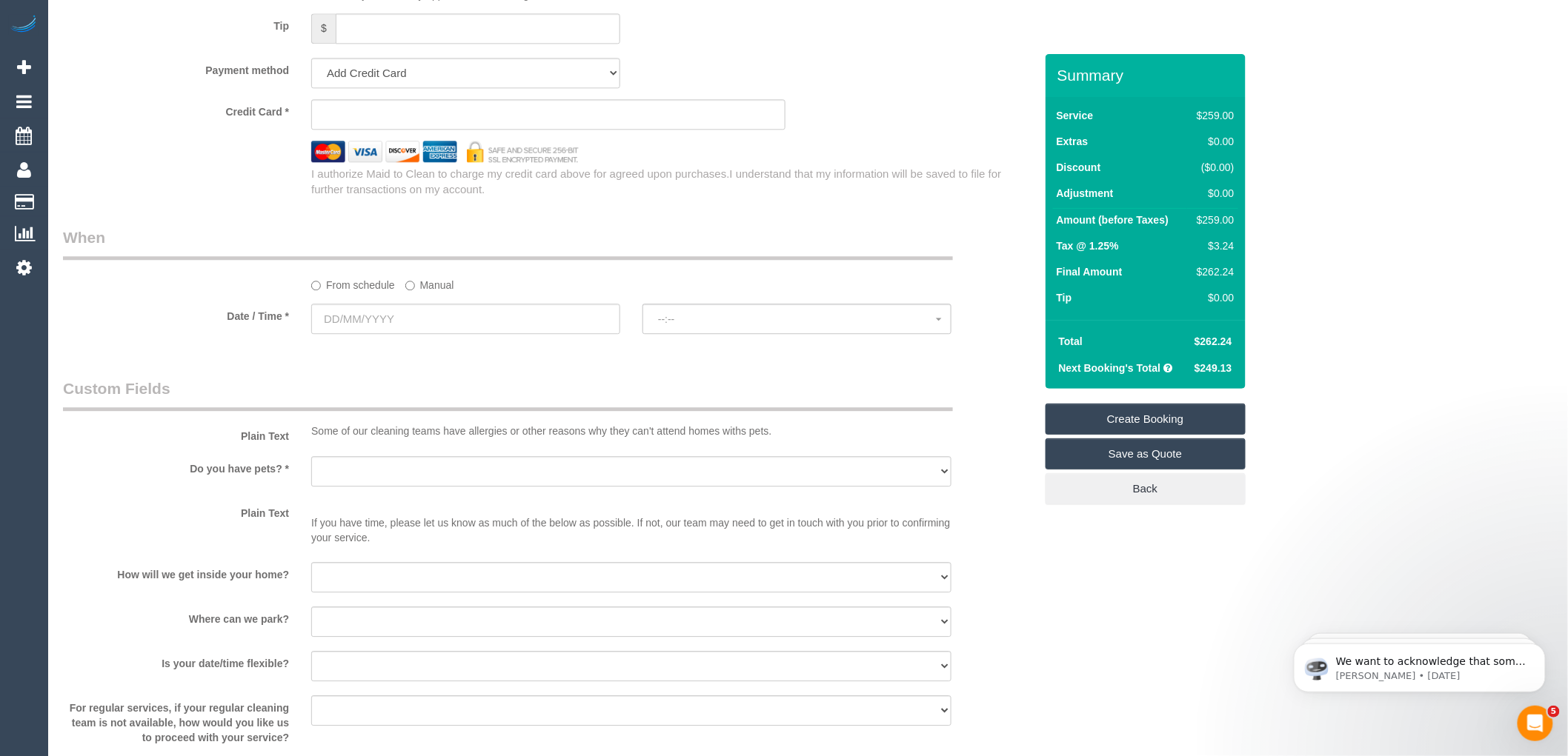
type input "-"
click at [397, 334] on input "text" at bounding box center [465, 319] width 309 height 31
select select "57"
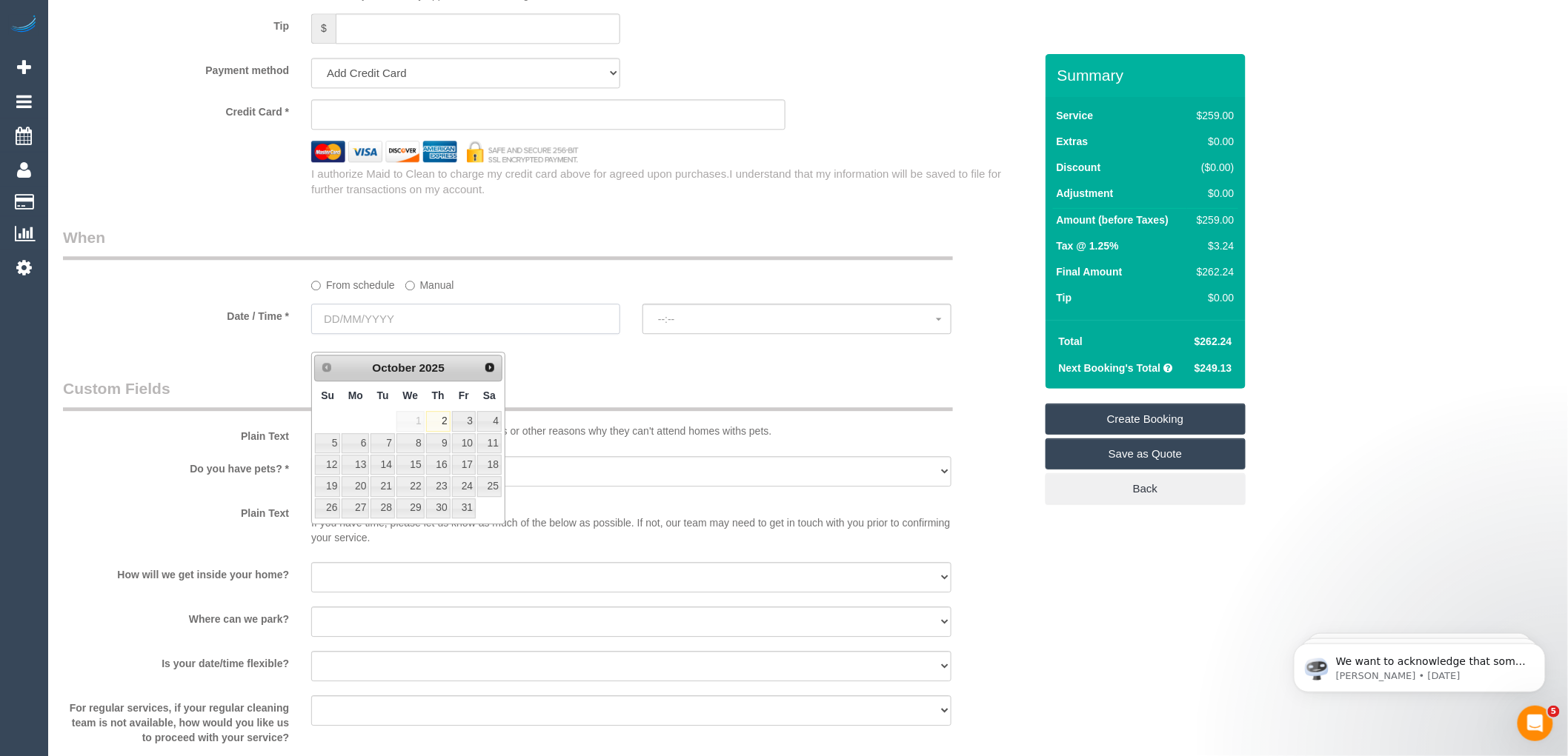
select select "object:2265"
click at [383, 439] on link "7" at bounding box center [382, 443] width 24 height 20
type input "07/10/2025"
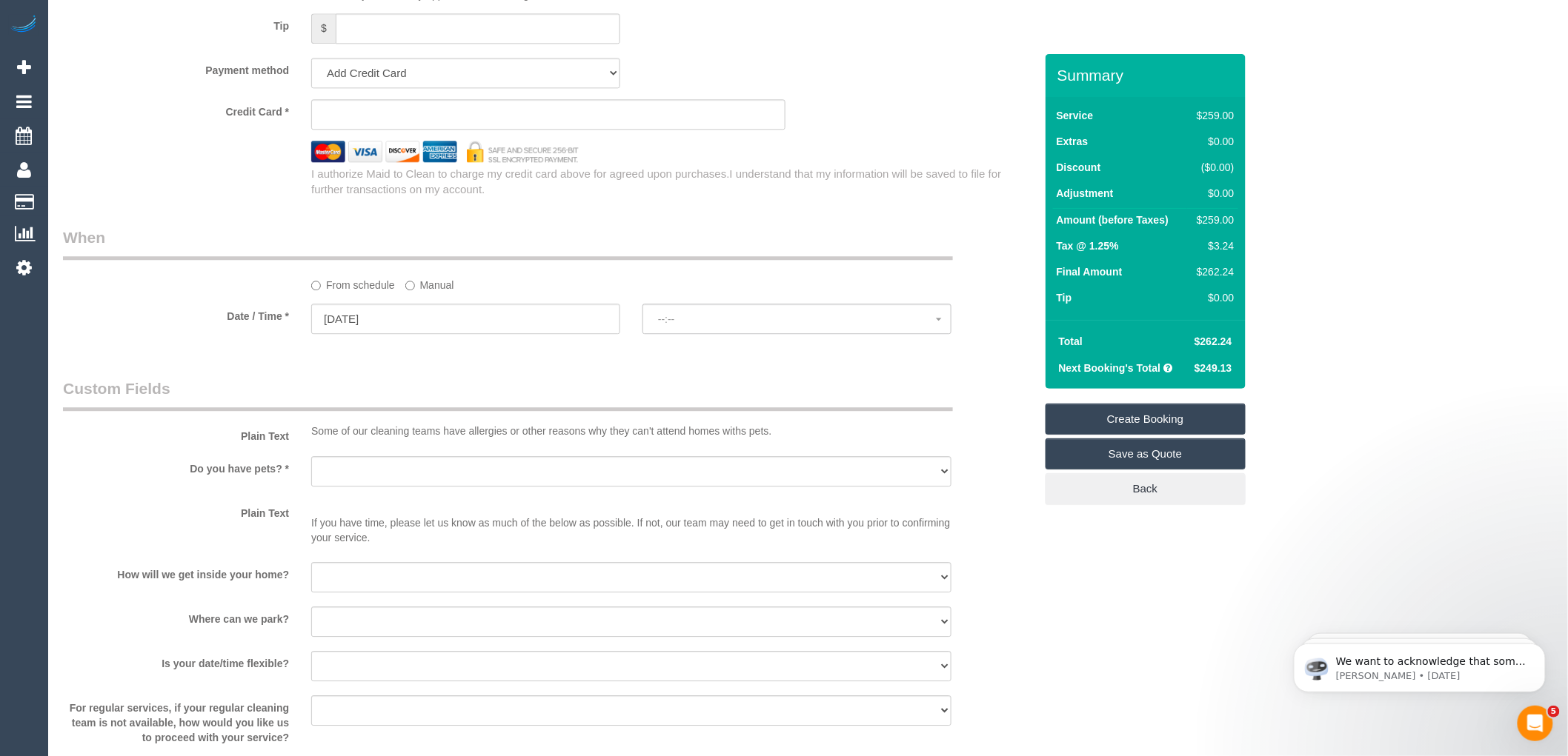
select select "spot1"
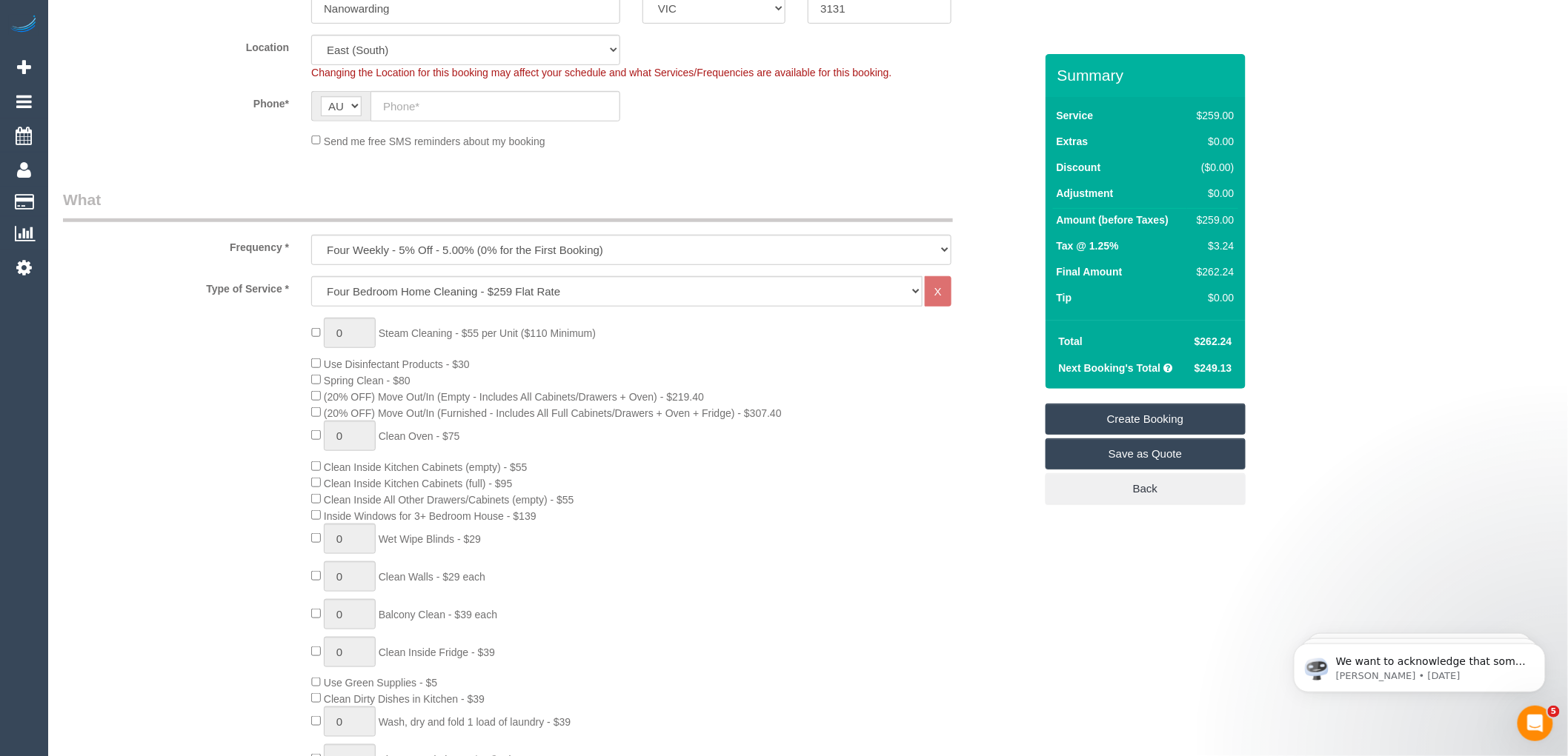
scroll to position [165, 0]
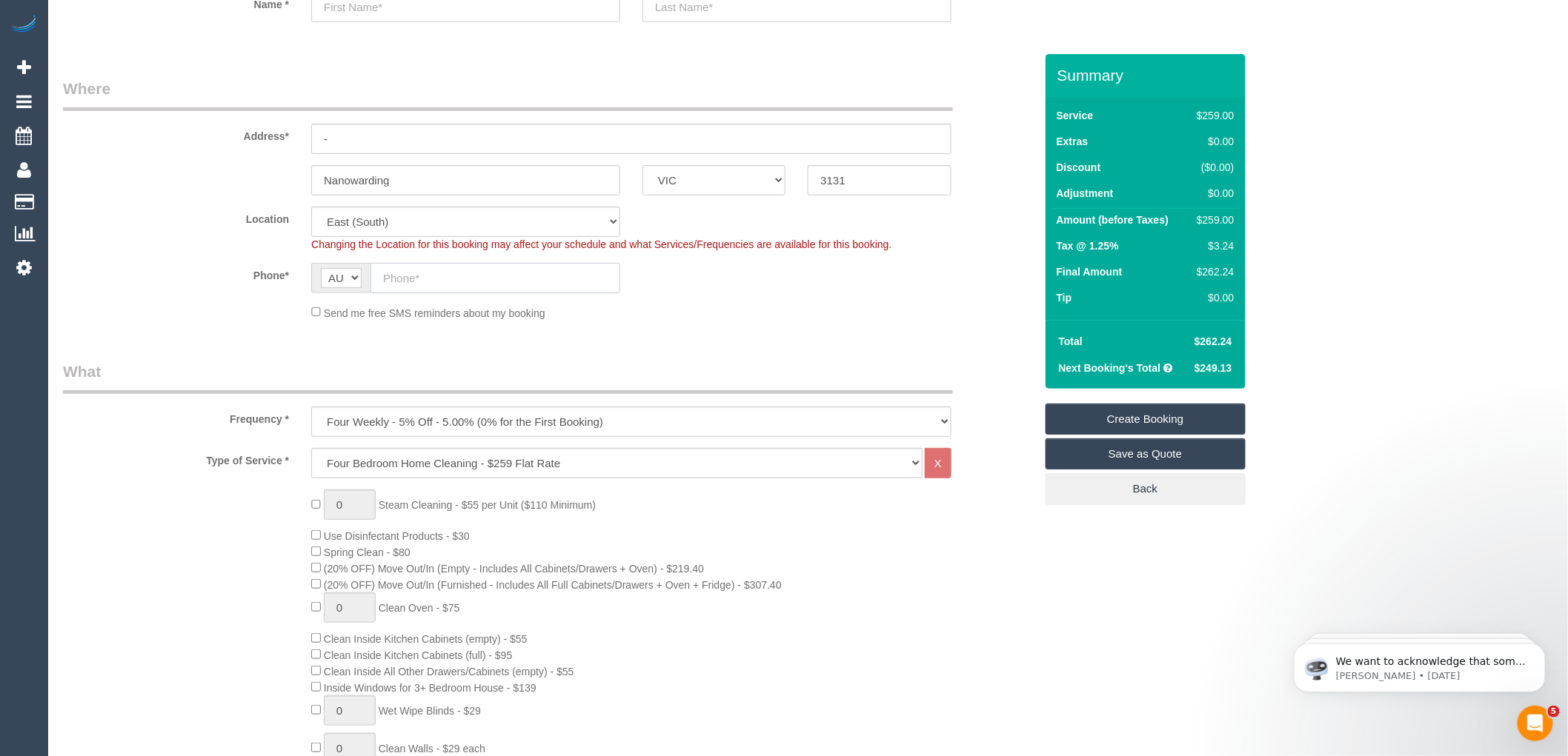
click at [409, 277] on input "text" at bounding box center [495, 278] width 250 height 31
paste input "61 474 912 789"
drag, startPoint x: 395, startPoint y: 271, endPoint x: 349, endPoint y: 277, distance: 46.4
click at [349, 277] on div "AF AL DZ AD AO AI AQ AG AR AM AW AU AT AZ BS BH BD BB BY BE BZ BJ BM BT BO BA B…" at bounding box center [465, 278] width 309 height 31
type input "0474 912 789"
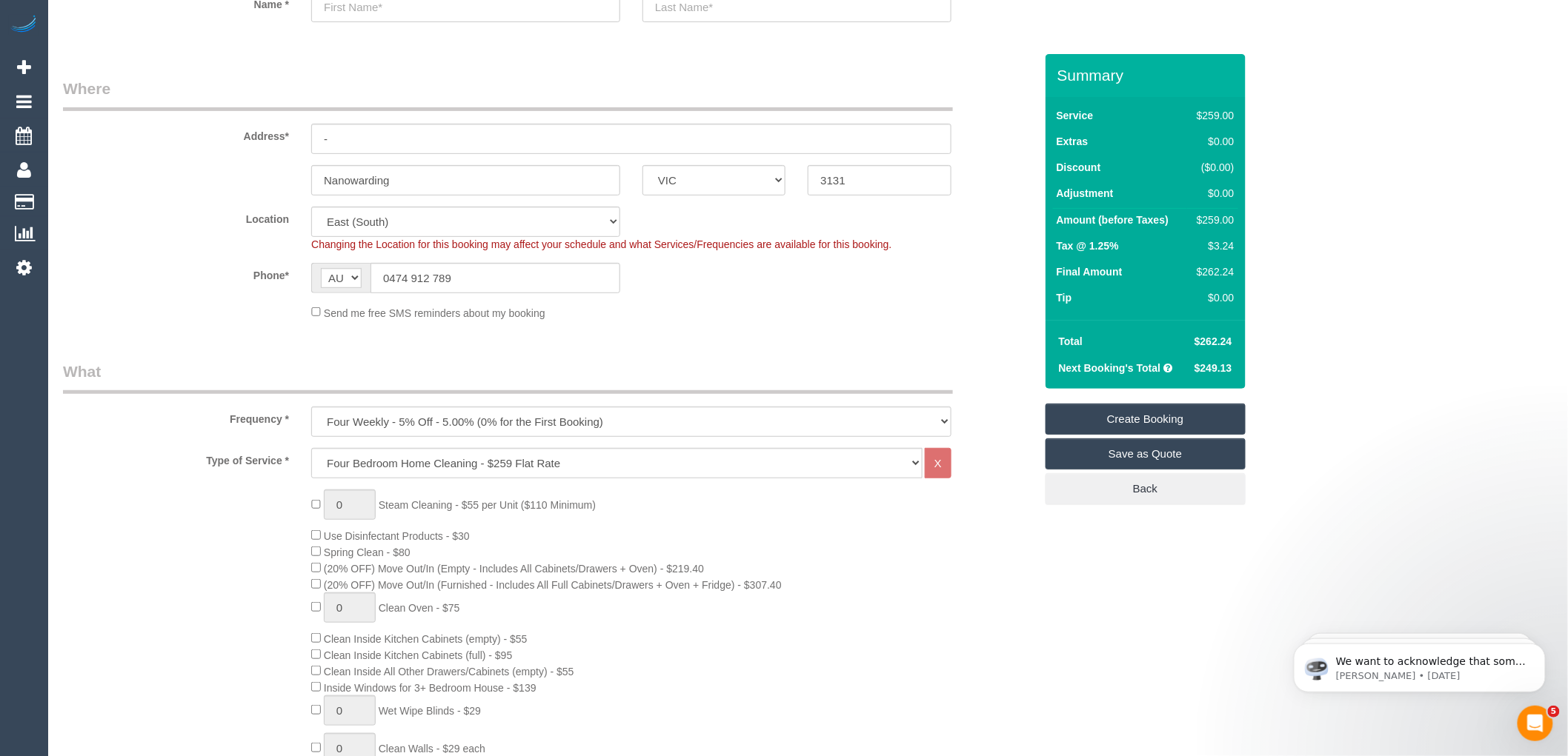
click at [345, 136] on input "-" at bounding box center [631, 139] width 640 height 31
click at [437, 424] on select "One Time Cleaning Weekly - 10% Off - 10.00% (0% for the First Booking) Fortnigh…" at bounding box center [631, 422] width 640 height 31
select select "object:2266"
click at [311, 407] on select "One Time Cleaning Weekly - 10% Off - 10.00% (0% for the First Booking) Fortnigh…" at bounding box center [631, 422] width 640 height 31
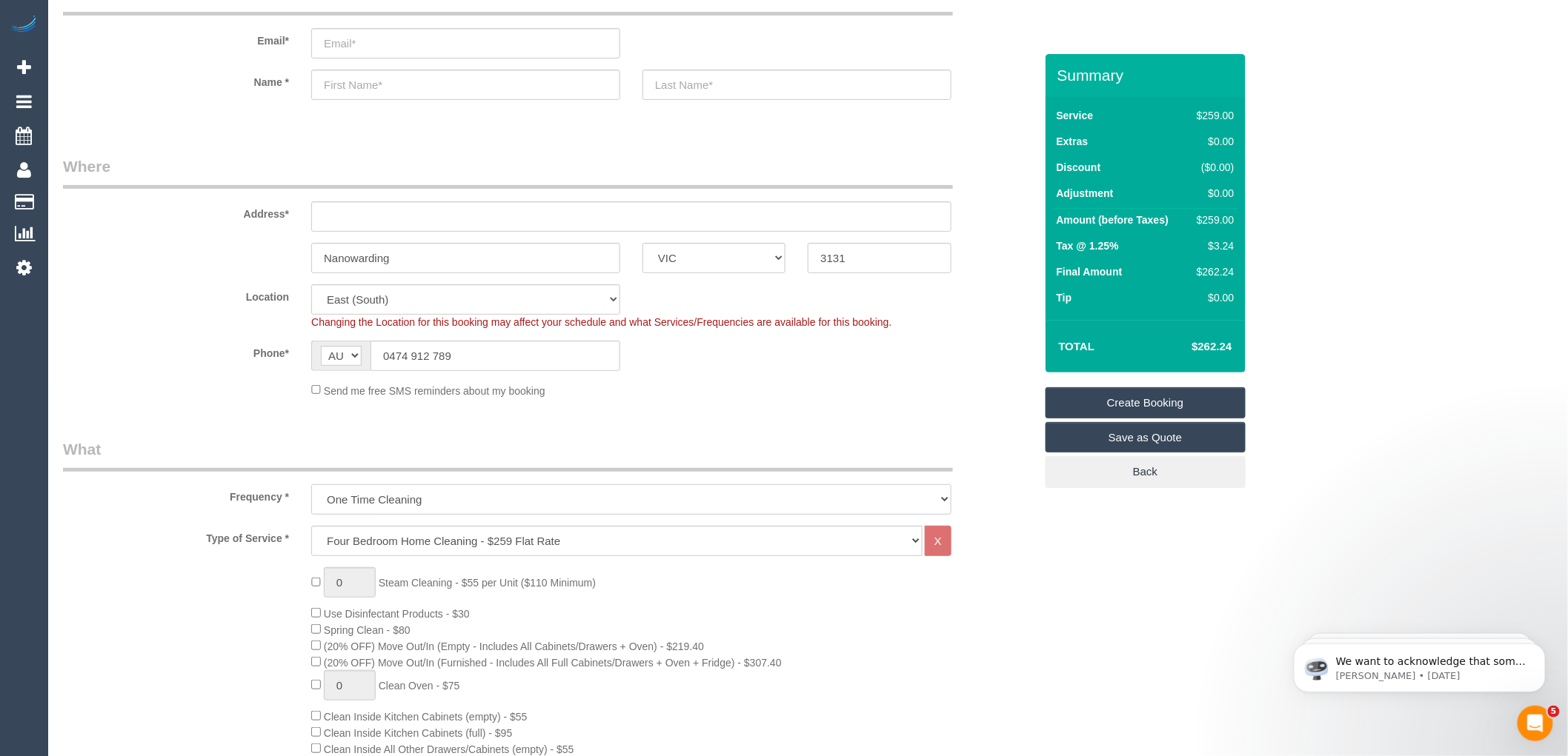
scroll to position [82, 0]
click at [356, 212] on input "text" at bounding box center [631, 221] width 640 height 31
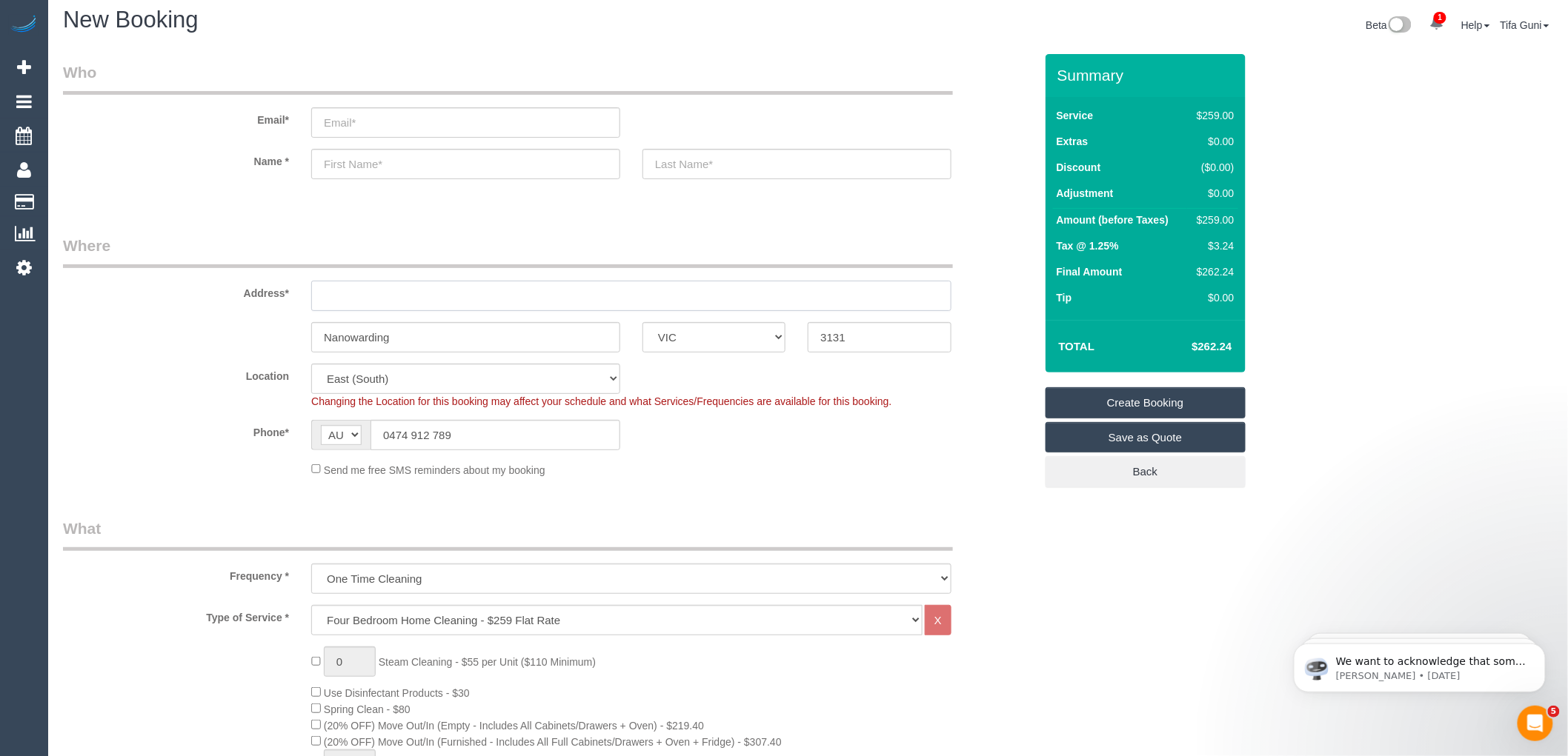
scroll to position [0, 0]
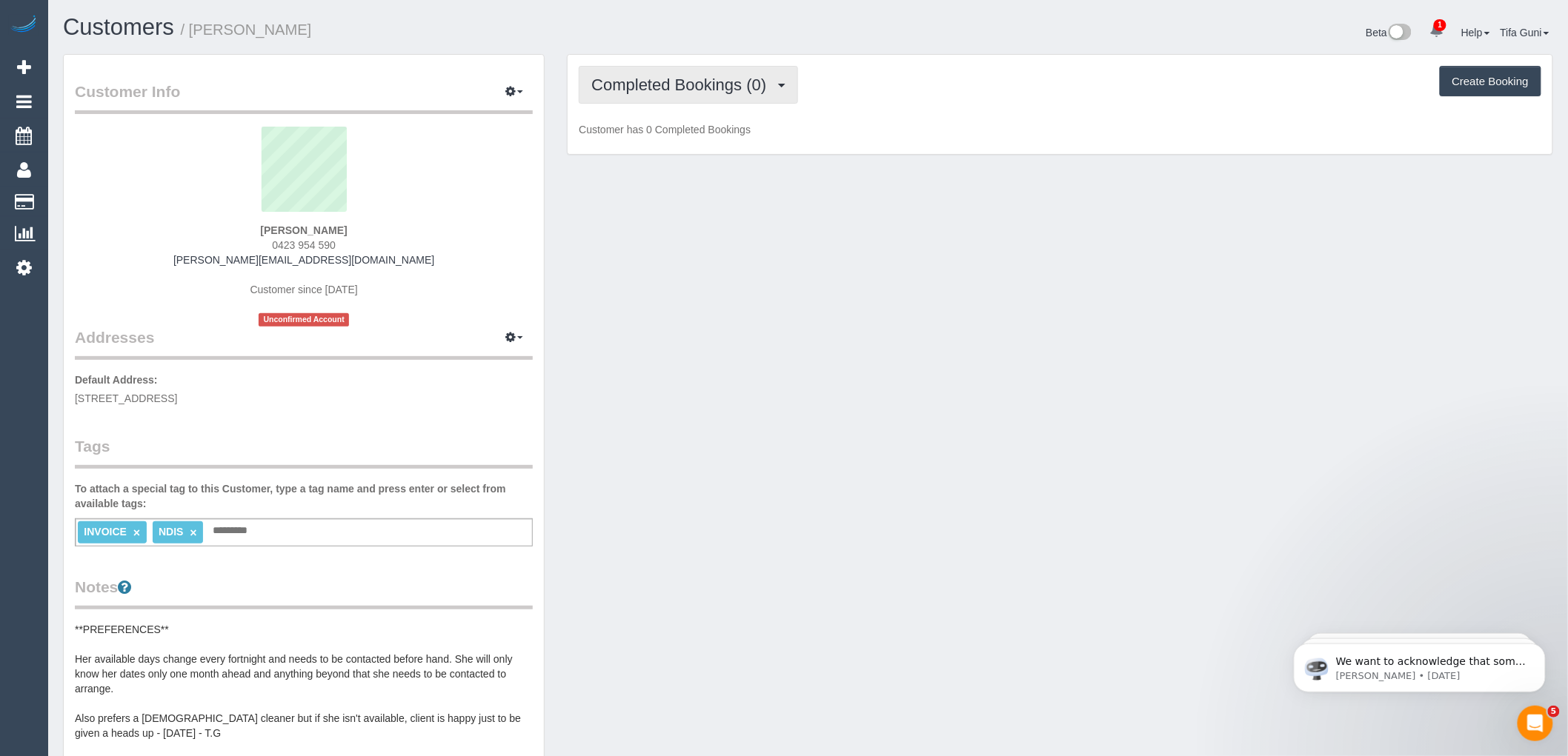
click at [763, 81] on span "Completed Bookings (0)" at bounding box center [682, 85] width 182 height 18
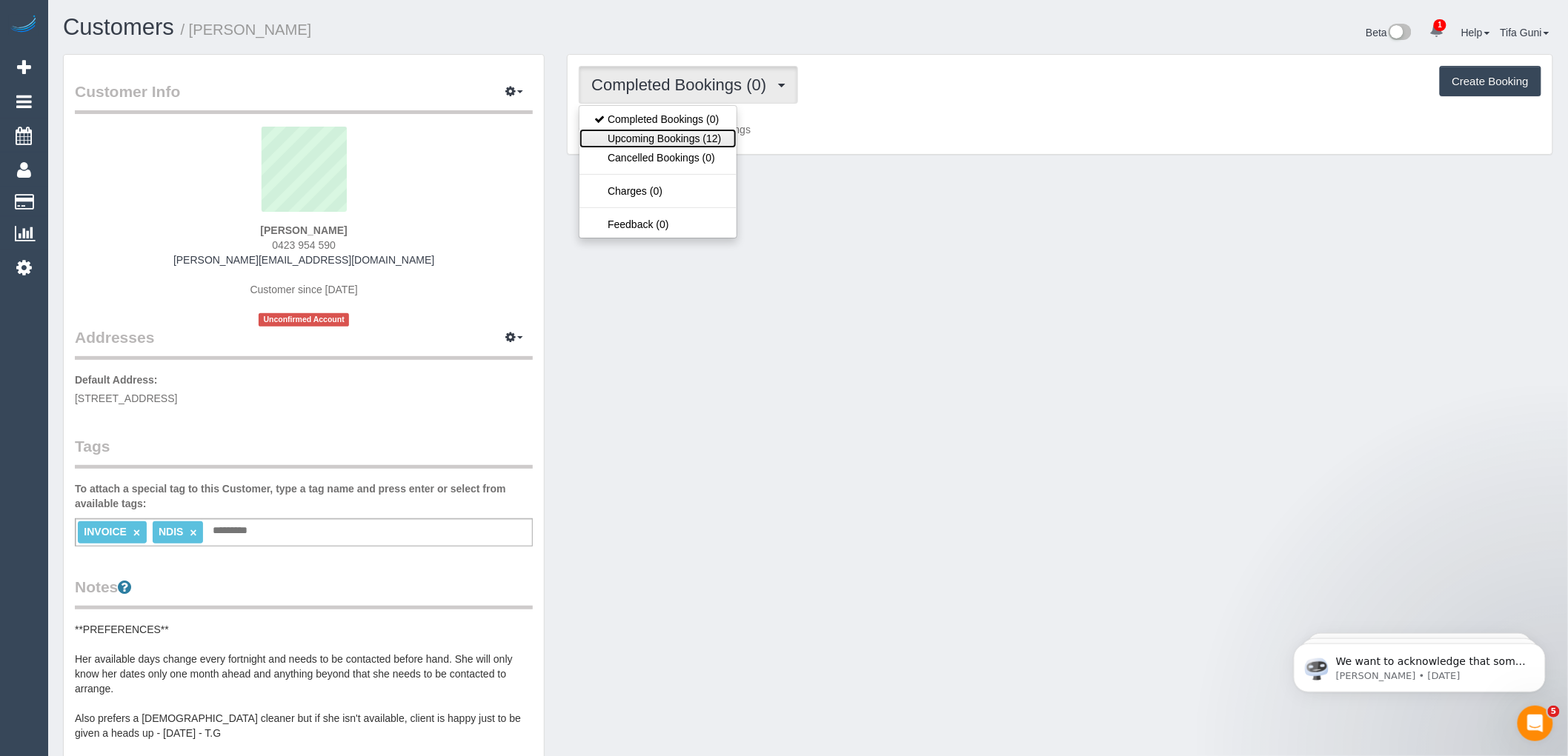
click at [693, 133] on link "Upcoming Bookings (12)" at bounding box center [658, 138] width 156 height 19
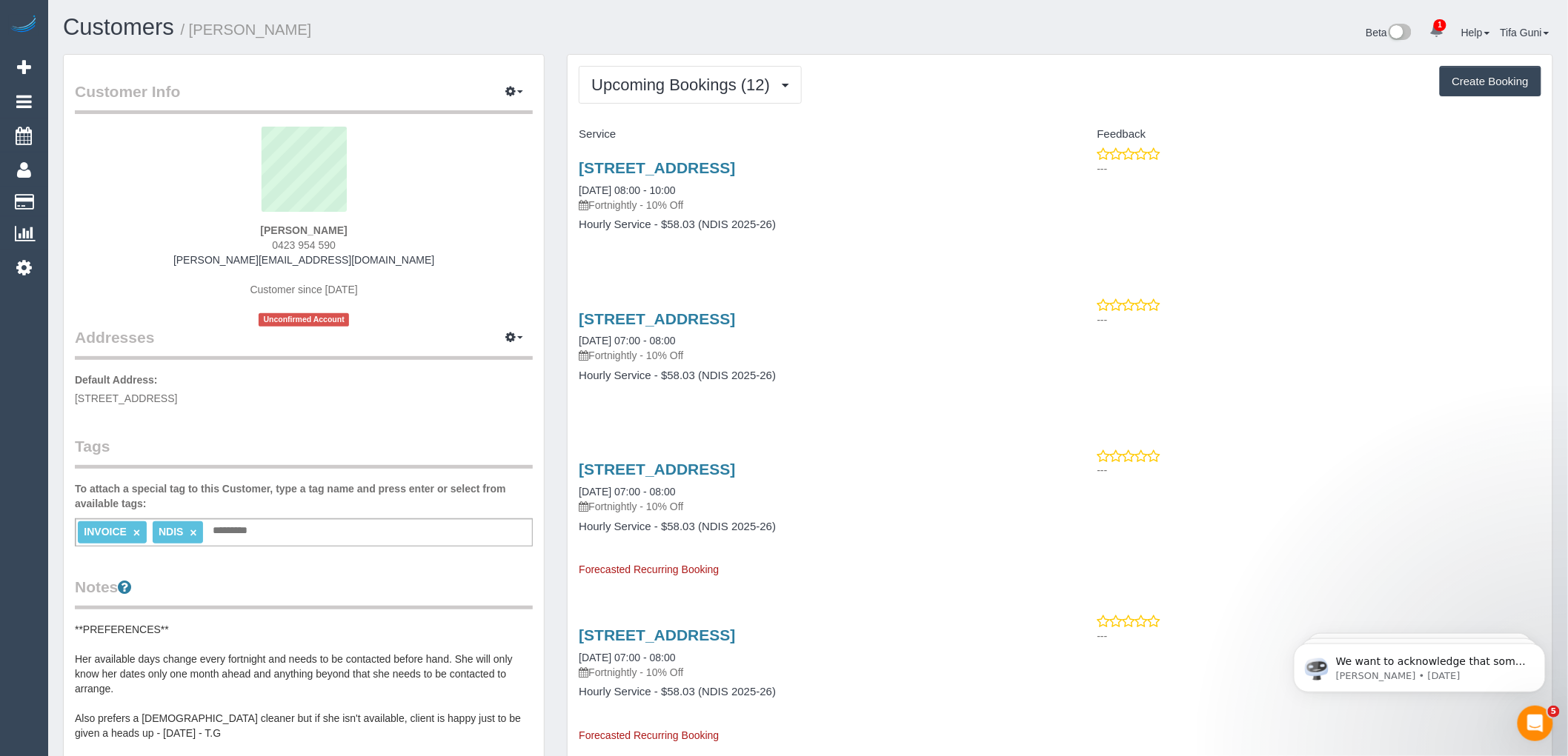
drag, startPoint x: 346, startPoint y: 240, endPoint x: 269, endPoint y: 241, distance: 77.0
click at [269, 241] on div "[PERSON_NAME] 0423 954 590 [PERSON_NAME][EMAIL_ADDRESS][DOMAIN_NAME] Customer s…" at bounding box center [303, 226] width 458 height 200
copy span "0423 954 590"
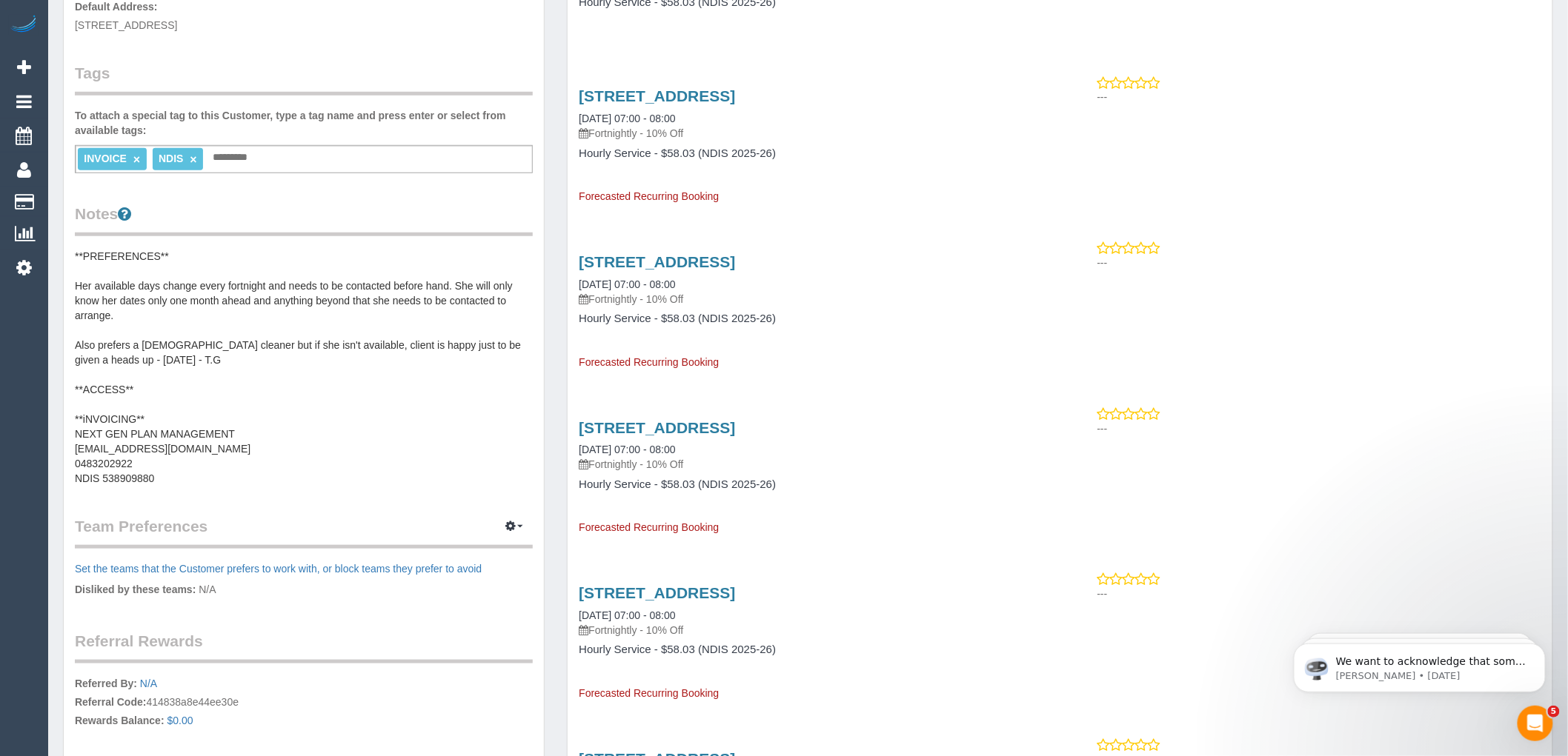
scroll to position [411, 0]
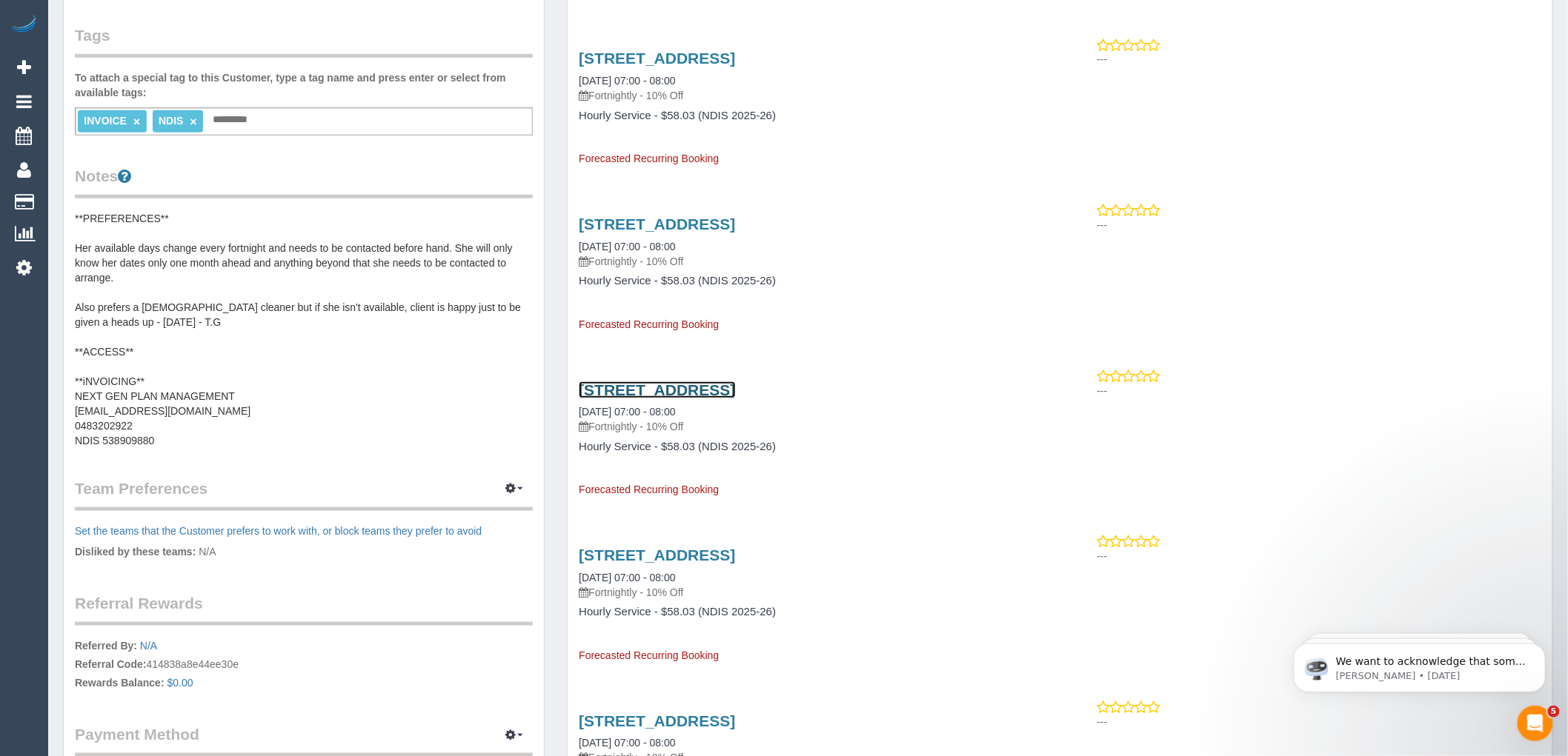
click at [663, 393] on link "[STREET_ADDRESS]" at bounding box center [657, 390] width 156 height 17
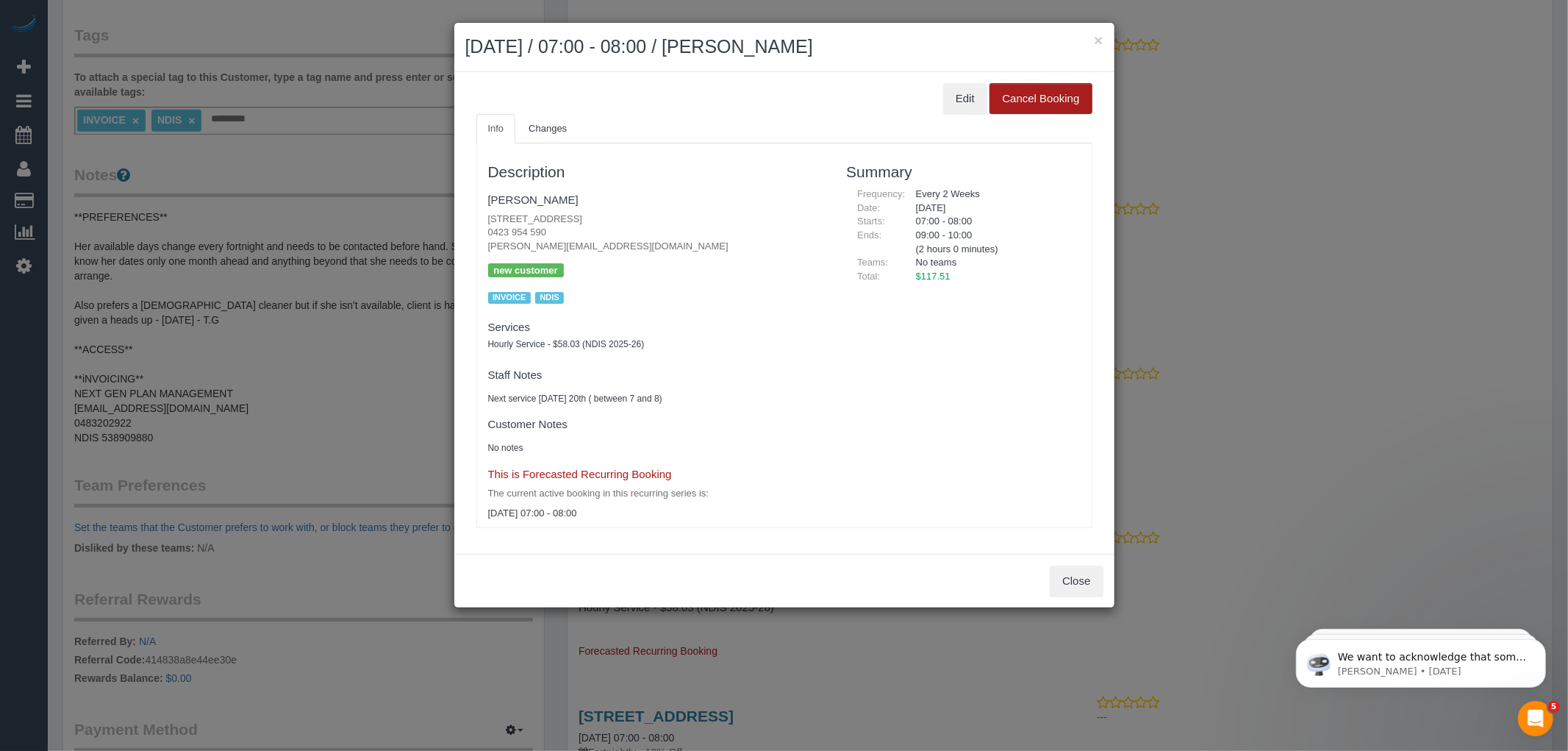
click at [1035, 101] on button "Cancel Booking" at bounding box center [1040, 98] width 102 height 31
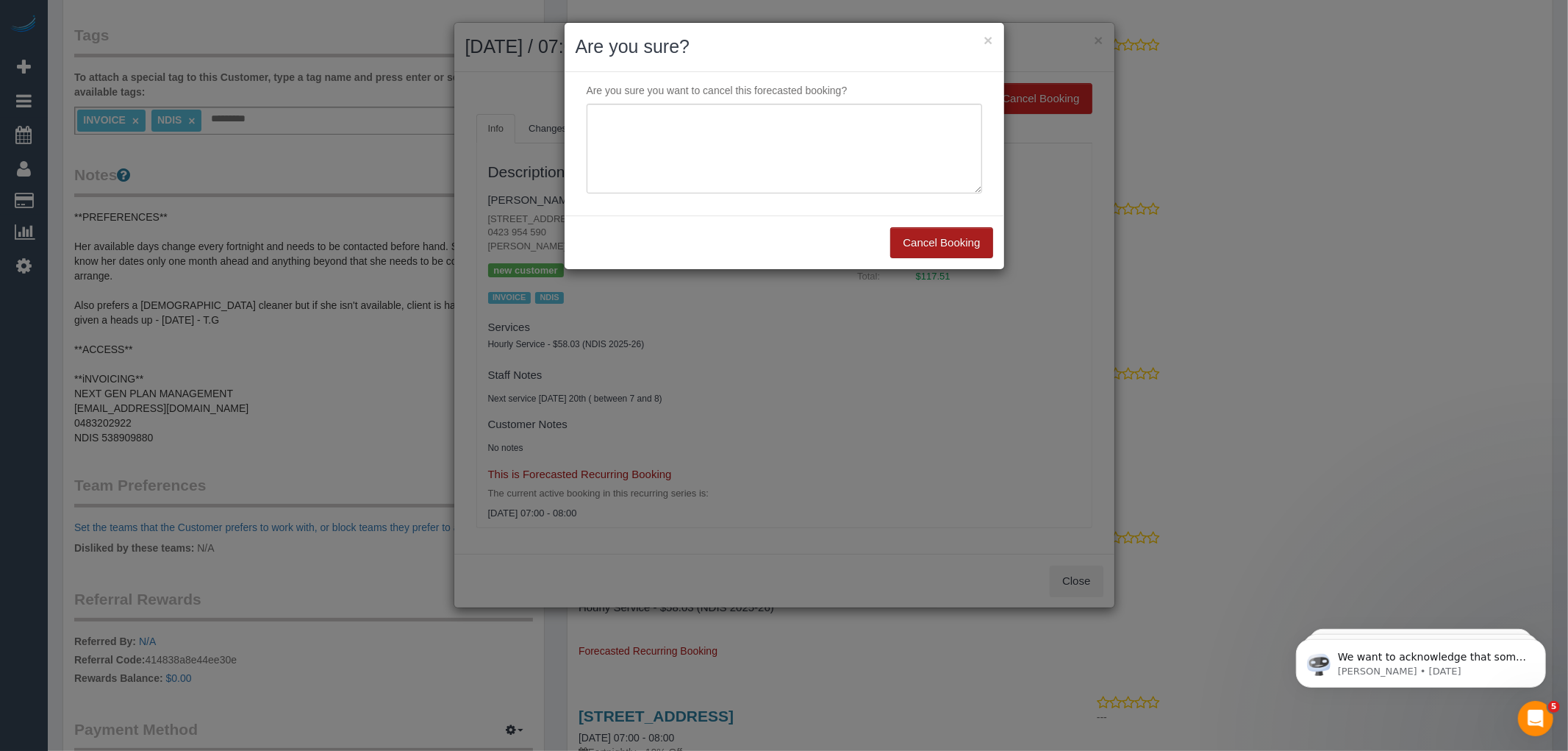
click at [944, 243] on button "Cancel Booking" at bounding box center [941, 243] width 102 height 31
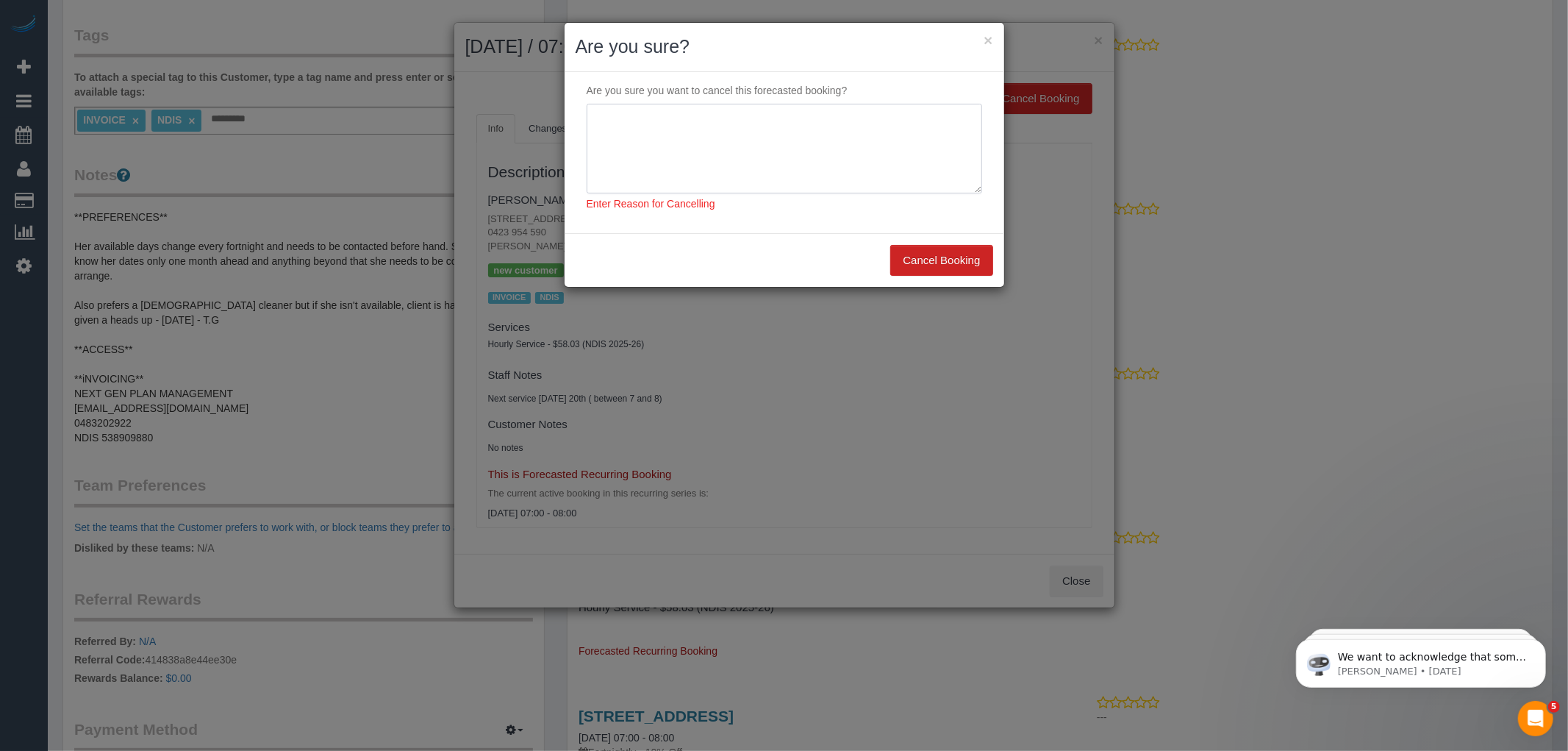
click at [613, 131] on textarea at bounding box center [784, 148] width 395 height 90
click at [916, 112] on textarea at bounding box center [784, 148] width 395 height 90
type textarea "Customer does not have her schedule but will book as needed. Via: Phone - T.G"
click at [924, 257] on button "Cancel Booking" at bounding box center [941, 260] width 102 height 31
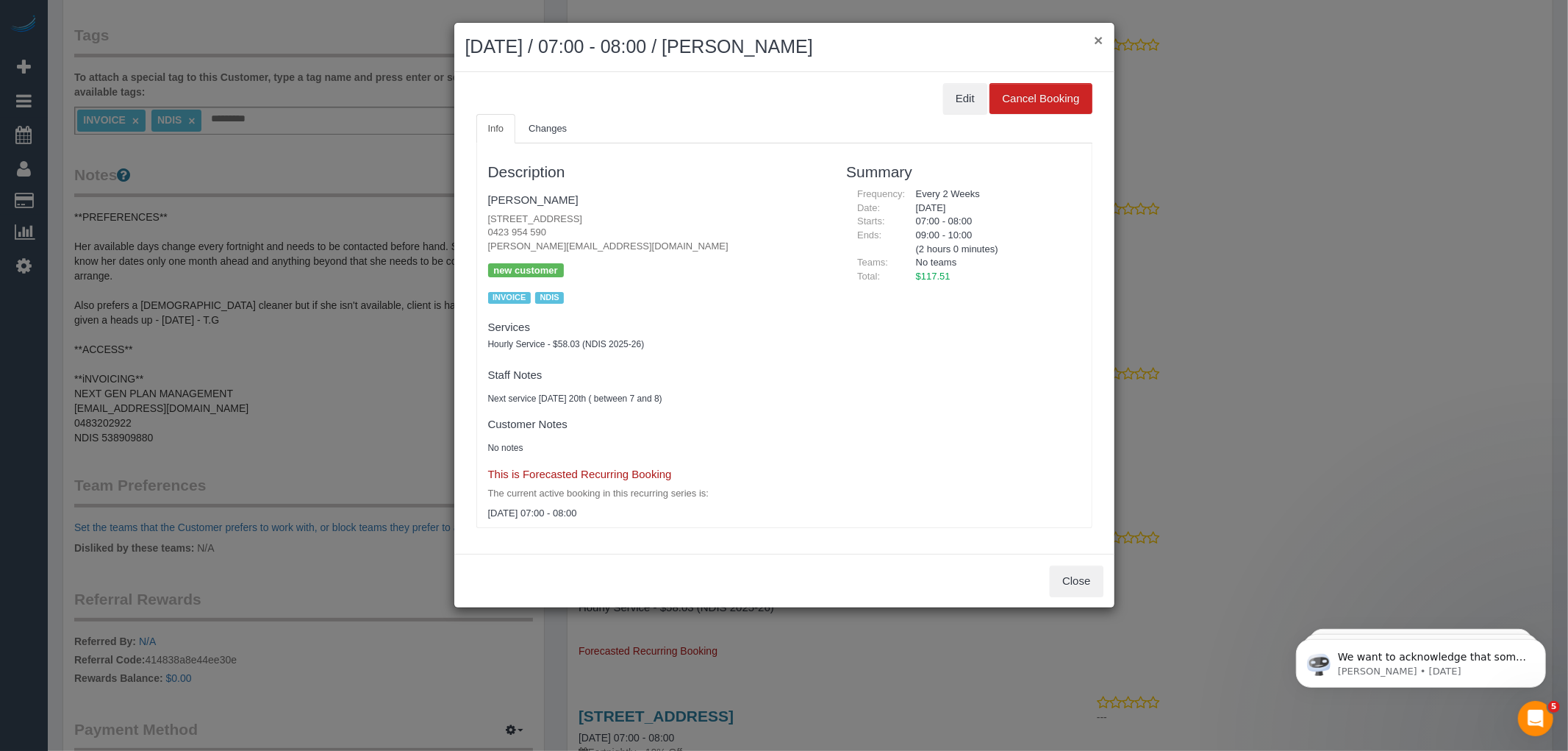
click at [1101, 41] on button "×" at bounding box center [1099, 40] width 9 height 15
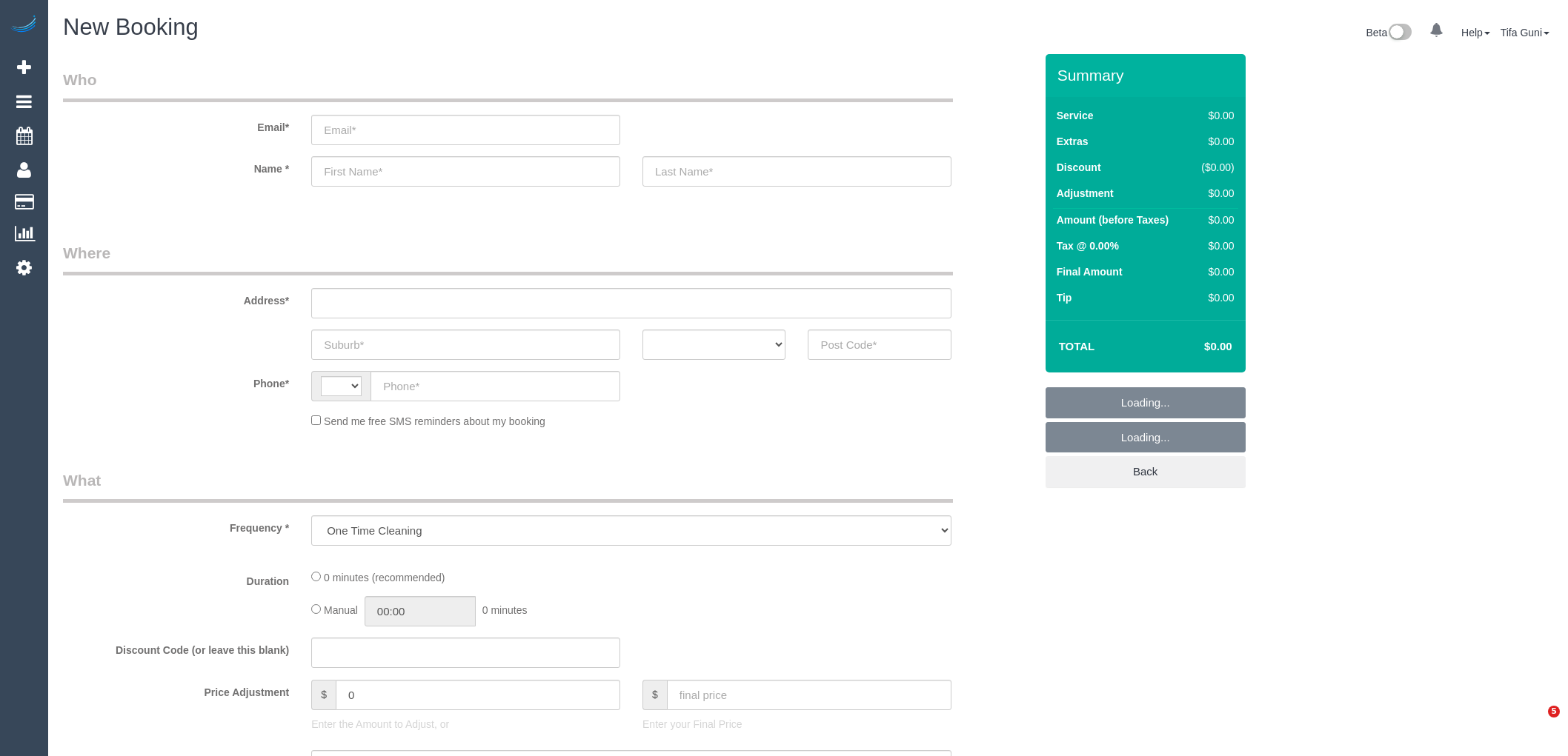
select select "string:AU"
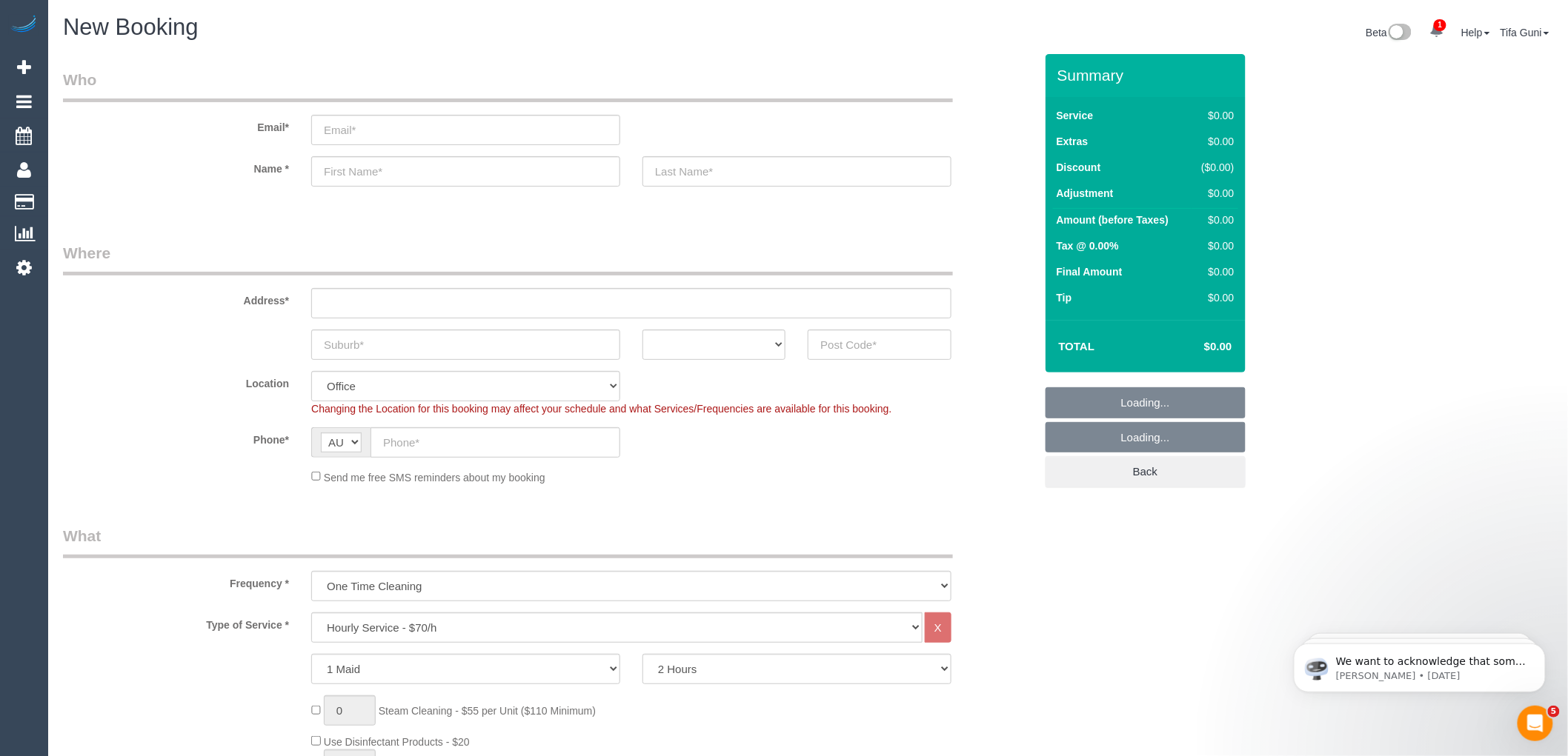
select select "object:2173"
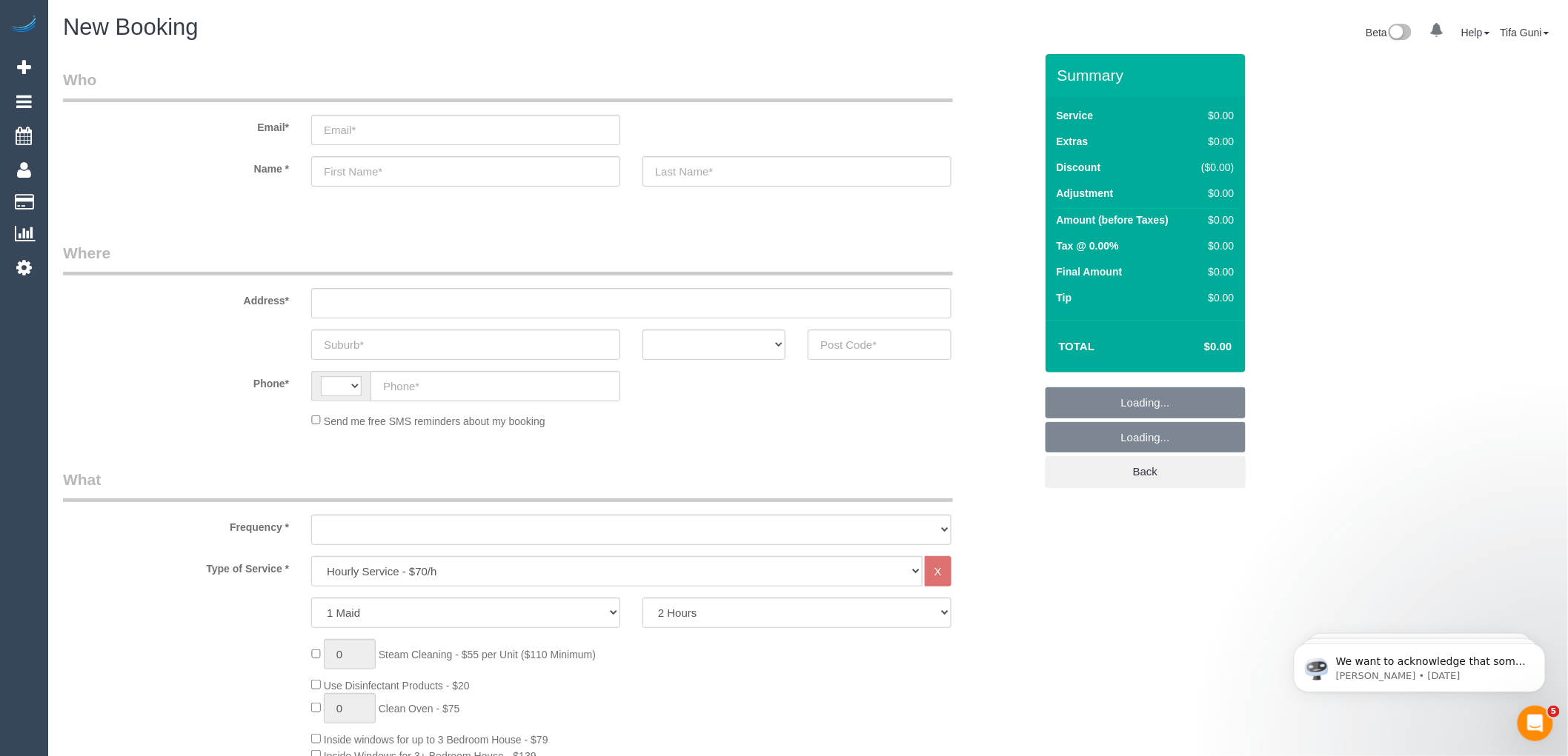
select select "string:AU"
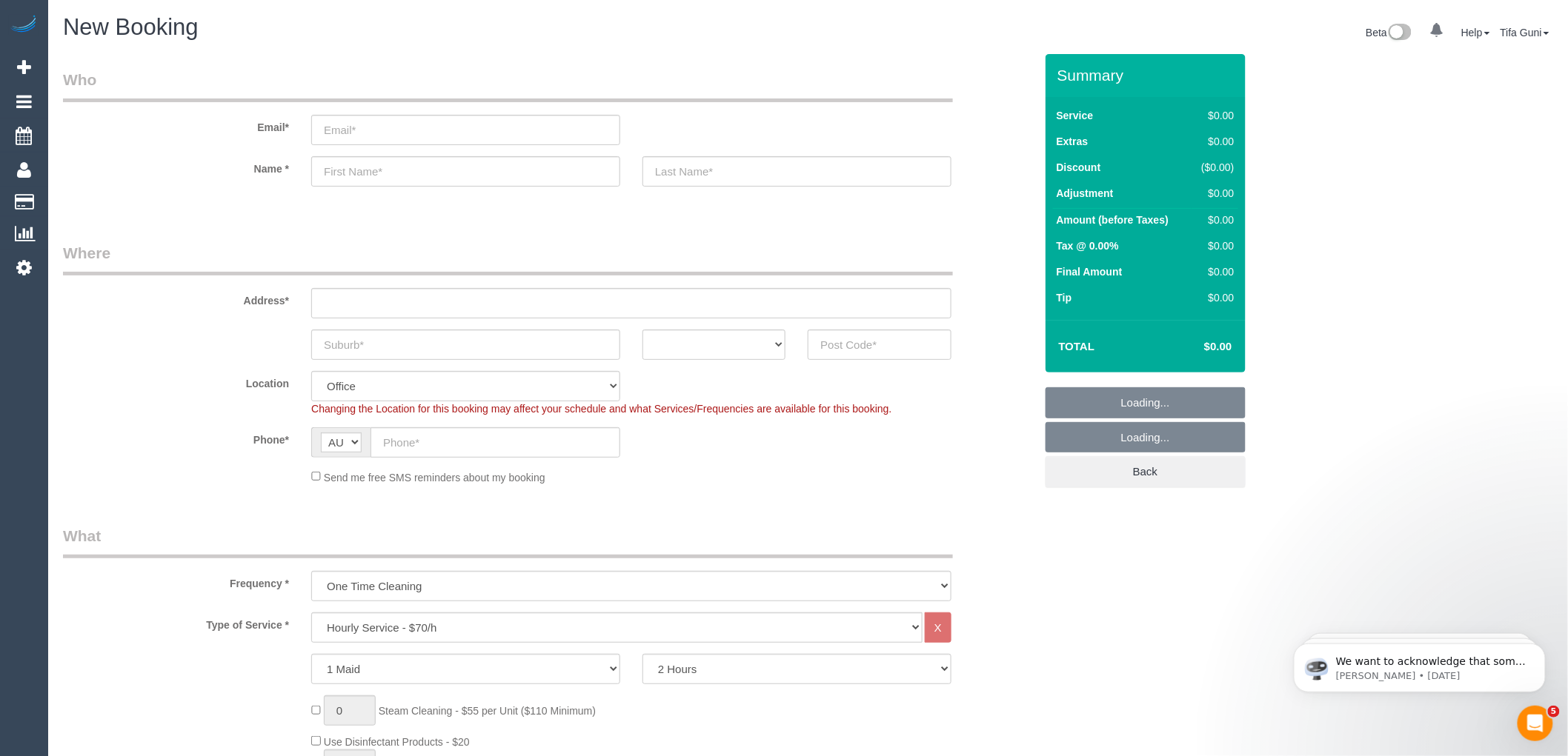
select select "object:2173"
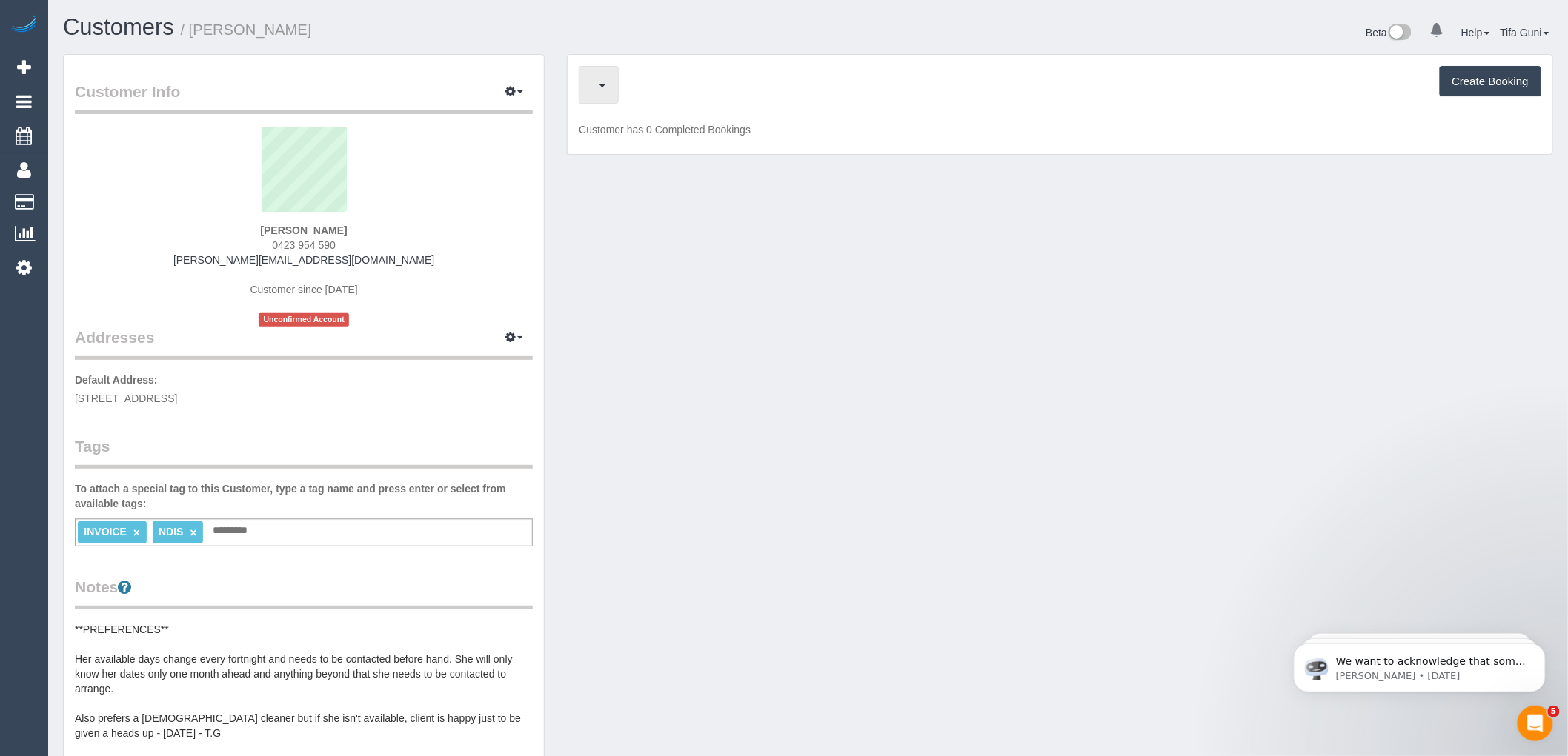
click at [611, 90] on button "button" at bounding box center [599, 84] width 40 height 38
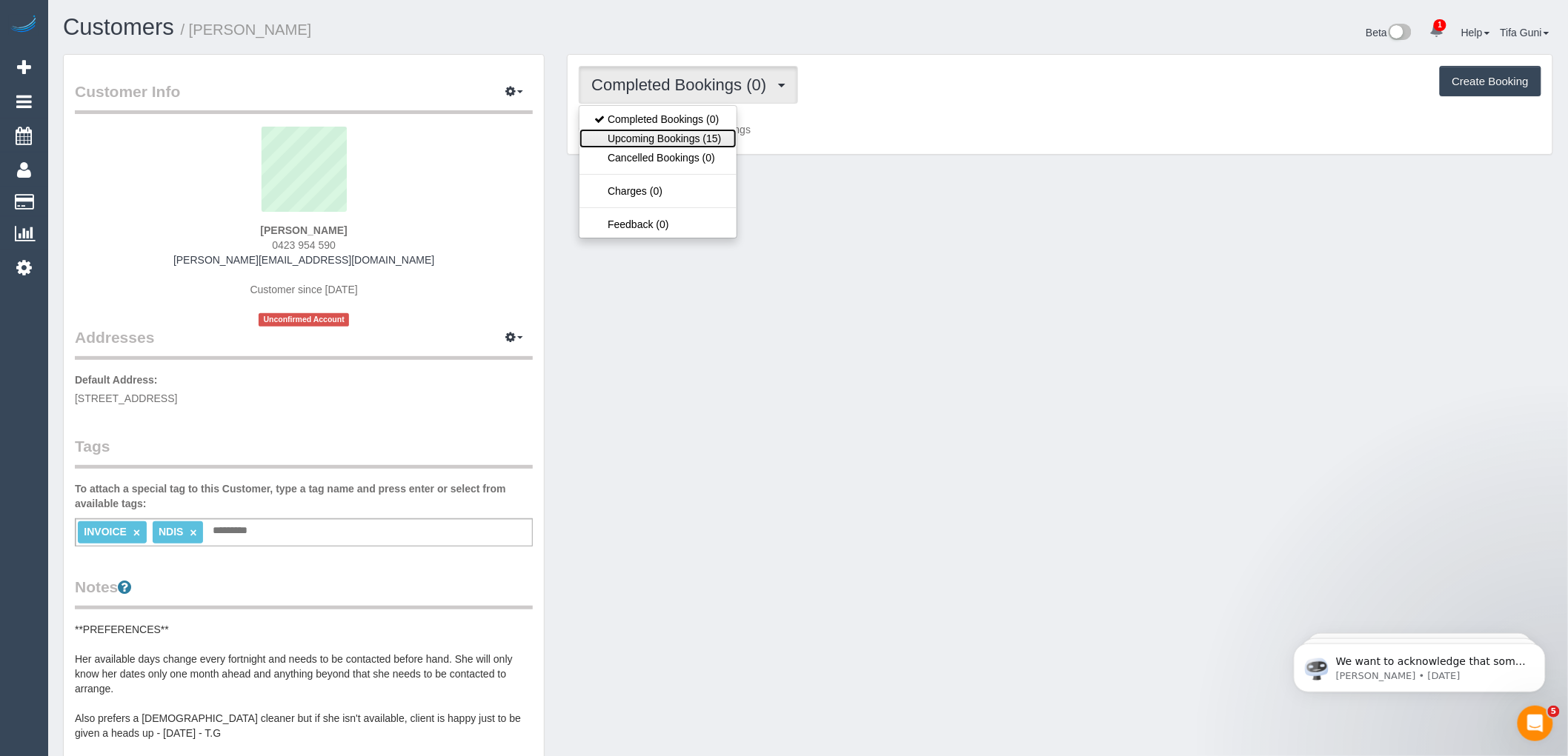
click at [658, 138] on link "Upcoming Bookings (15)" at bounding box center [658, 138] width 156 height 19
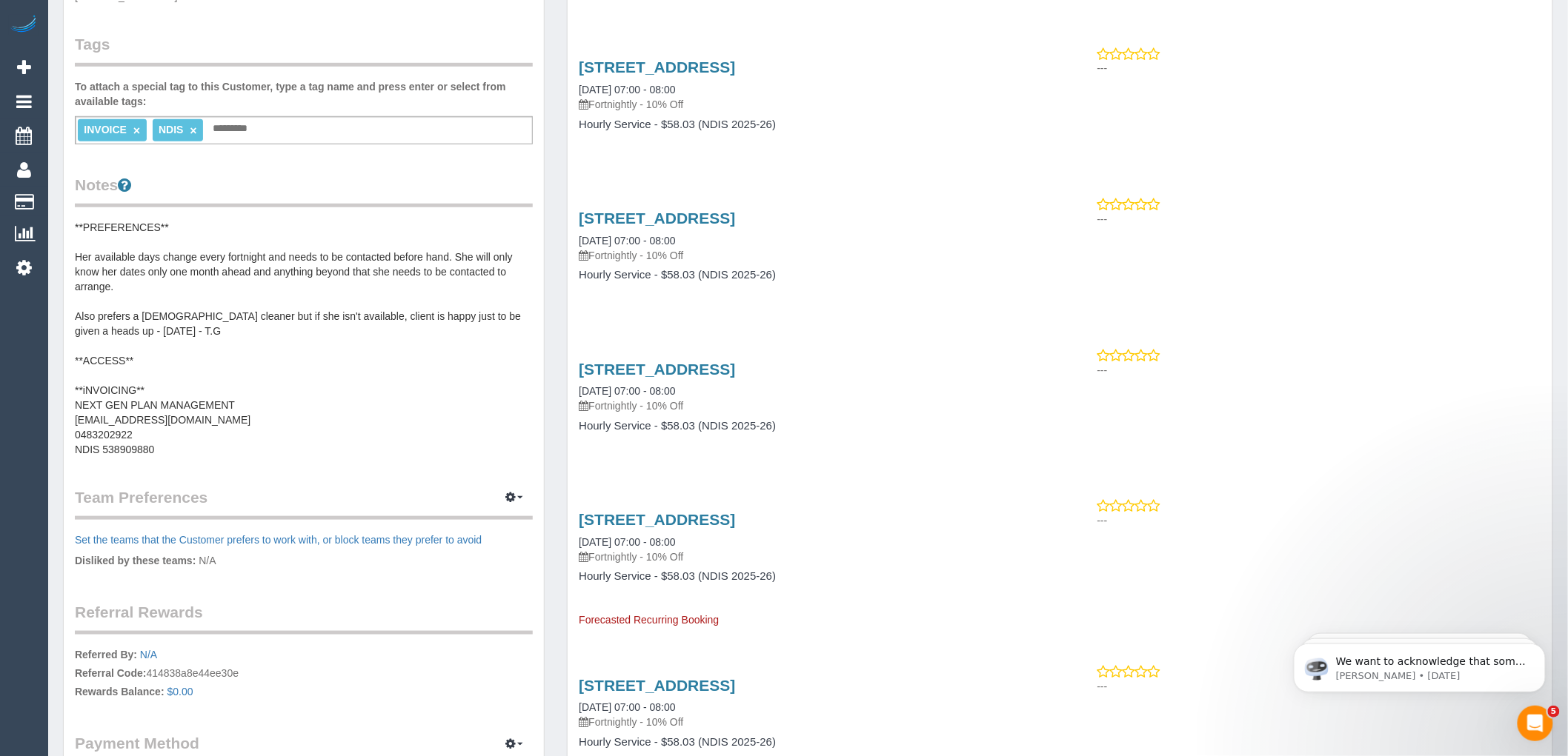
scroll to position [411, 0]
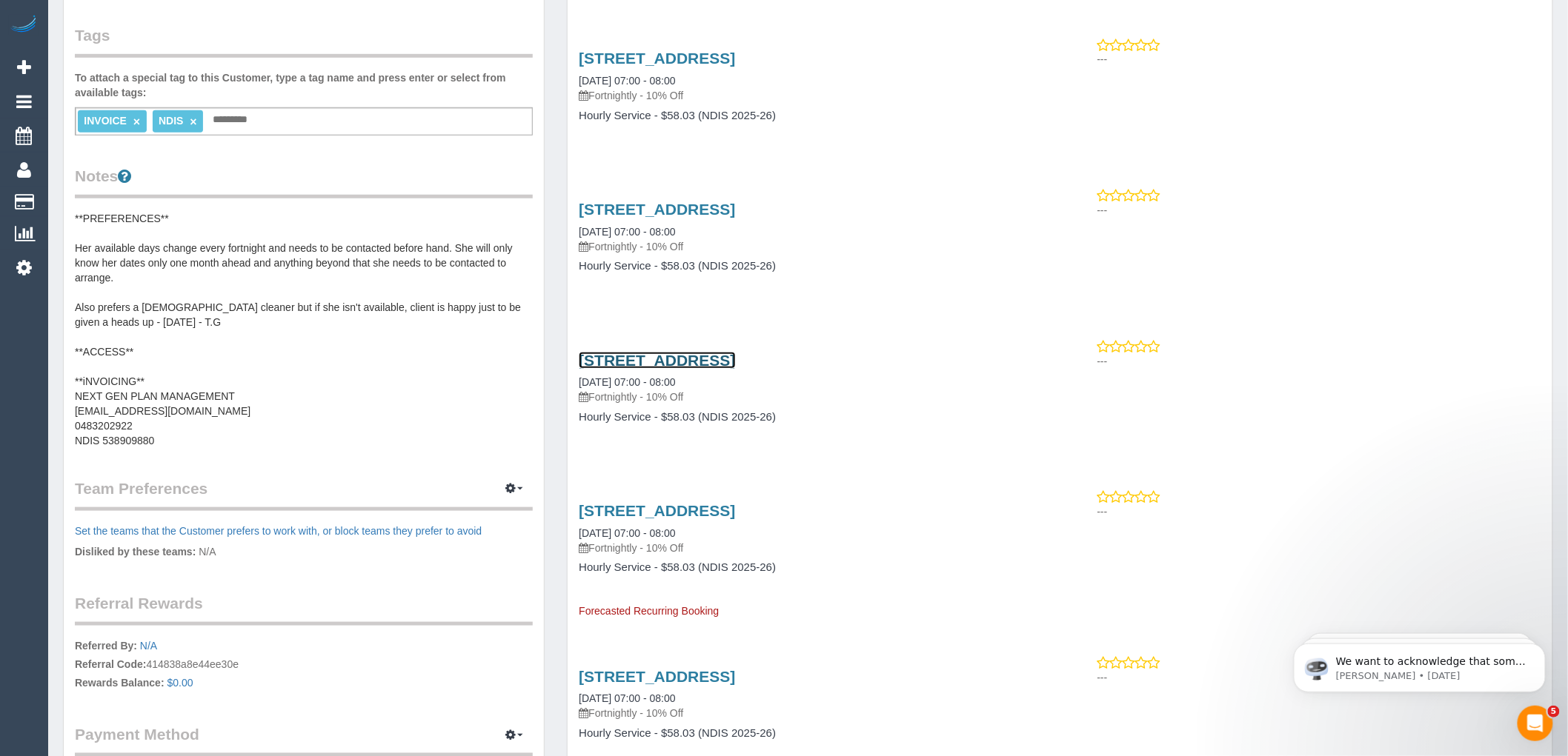
click at [674, 359] on link "[STREET_ADDRESS]" at bounding box center [657, 360] width 156 height 17
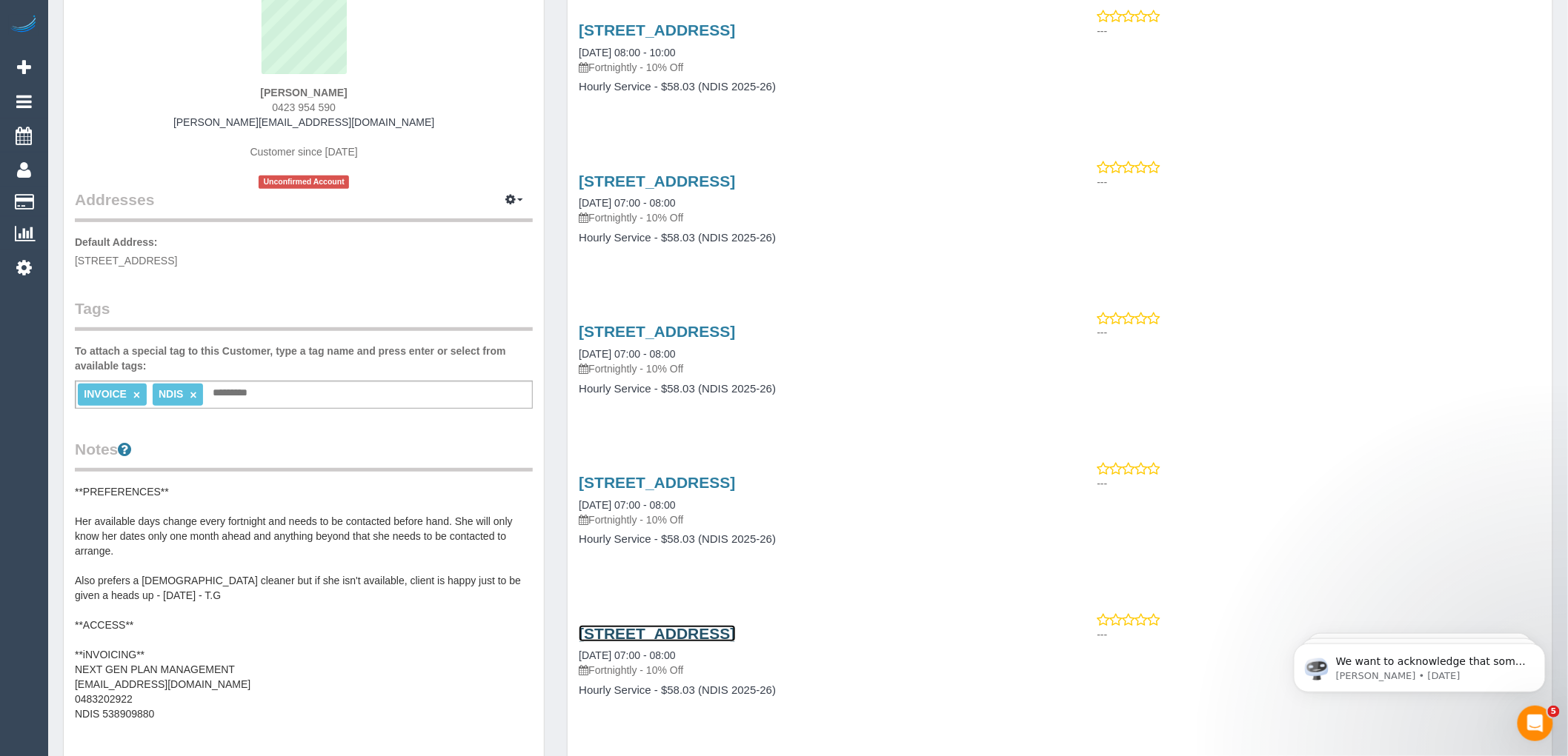
scroll to position [247, 0]
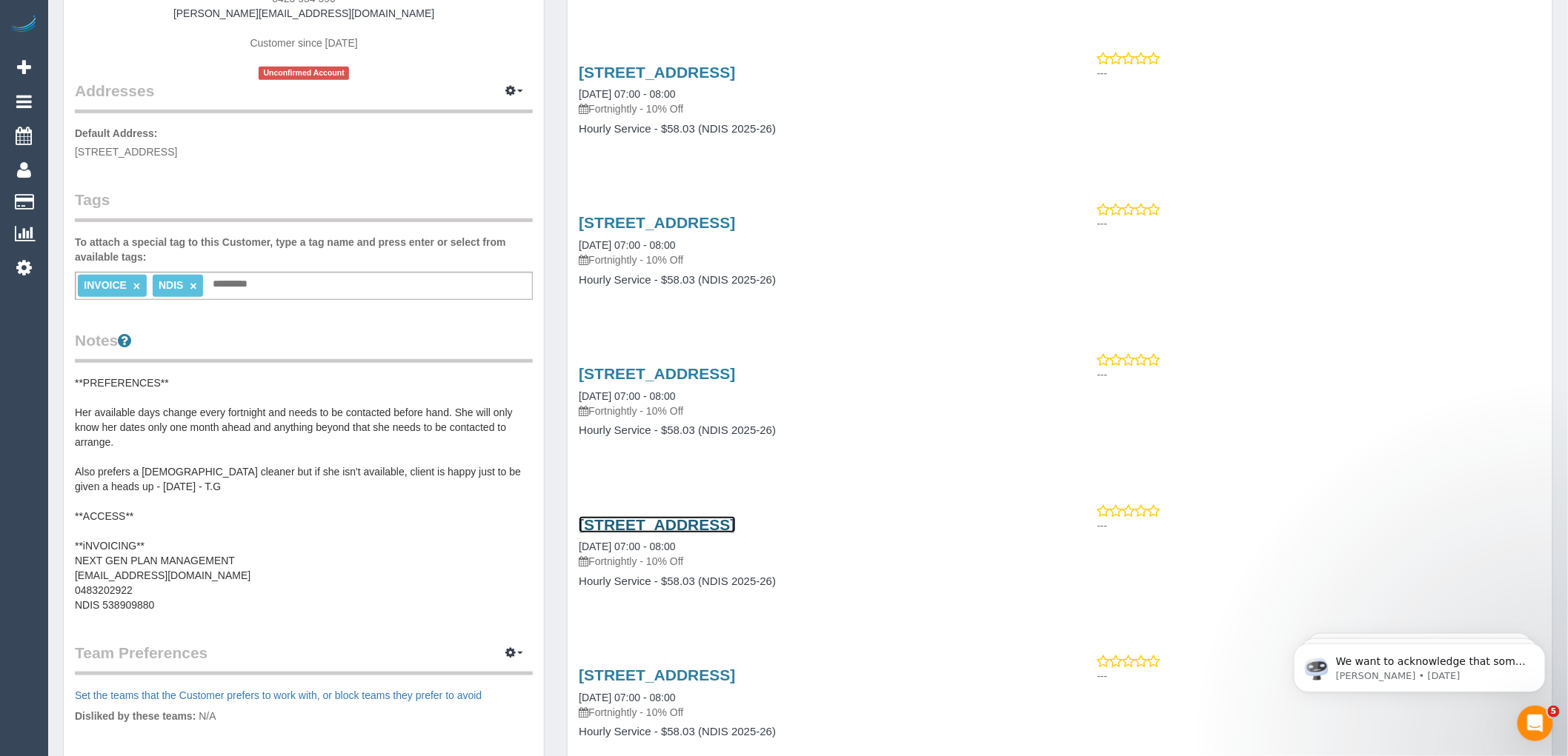
click at [676, 523] on link "12/126 Wattle Valley Road 3124, Camberwell, VIC 3124" at bounding box center [657, 525] width 156 height 17
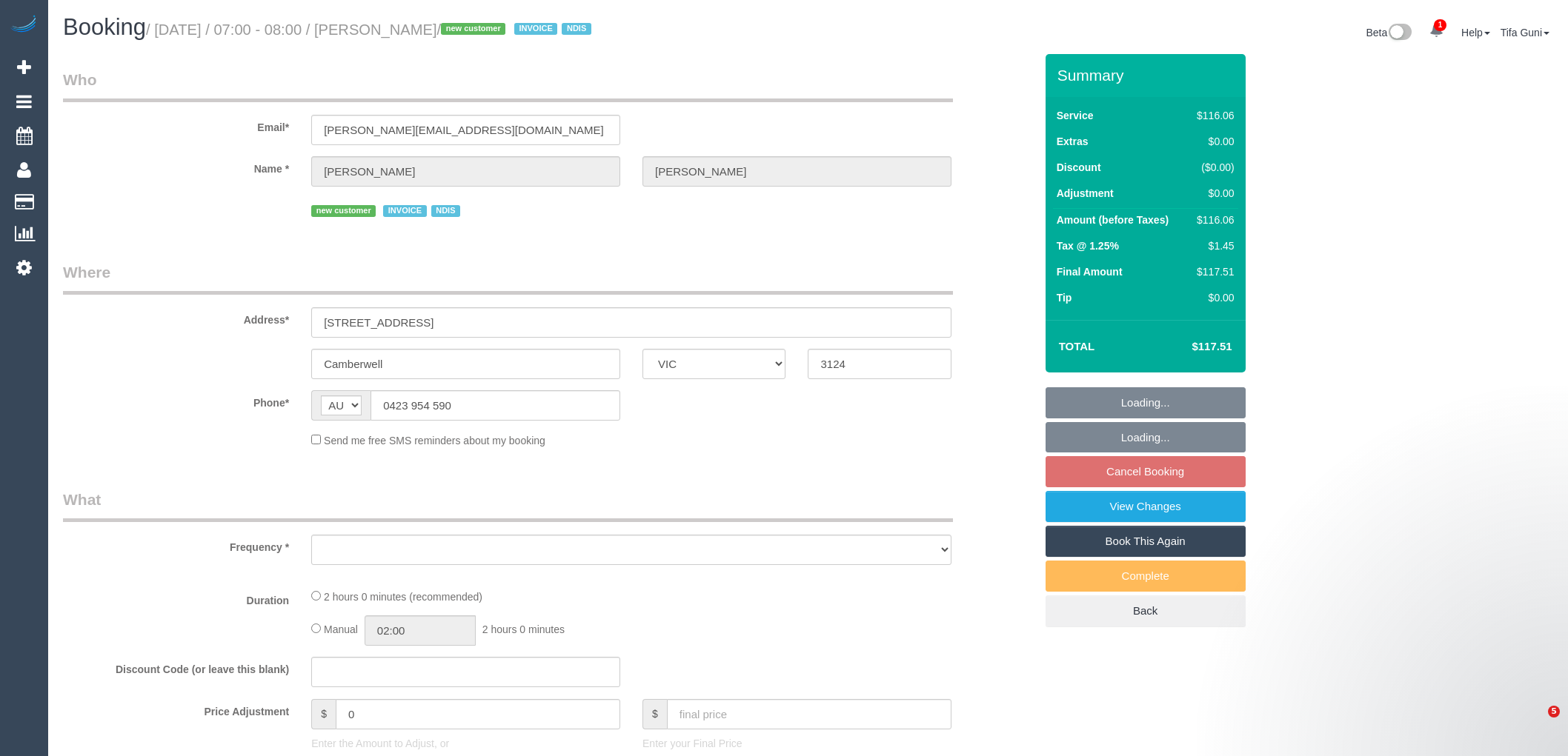
select select "VIC"
select select "object:739"
select select "number:28"
select select "number:14"
select select "number:19"
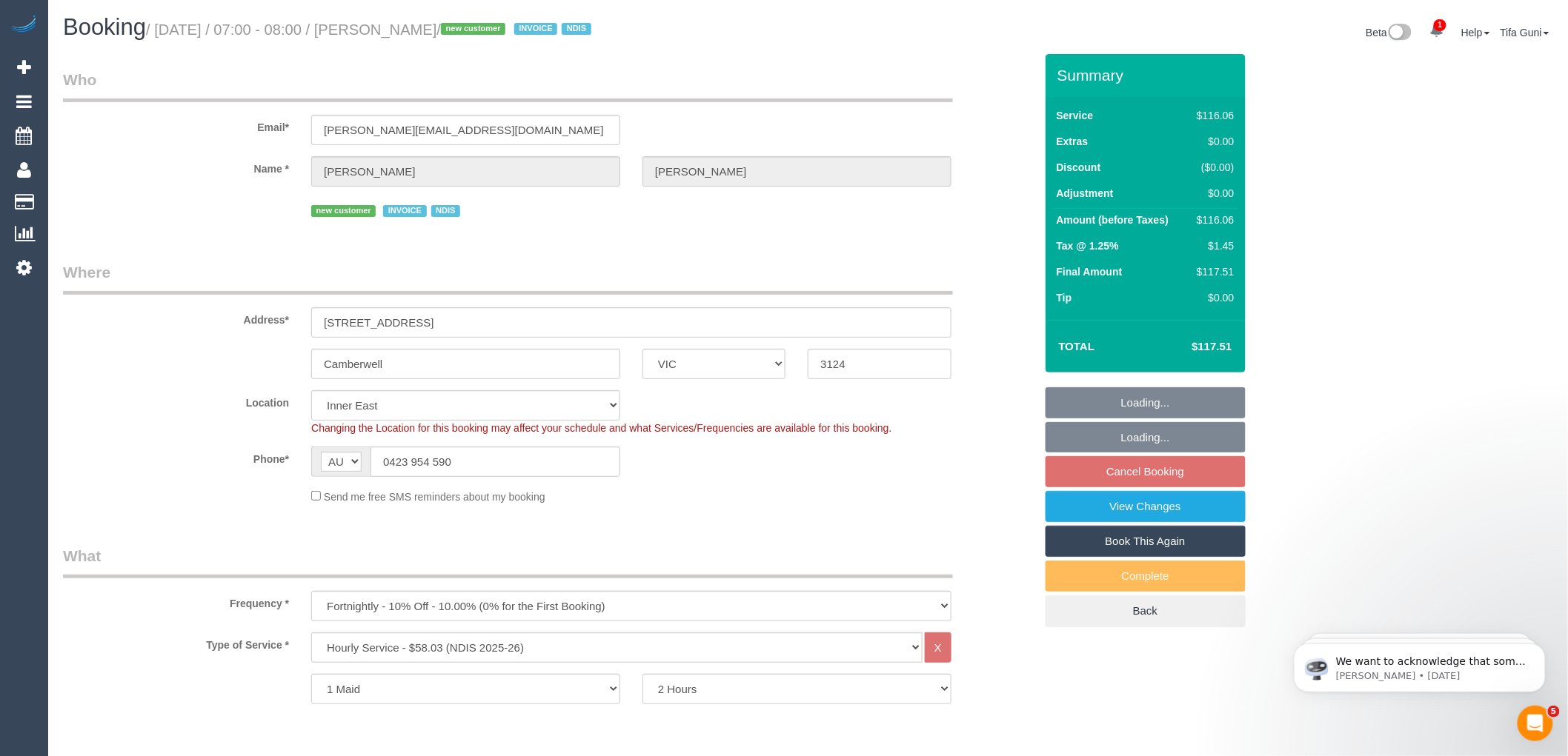
select select "object:1400"
select select "spot1"
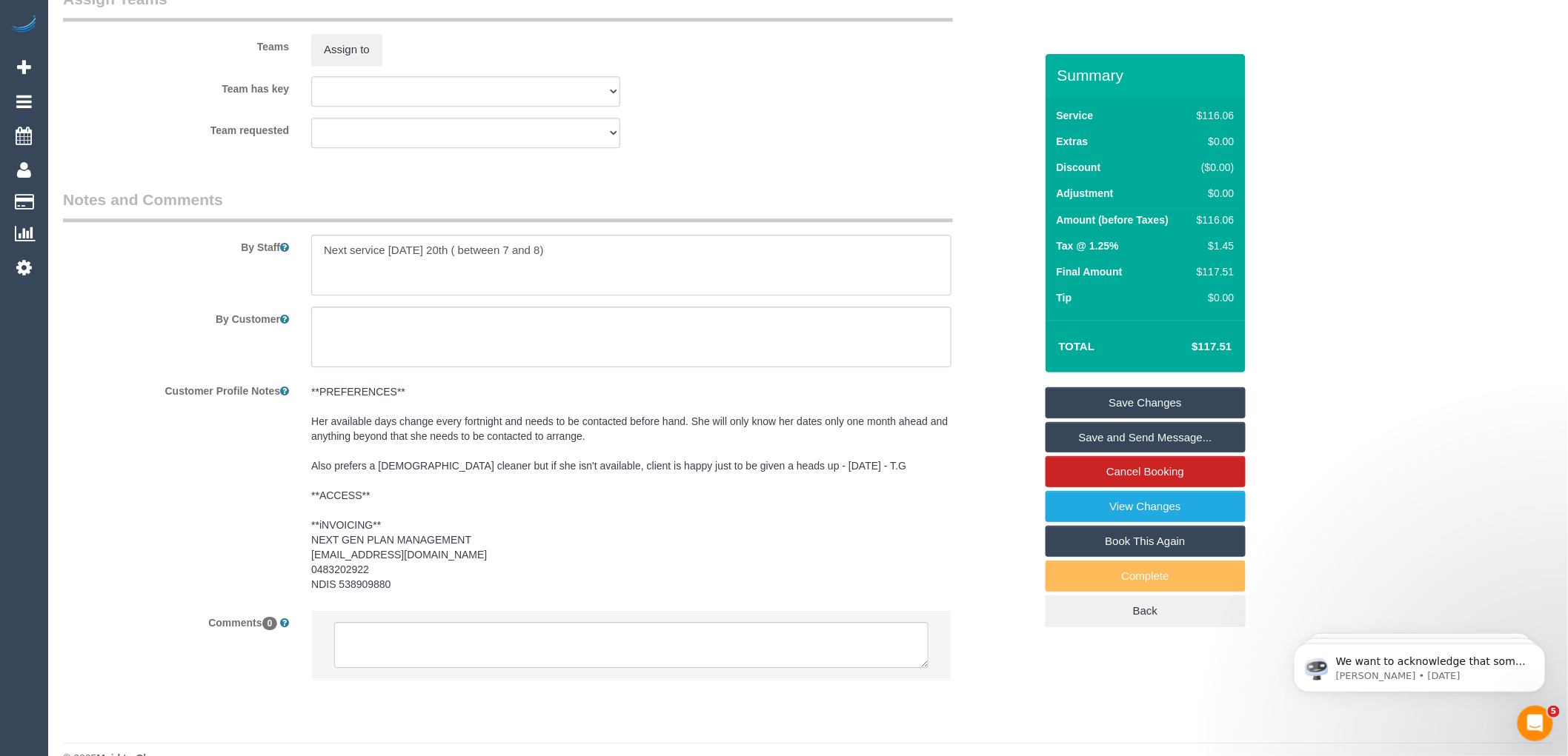
scroll to position [1805, 0]
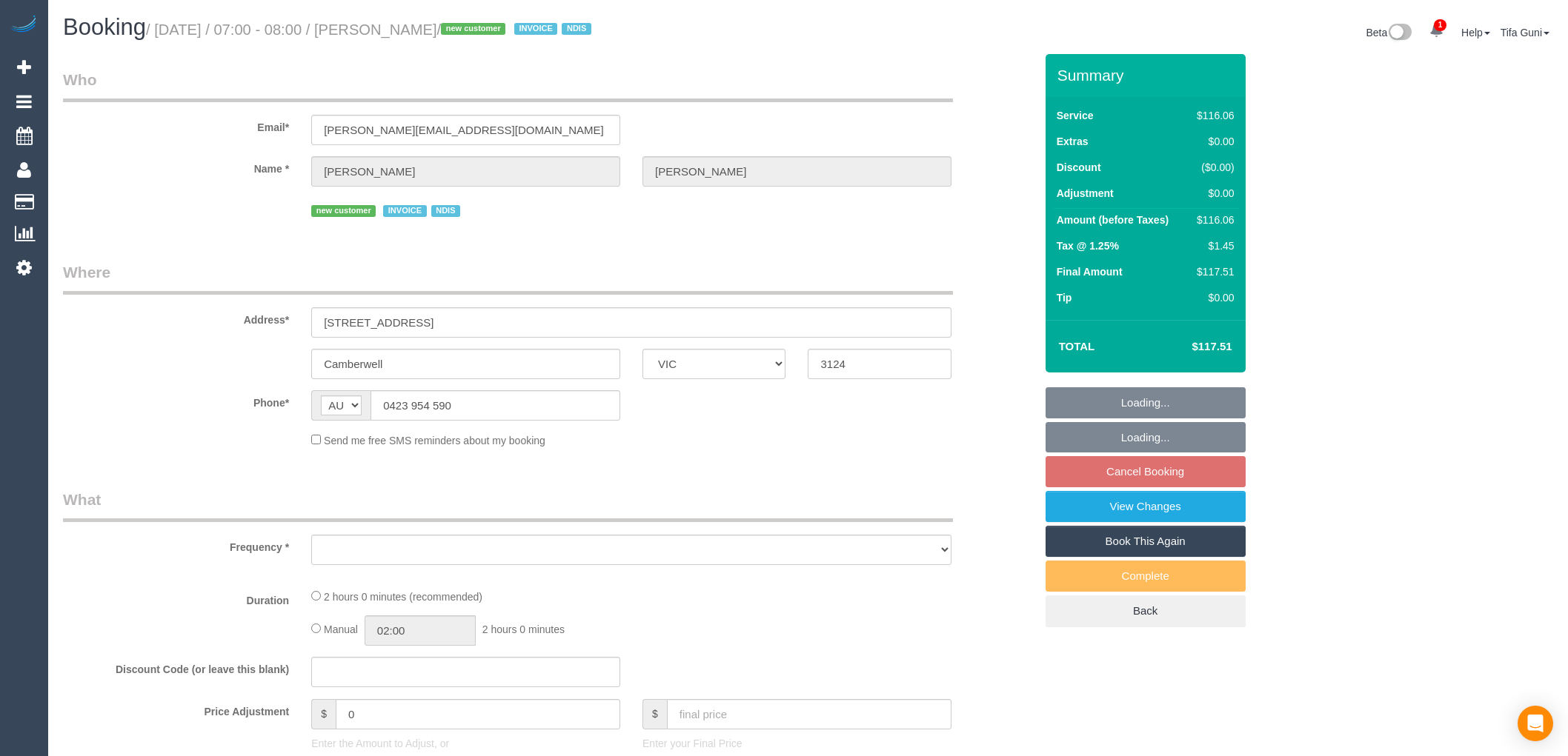
select select "VIC"
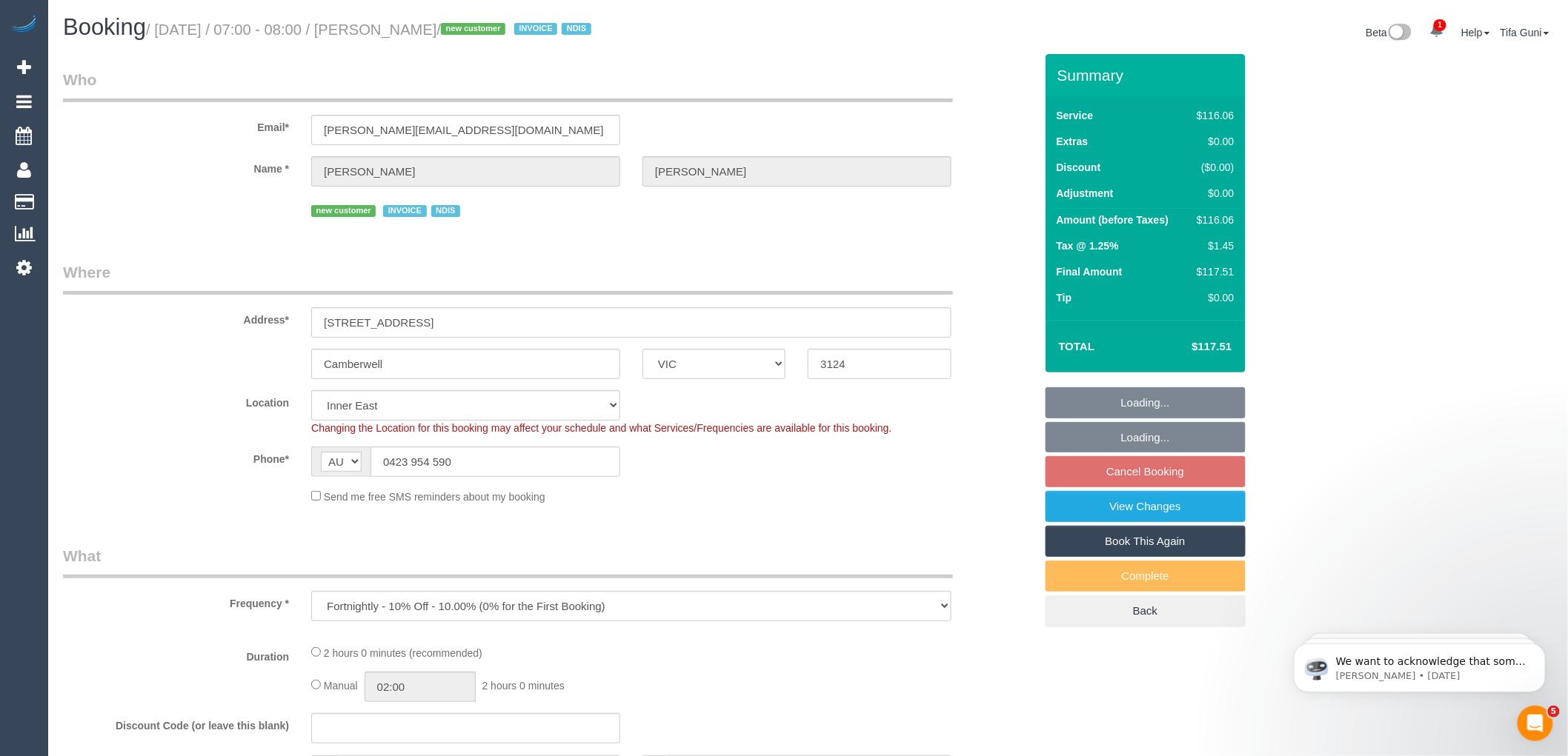
select select "object:744"
select select "number:28"
select select "number:14"
select select "number:19"
select select "spot1"
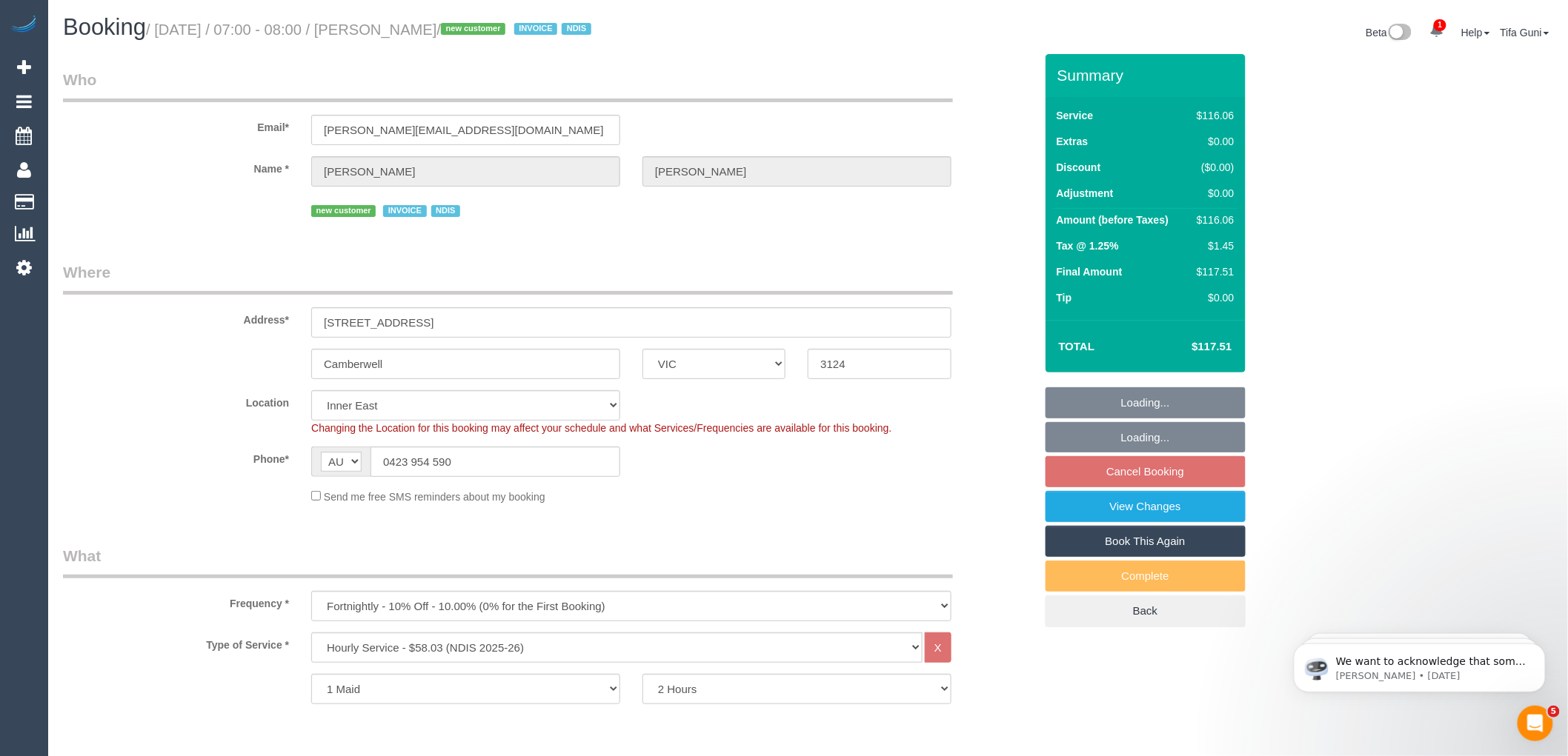
scroll to position [82, 0]
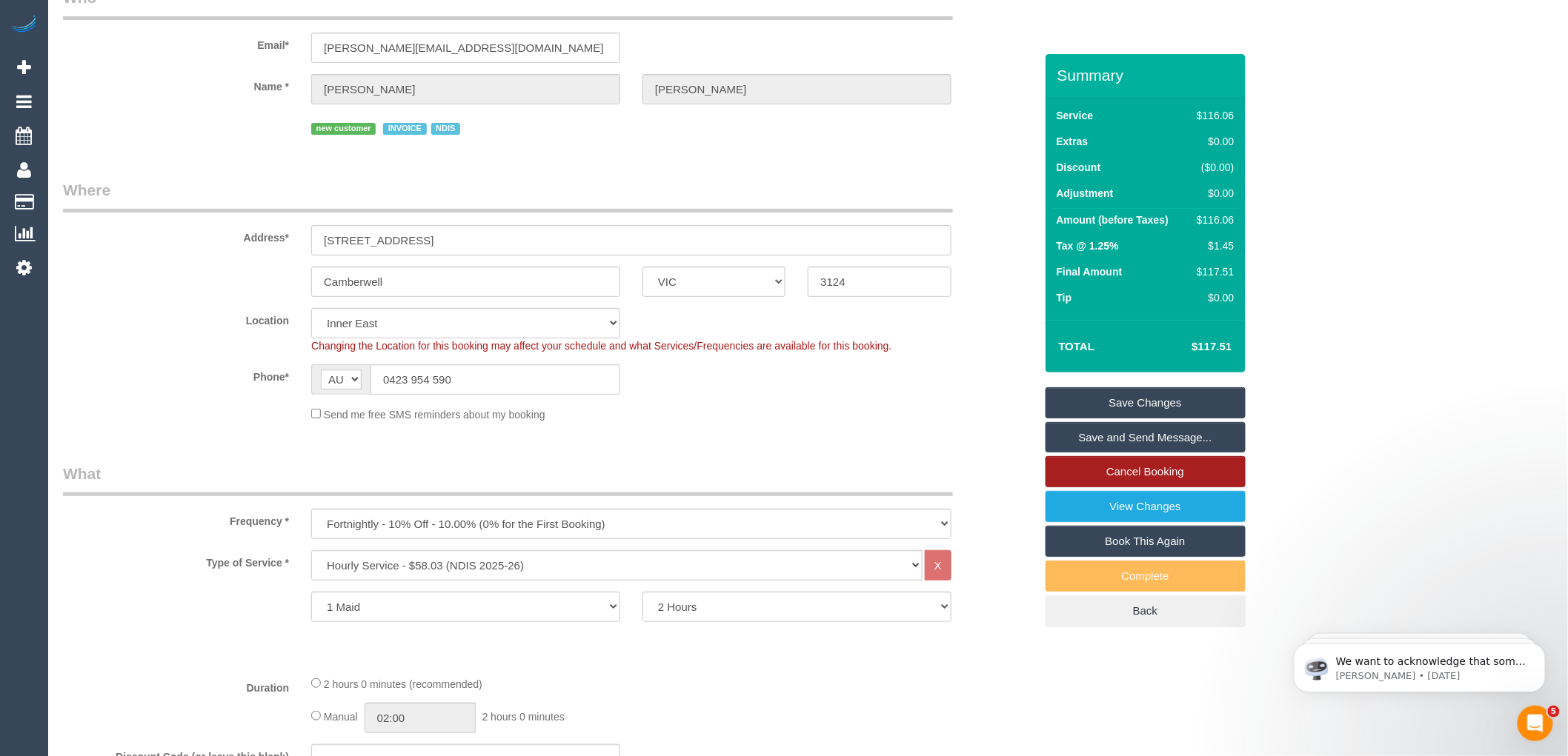
click at [1138, 473] on link "Cancel Booking" at bounding box center [1145, 472] width 200 height 31
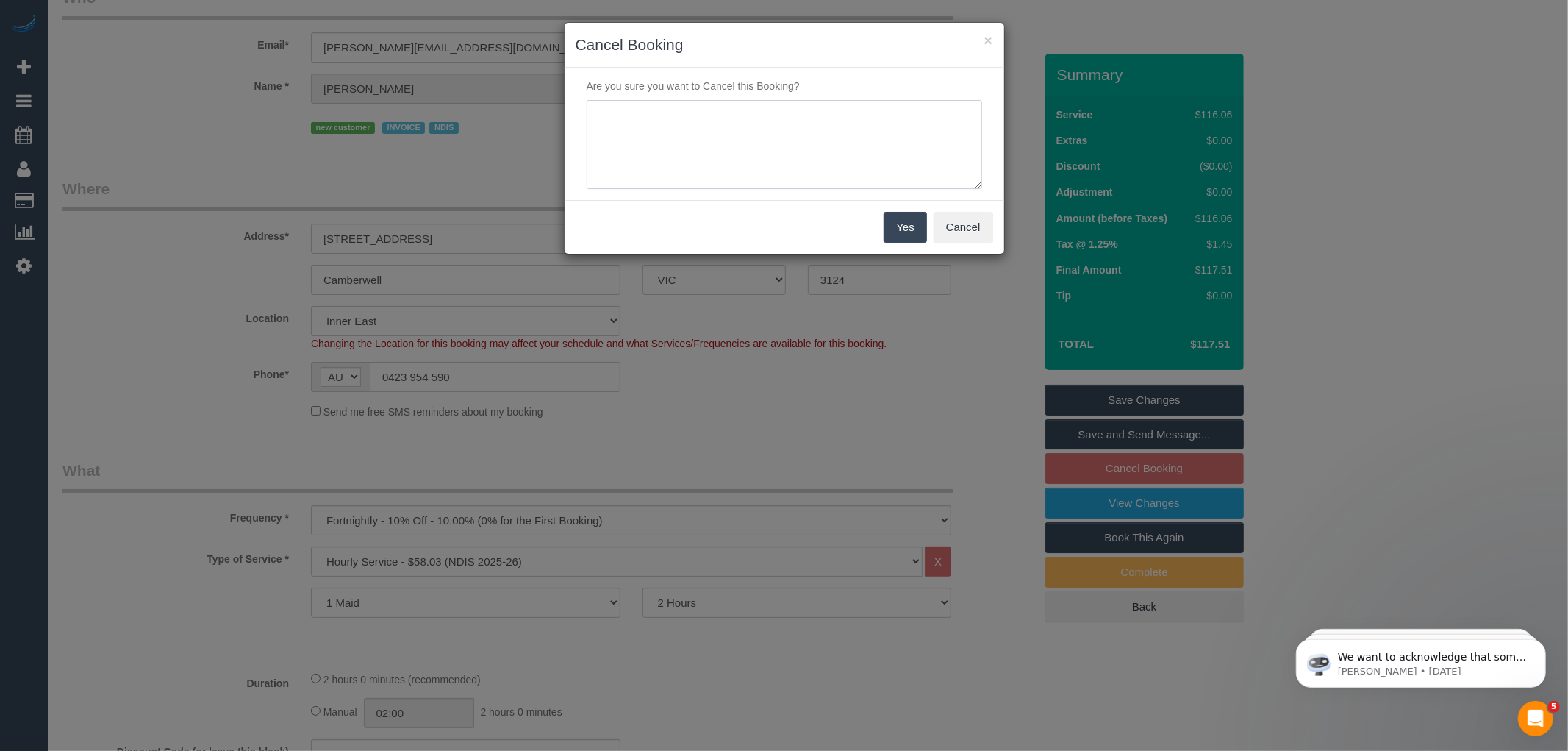
click at [670, 123] on textarea at bounding box center [784, 145] width 395 height 90
type textarea "She doesn't have the new schedule but will book when needed Via Phone - T.G"
click at [897, 231] on button "Yes" at bounding box center [905, 227] width 43 height 31
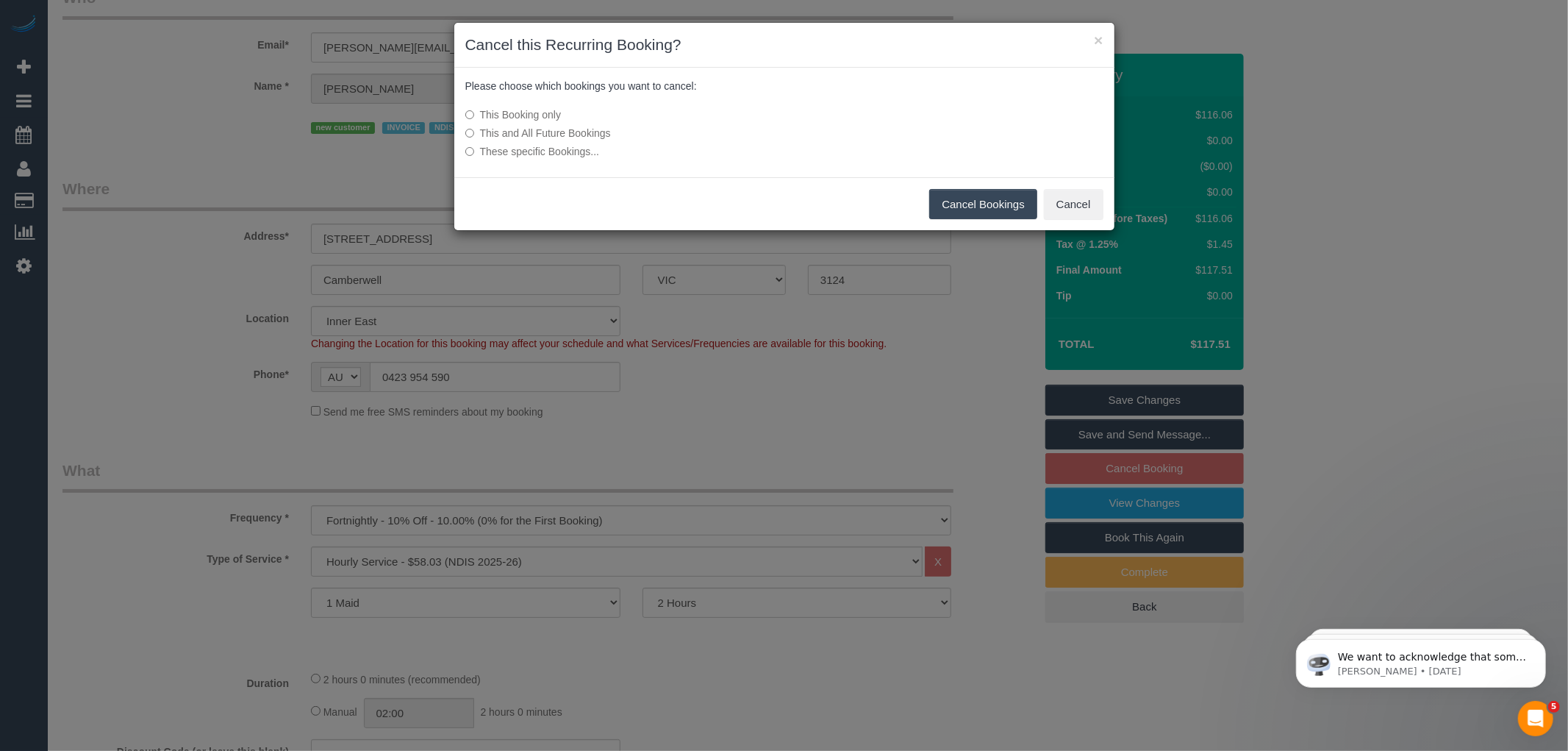
click at [972, 206] on button "Cancel Bookings" at bounding box center [983, 204] width 108 height 31
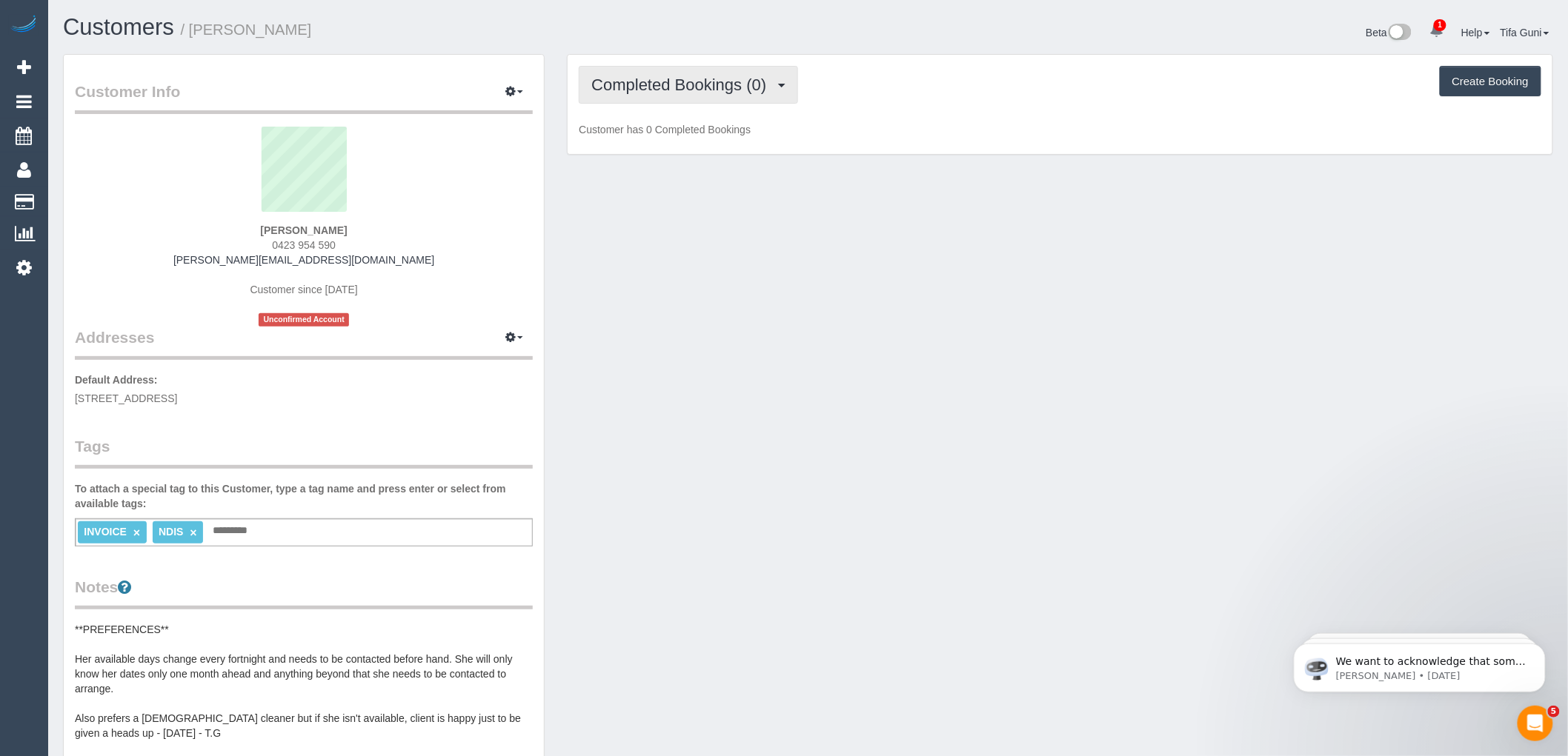
click at [709, 86] on span "Completed Bookings (0)" at bounding box center [682, 85] width 182 height 18
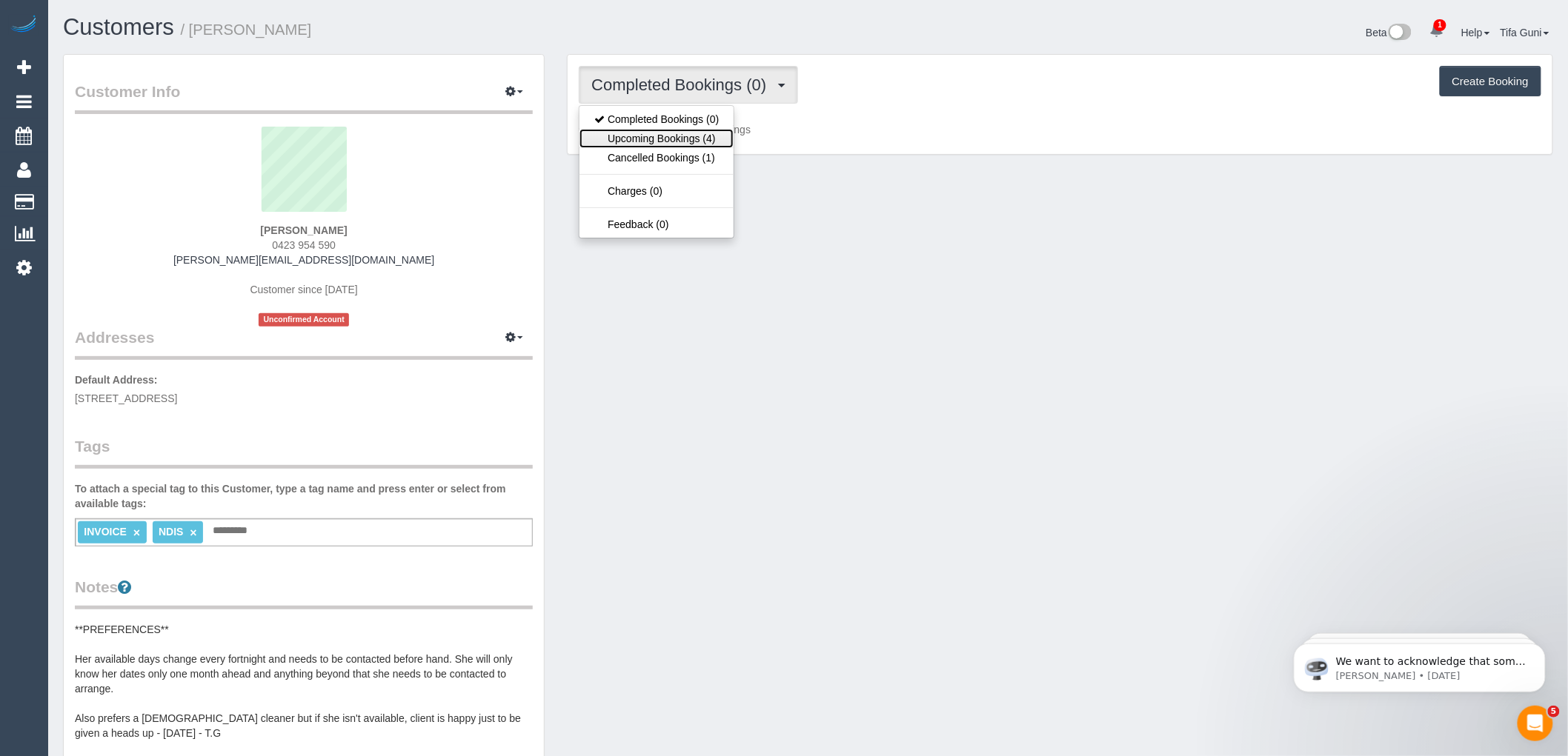
click at [697, 141] on link "Upcoming Bookings (4)" at bounding box center [656, 138] width 154 height 19
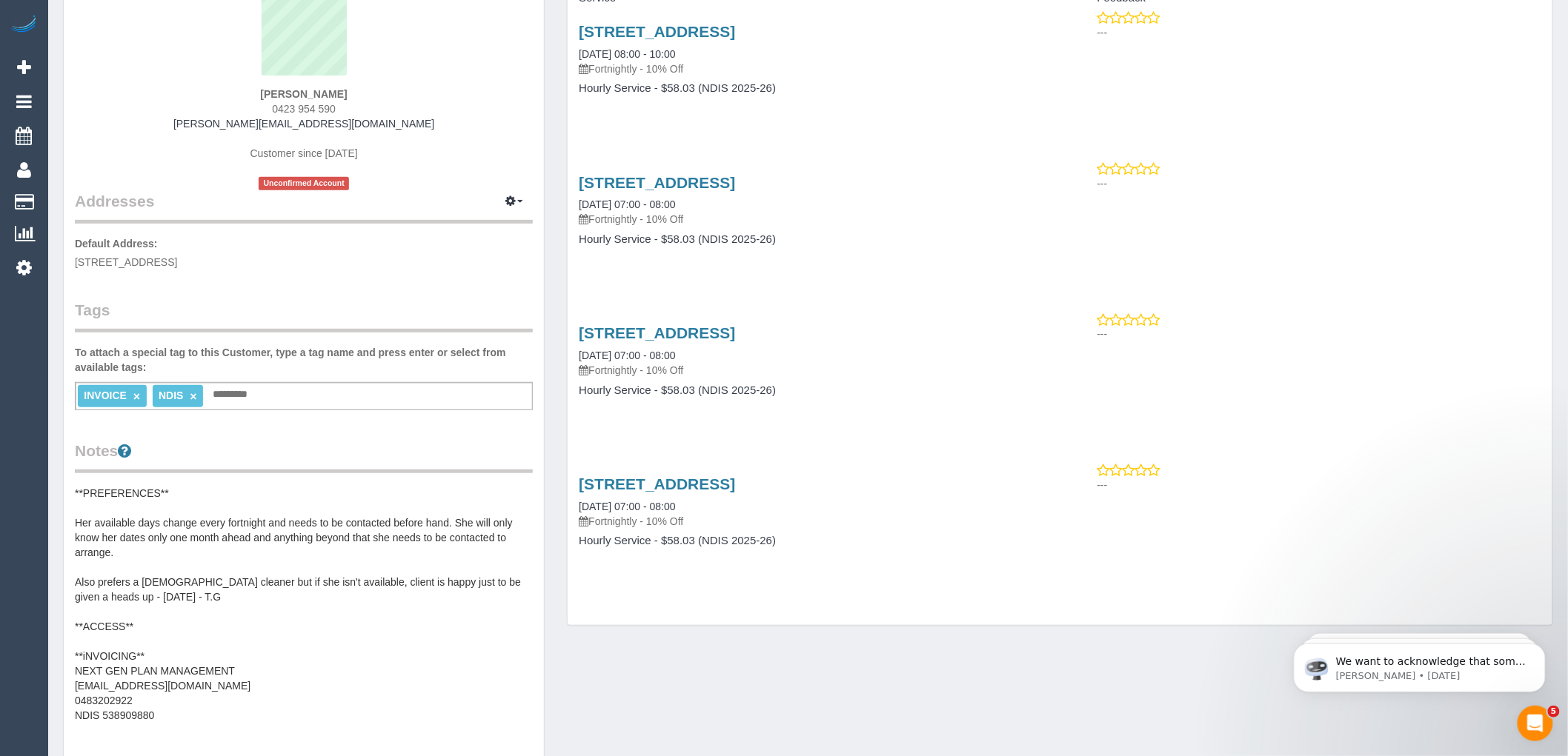
scroll to position [165, 0]
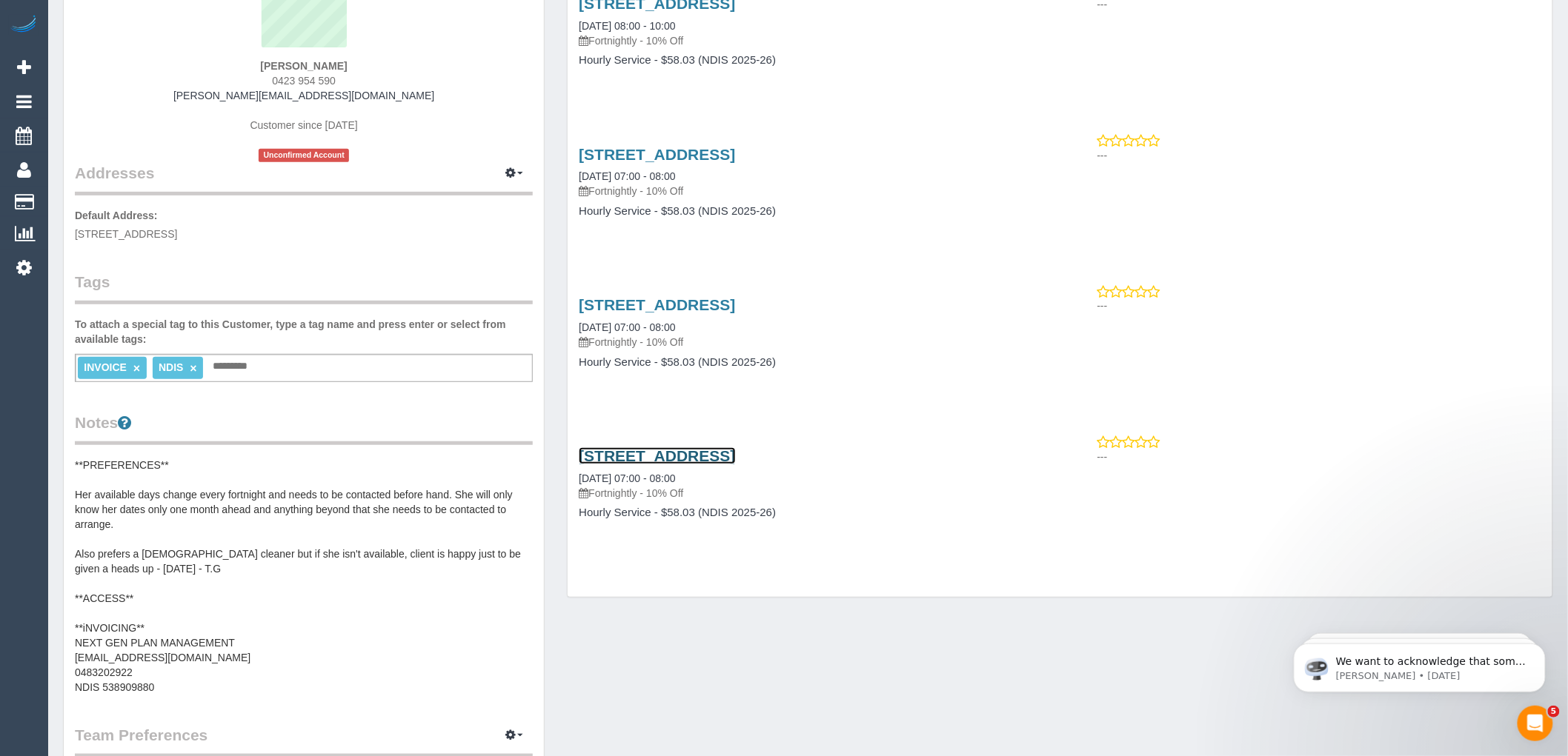
click at [687, 449] on link "[STREET_ADDRESS]" at bounding box center [657, 456] width 156 height 17
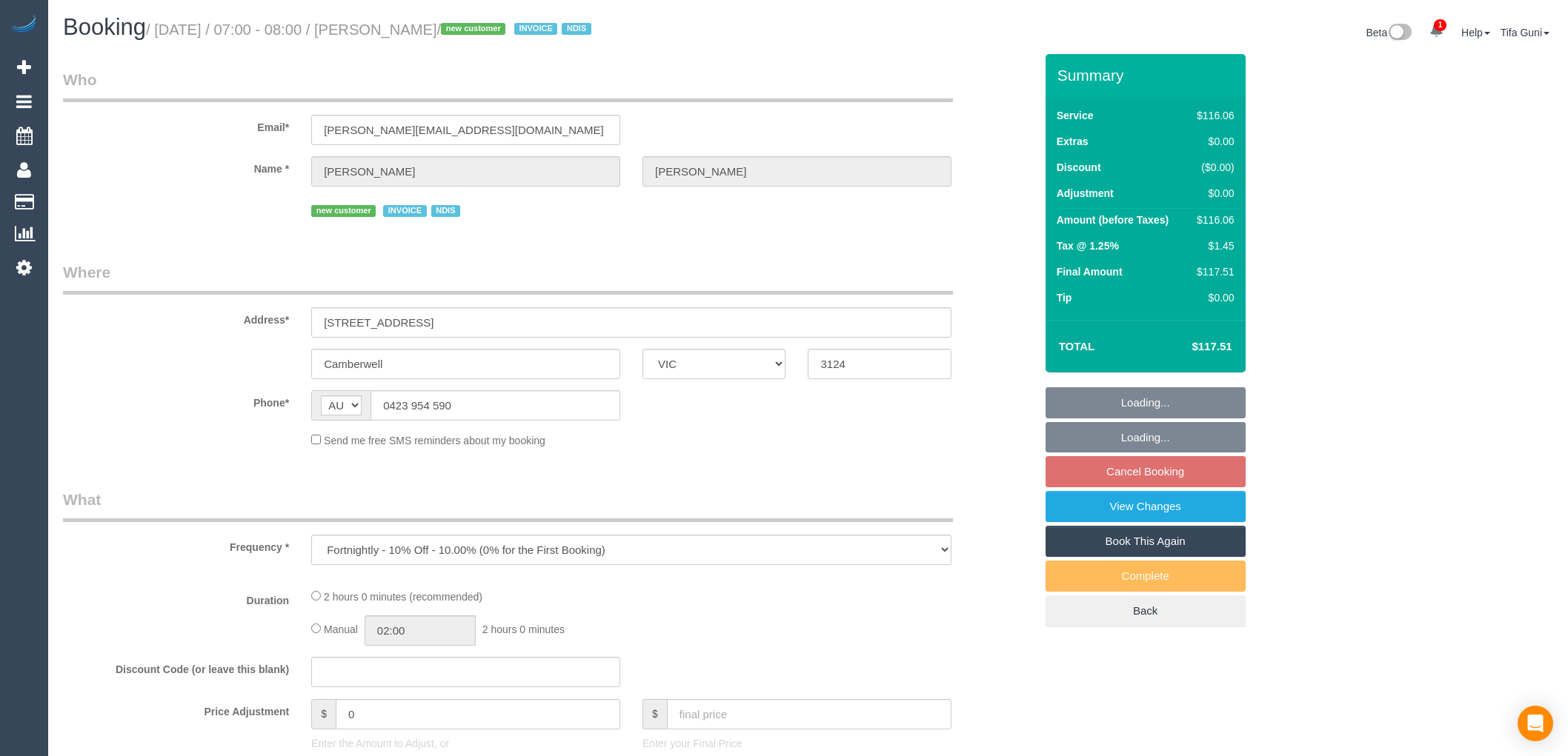
select select "VIC"
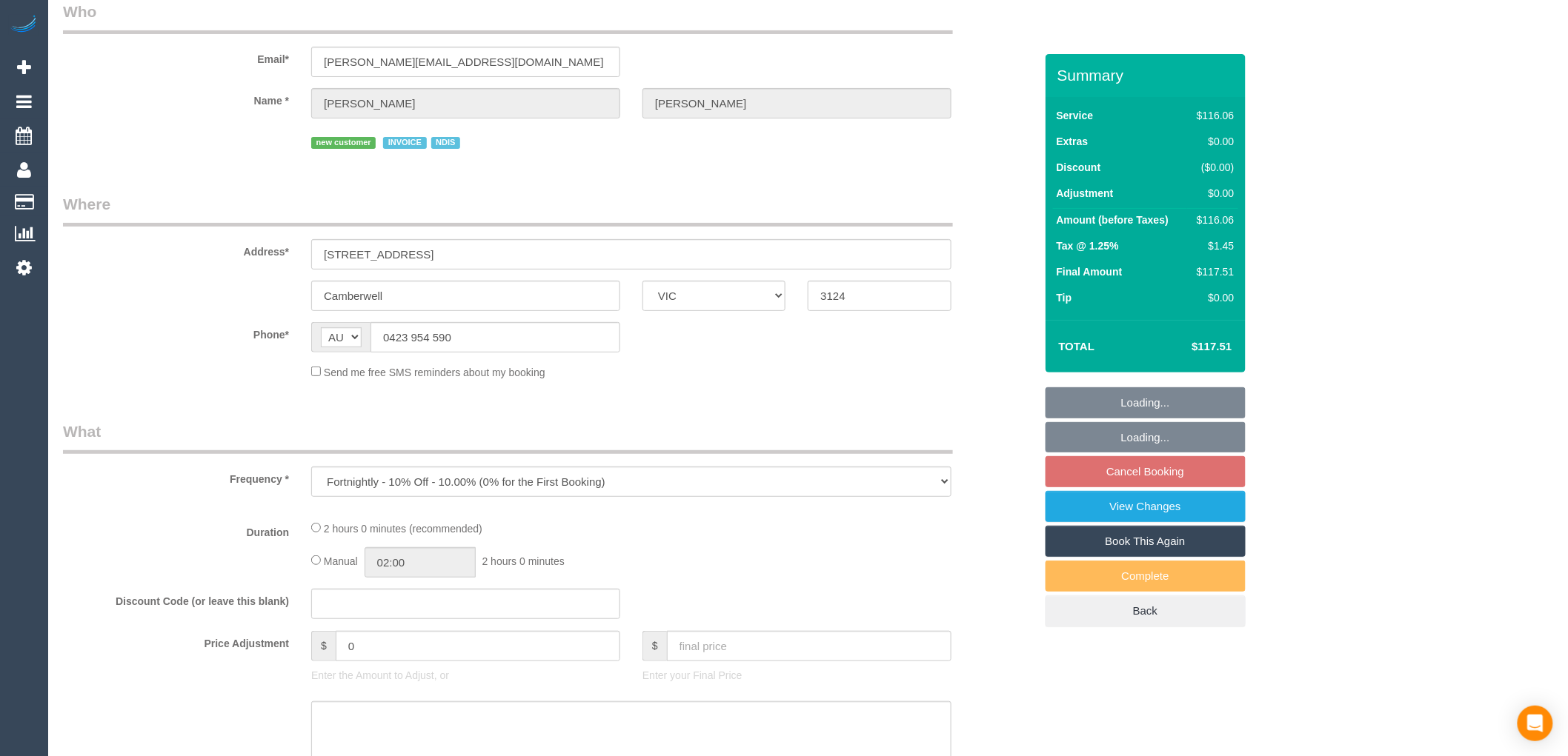
select select "number:28"
select select "number:14"
select select "number:19"
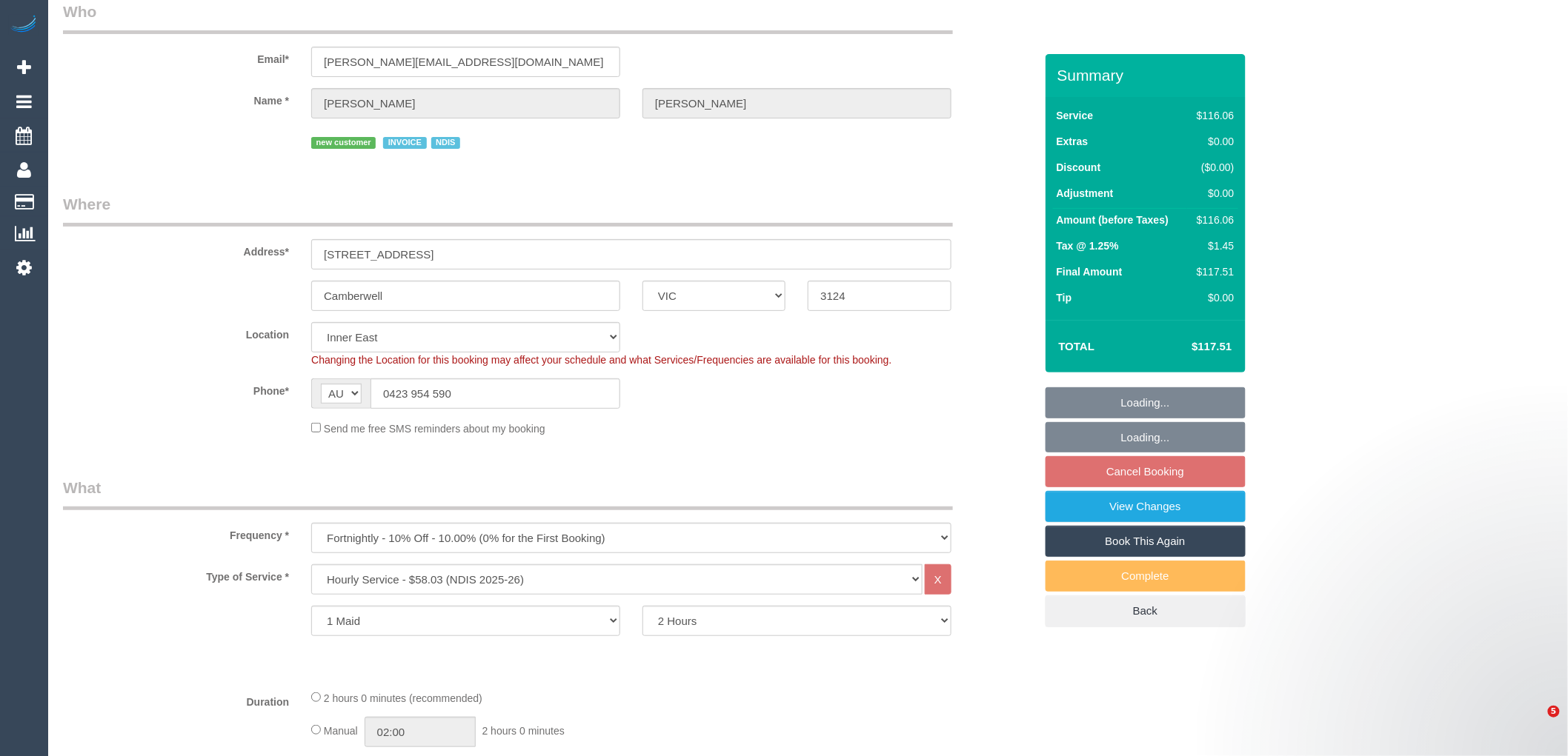
scroll to position [246, 0]
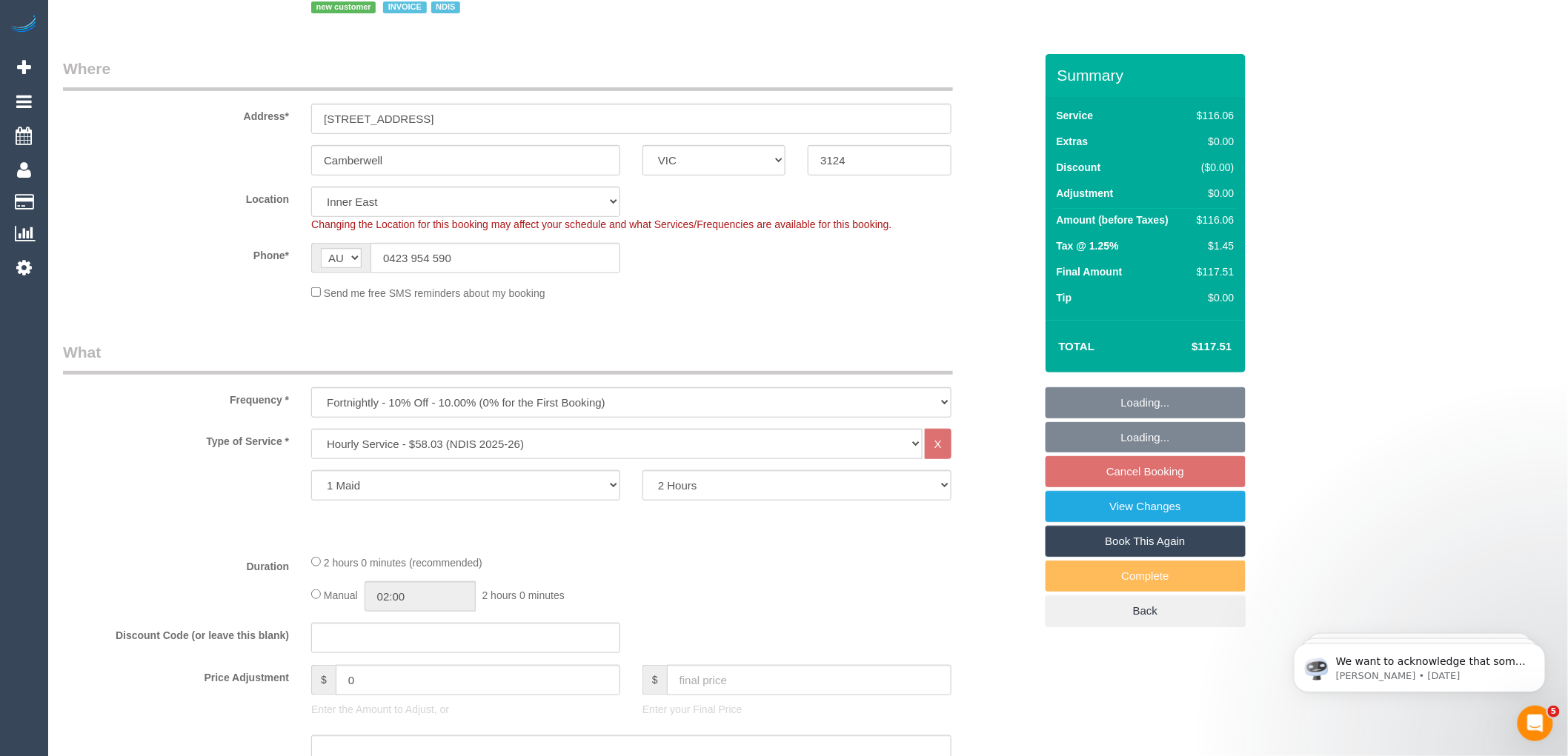
select select "object:744"
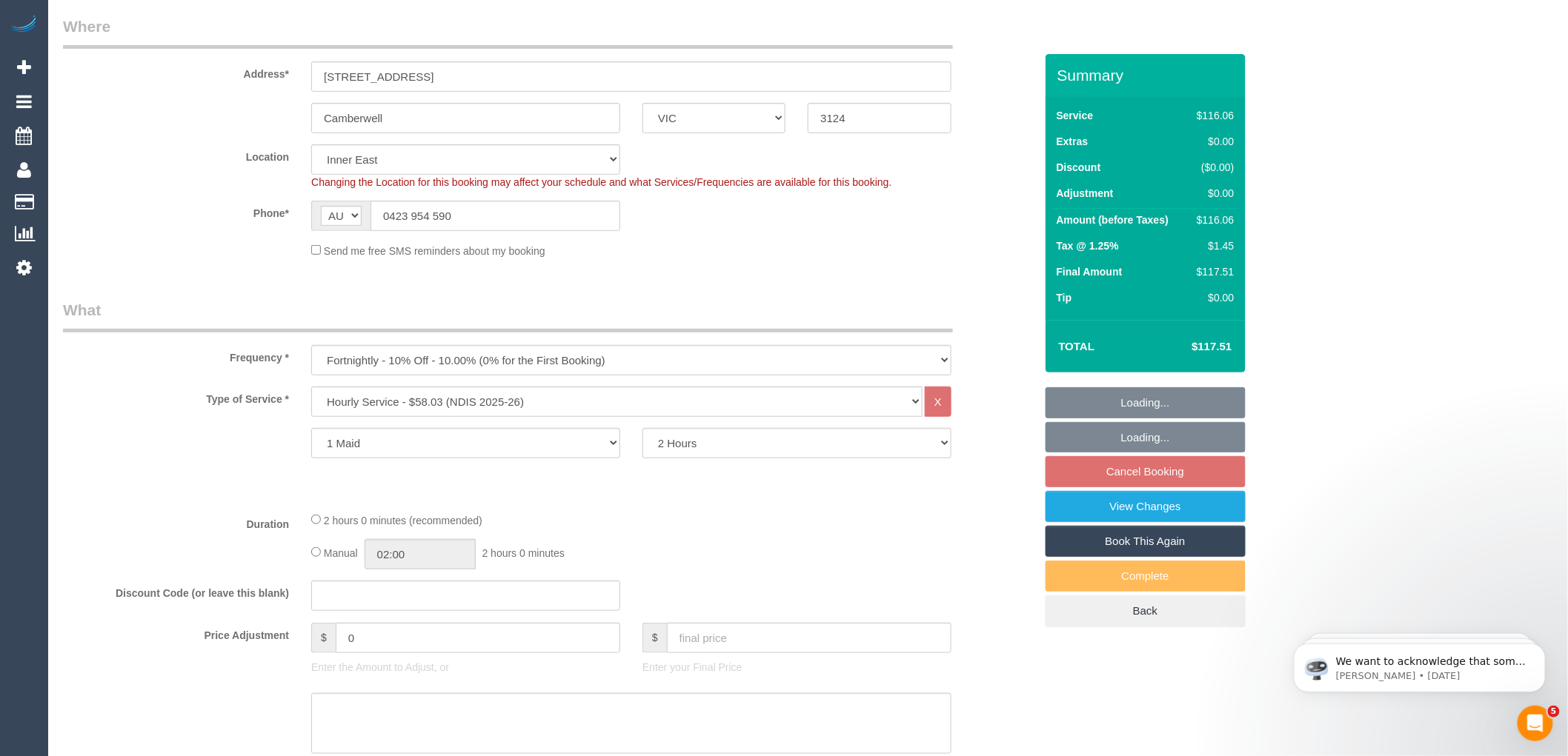
scroll to position [0, 0]
select select "spot1"
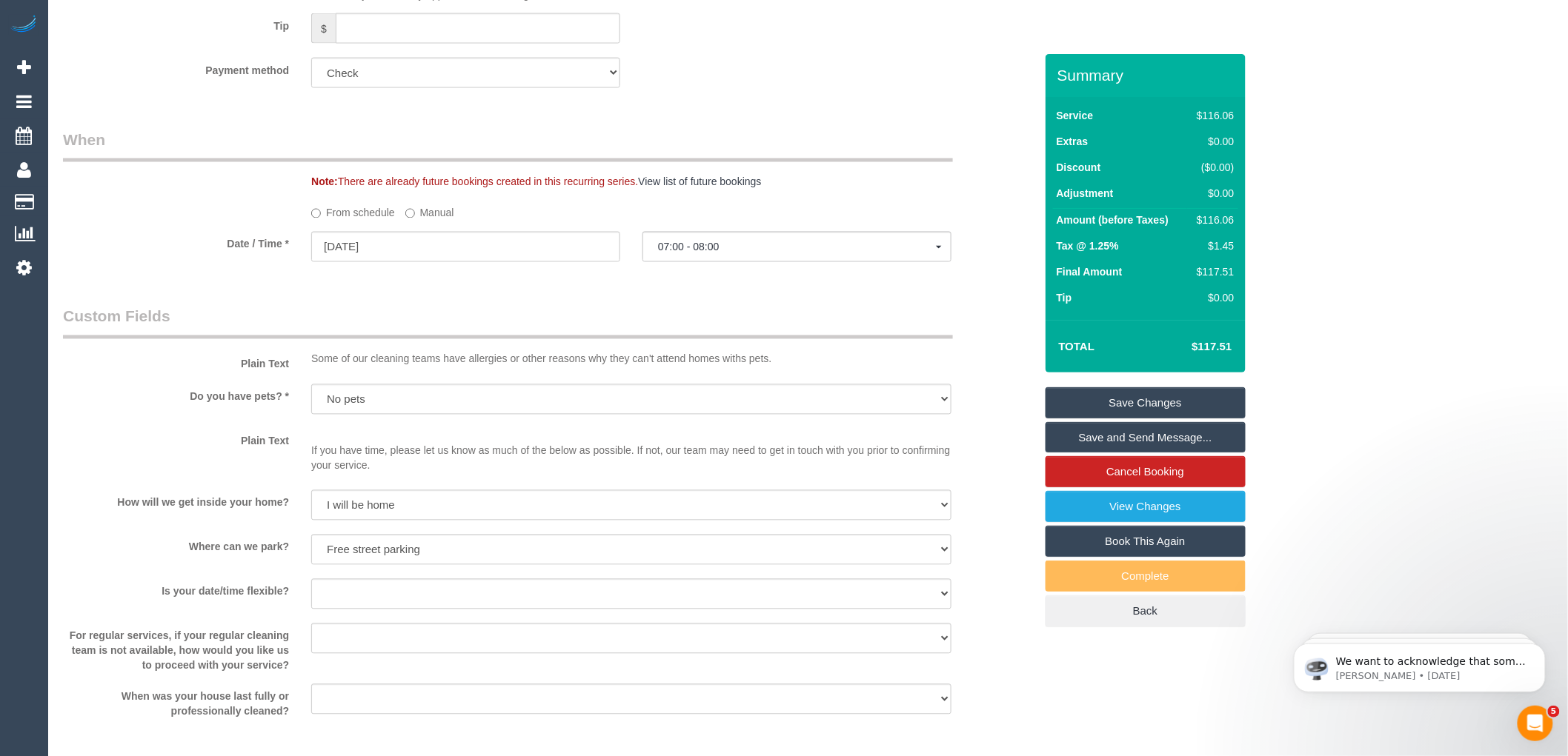
scroll to position [987, 0]
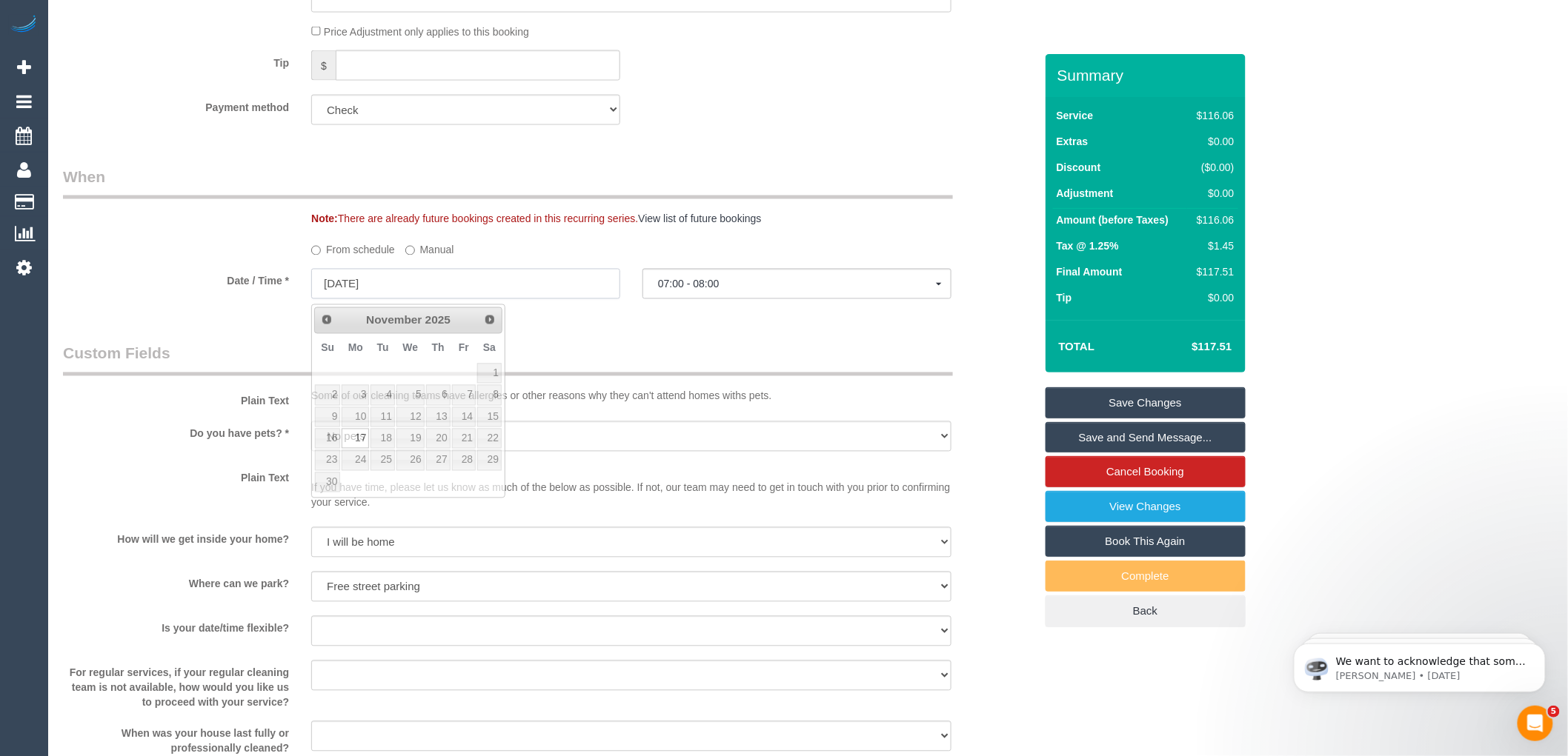
click at [346, 285] on input "17/11/2025" at bounding box center [465, 284] width 309 height 31
click at [382, 439] on link "18" at bounding box center [382, 439] width 24 height 20
type input "18/11/2025"
select select "spot6"
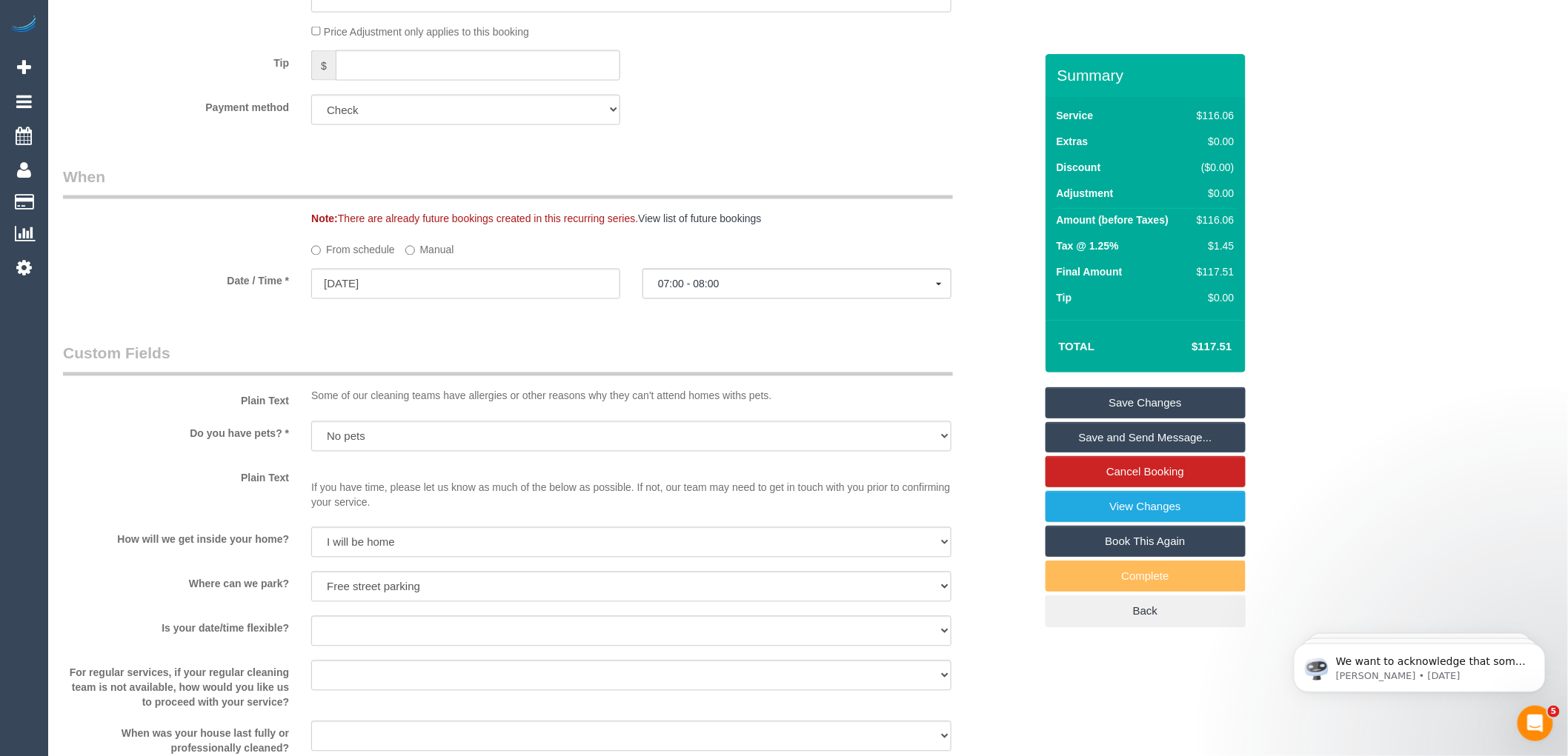
click at [1138, 406] on link "Save Changes" at bounding box center [1145, 403] width 200 height 31
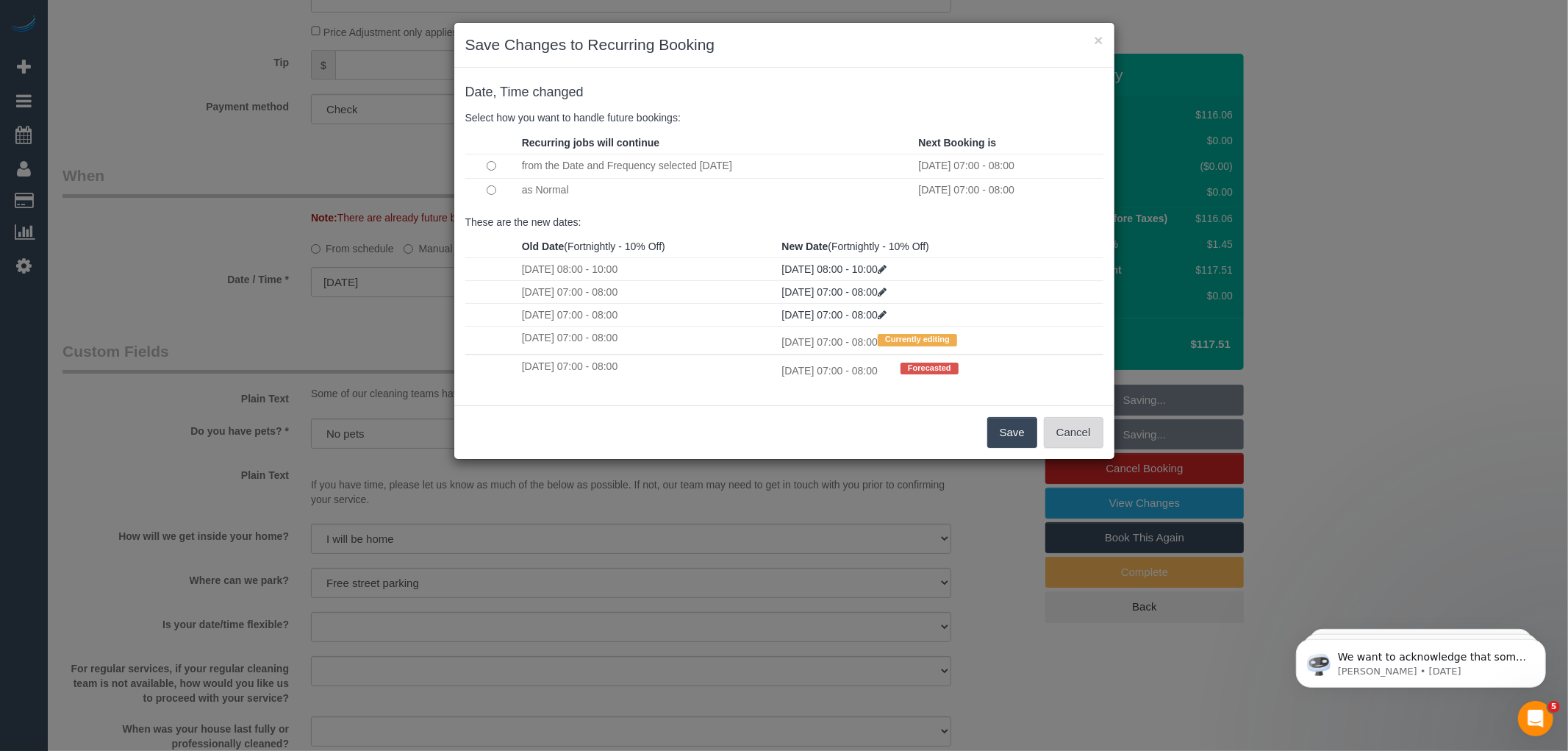
click at [1088, 440] on button "Cancel" at bounding box center [1074, 432] width 59 height 31
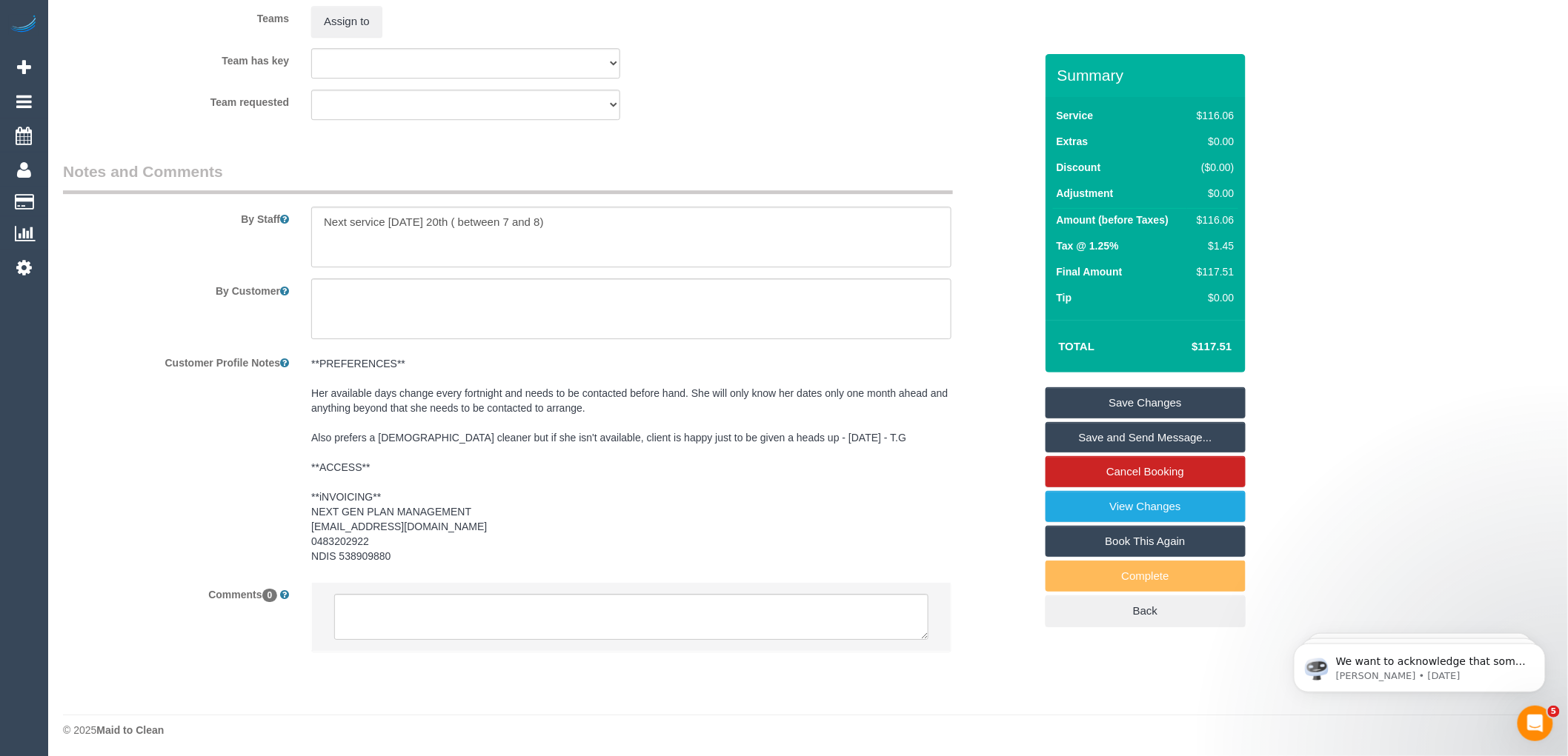
scroll to position [1831, 0]
click at [390, 609] on textarea at bounding box center [631, 614] width 594 height 46
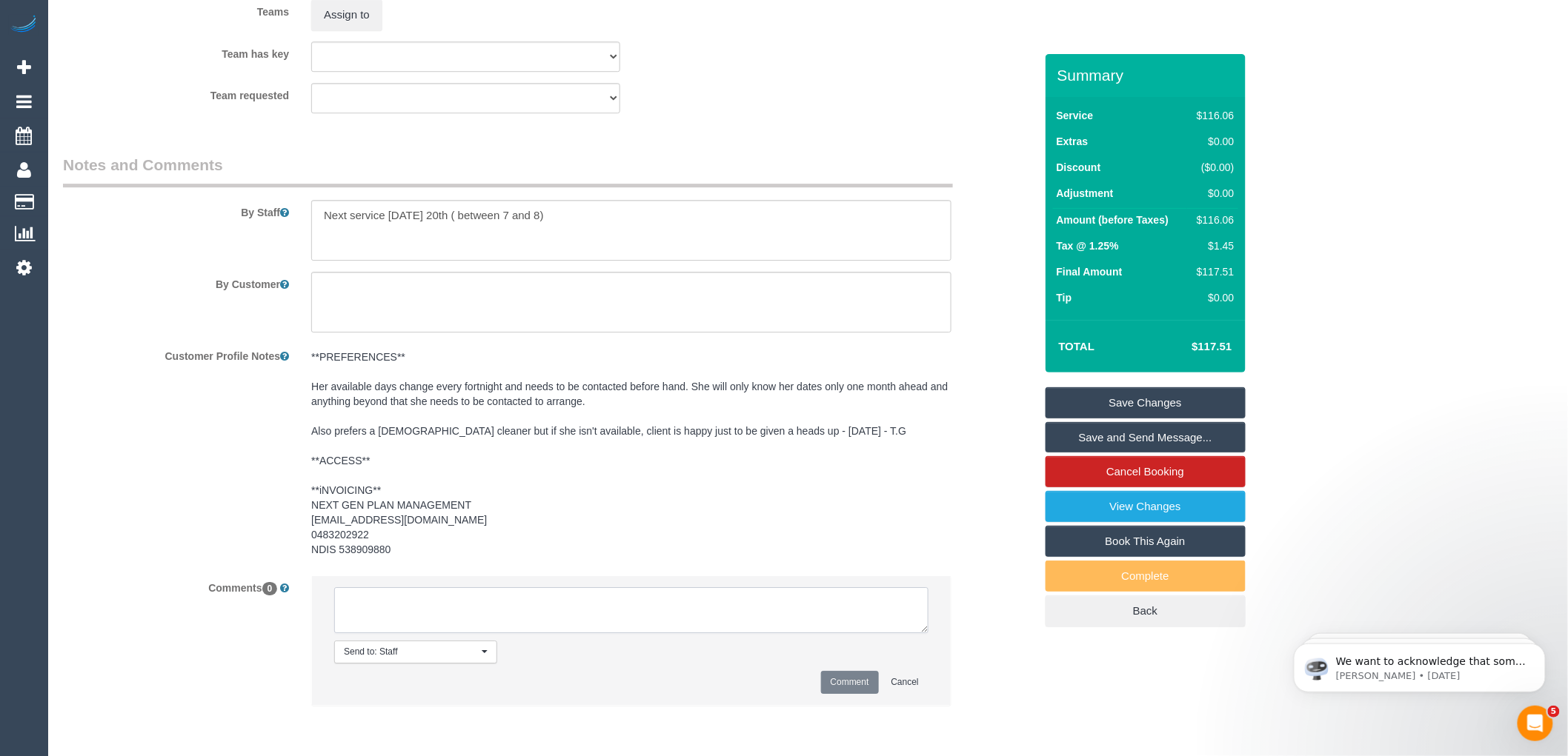
type textarea "-"
type textarea "C"
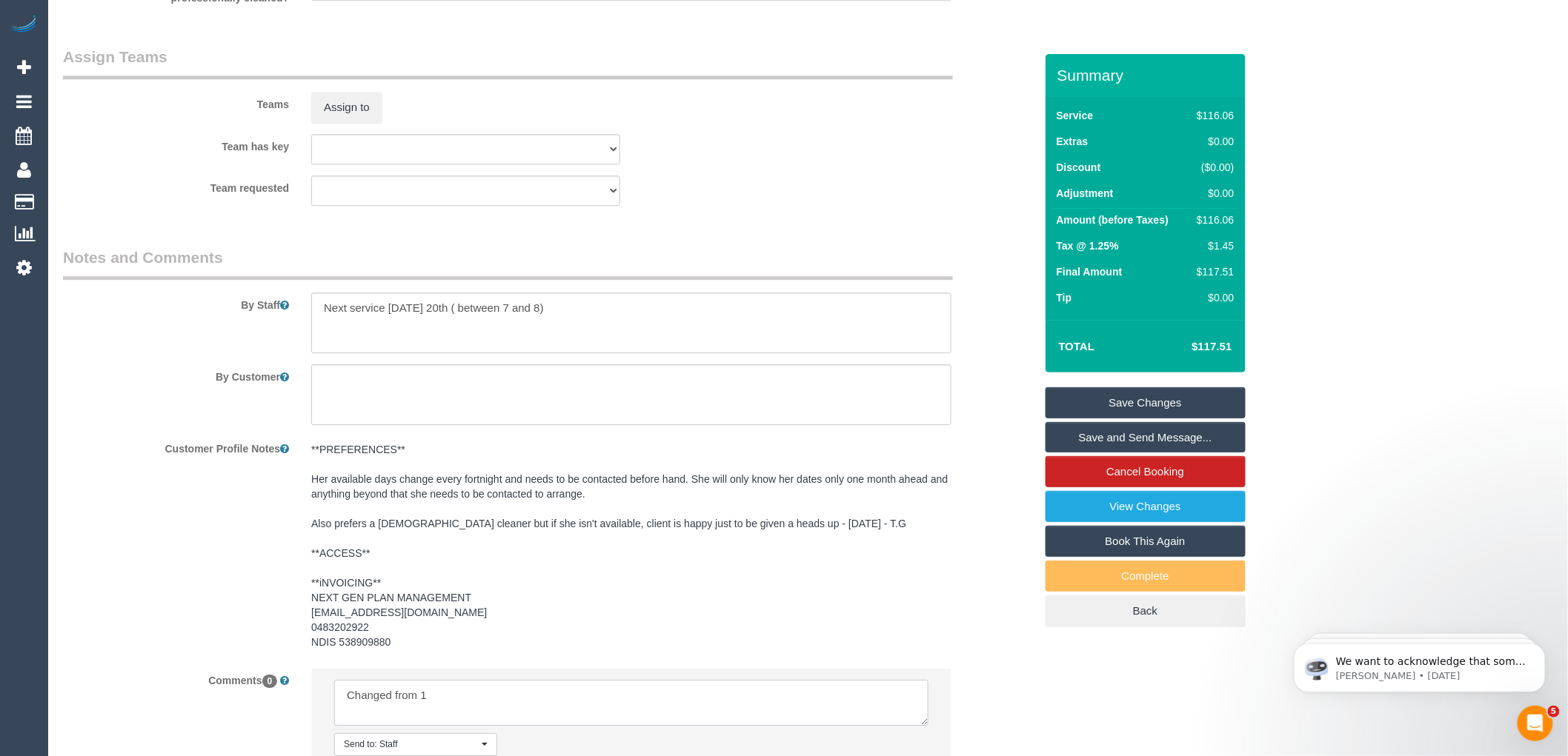
scroll to position [1749, 0]
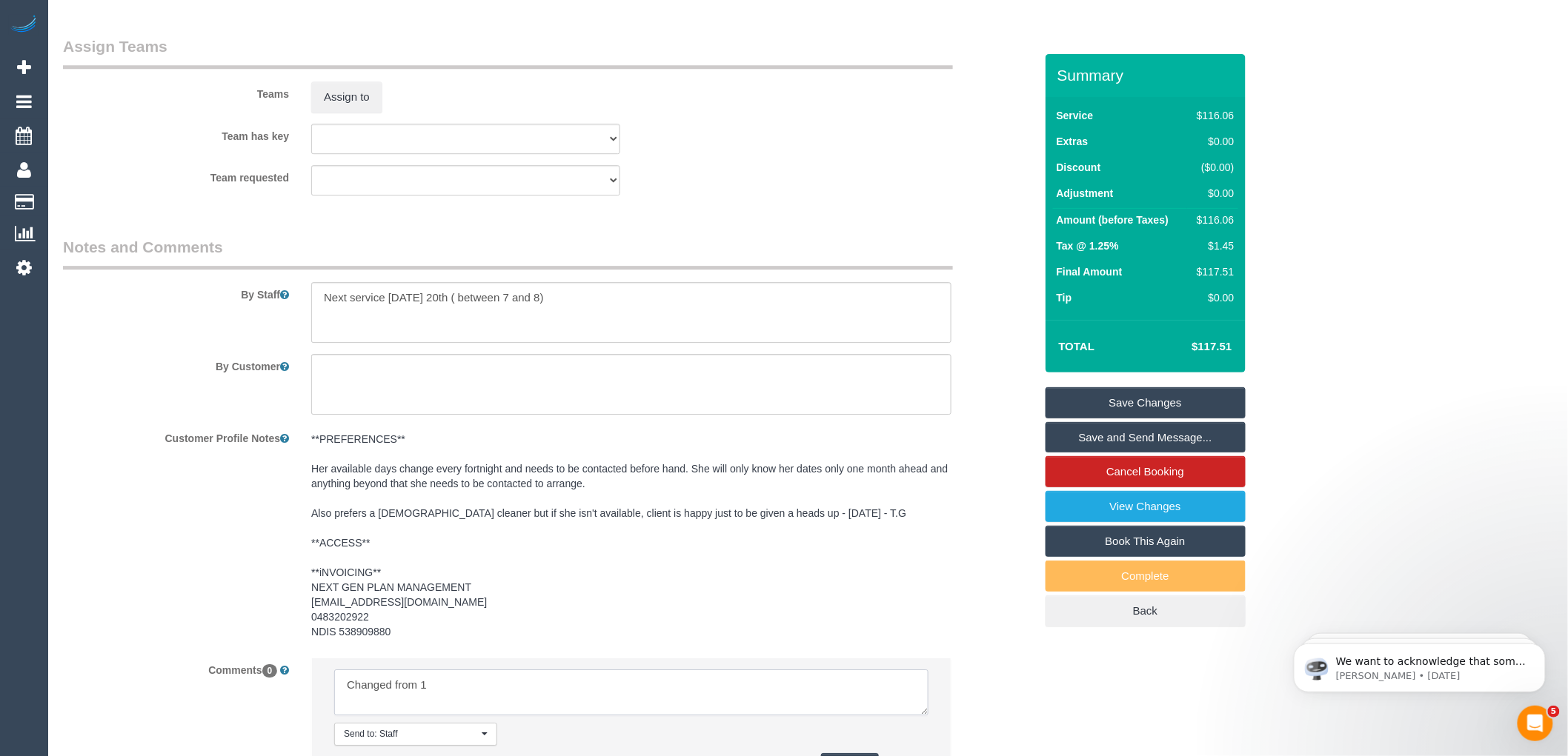
click at [439, 689] on textarea at bounding box center [631, 692] width 594 height 46
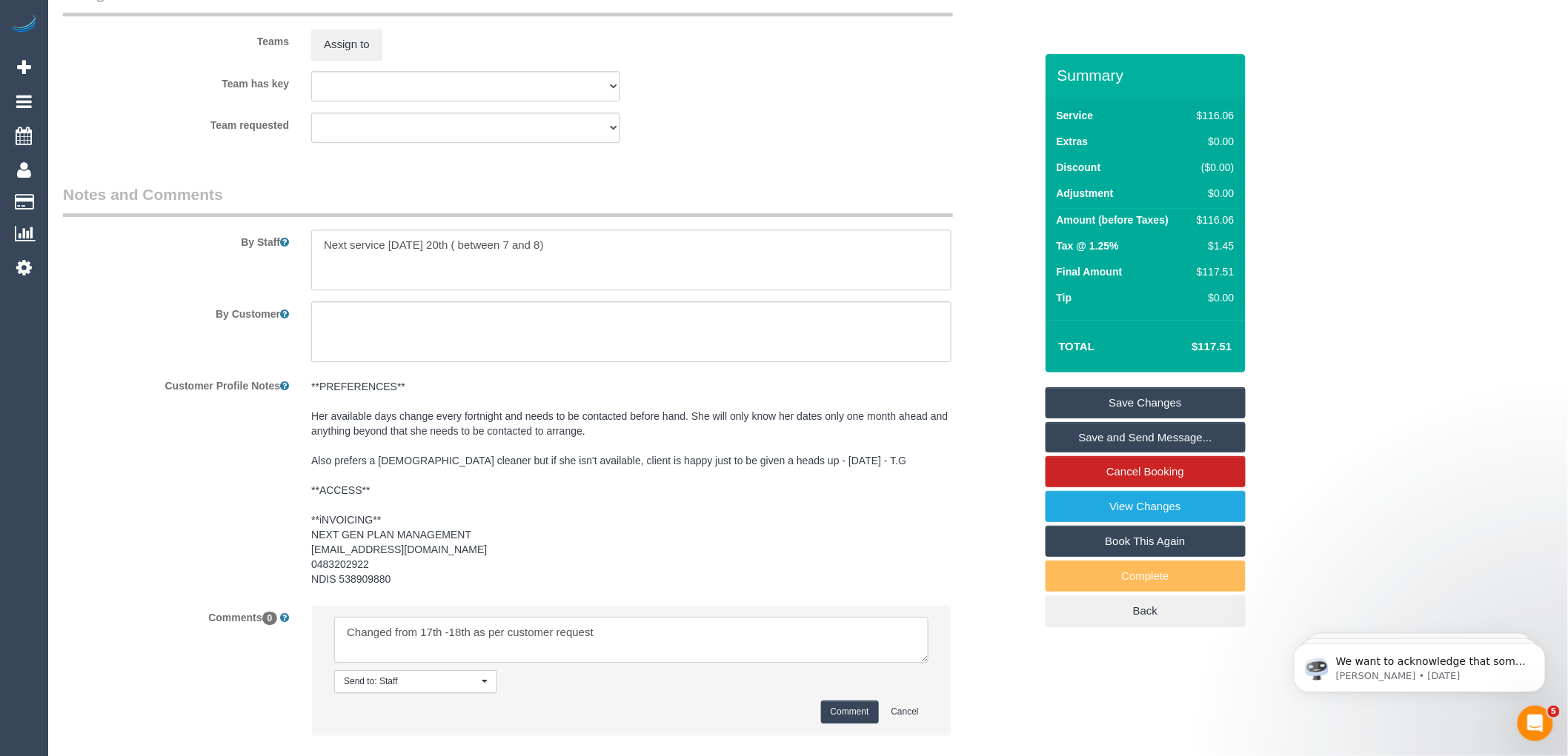
scroll to position [1891, 0]
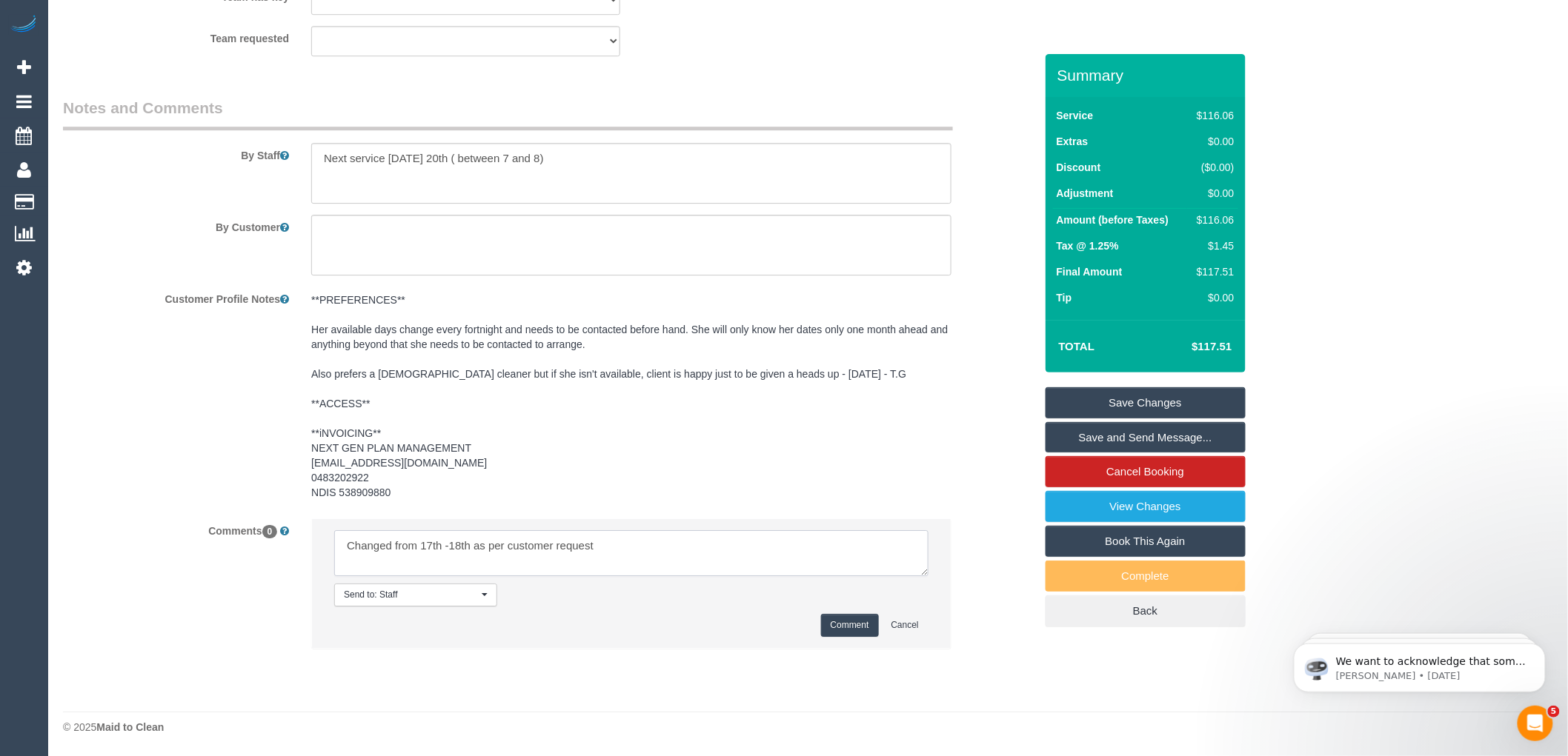
type textarea "Changed from 17th -18th as per customer request"
click at [832, 619] on button "Comment" at bounding box center [849, 625] width 57 height 23
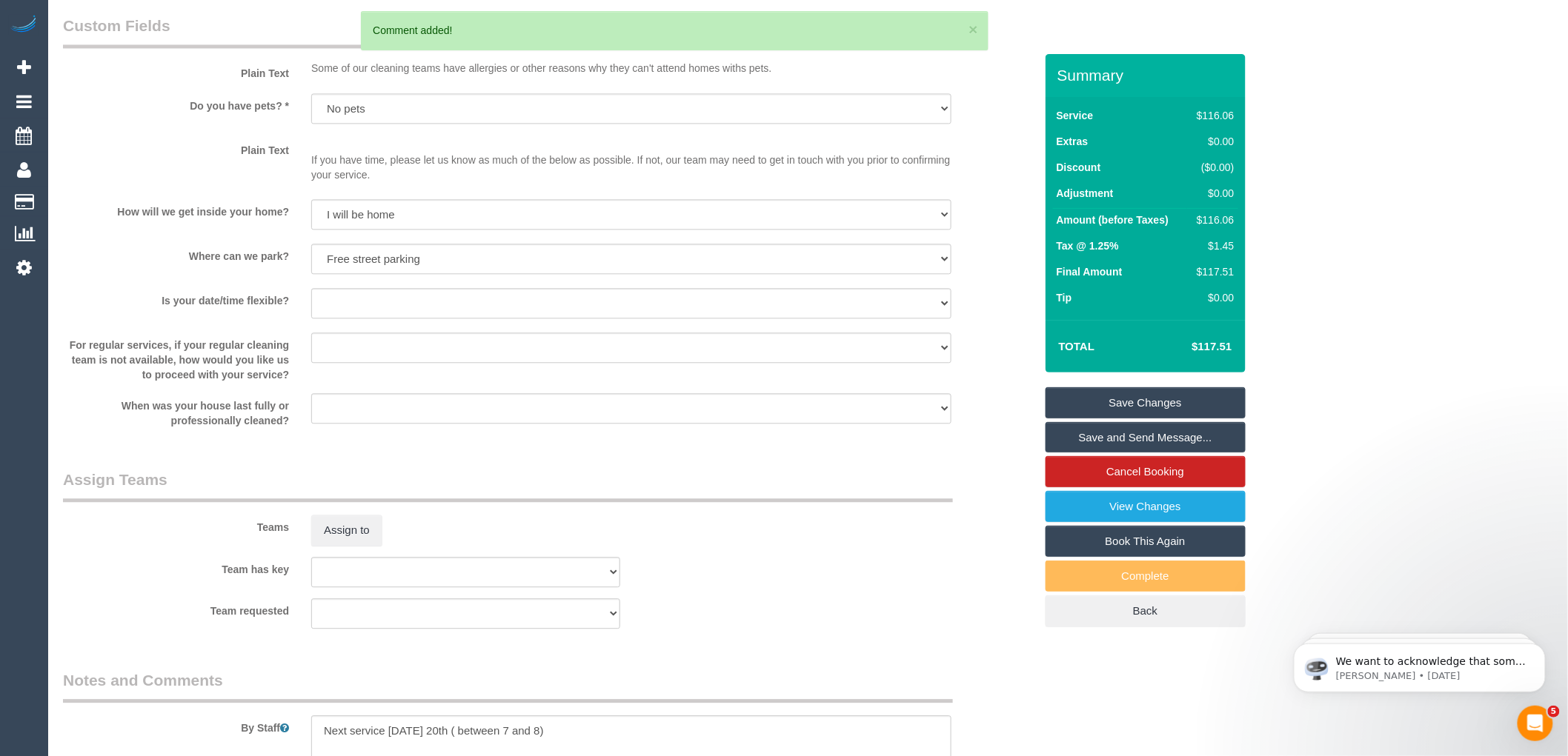
scroll to position [987, 0]
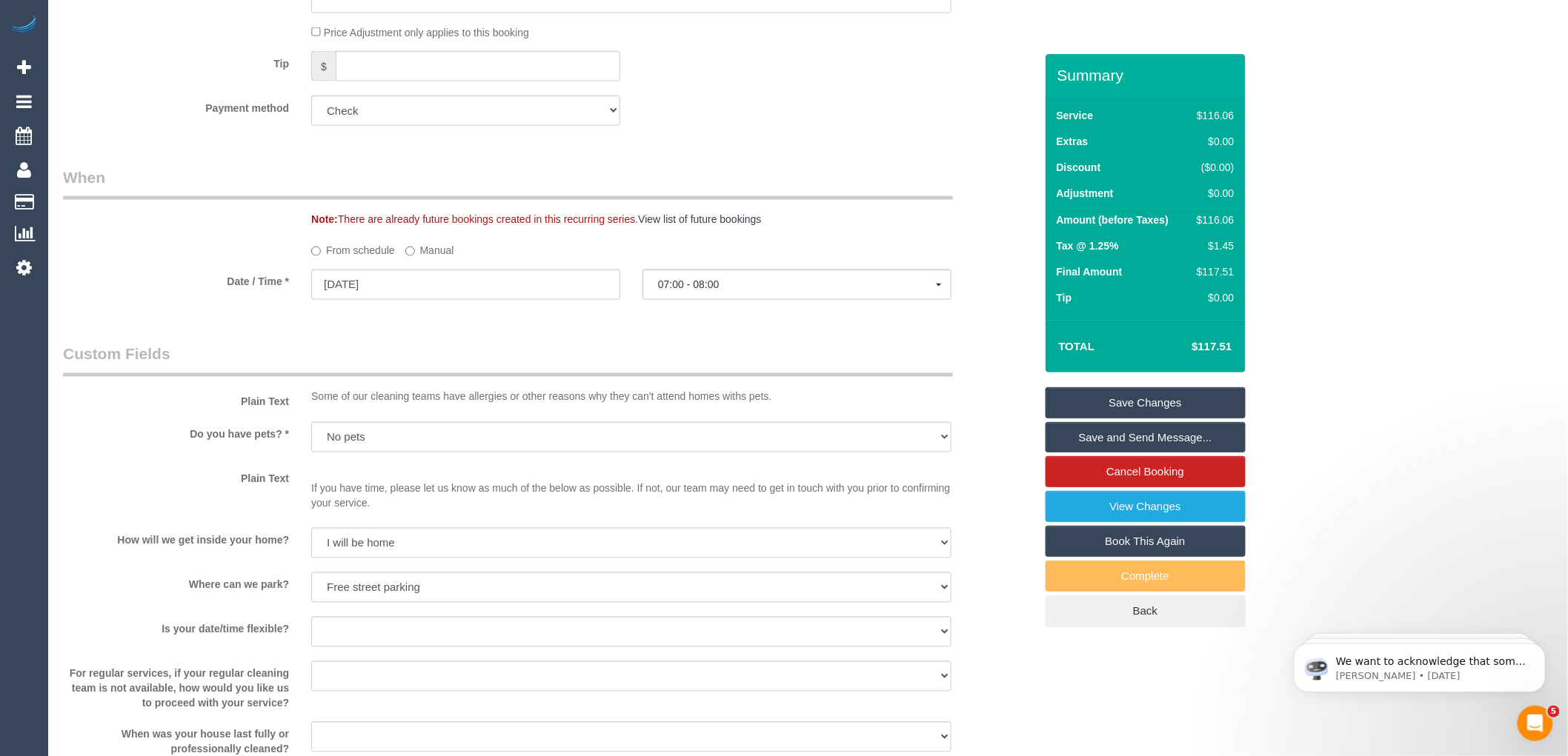
click at [1135, 409] on link "Save Changes" at bounding box center [1145, 403] width 200 height 31
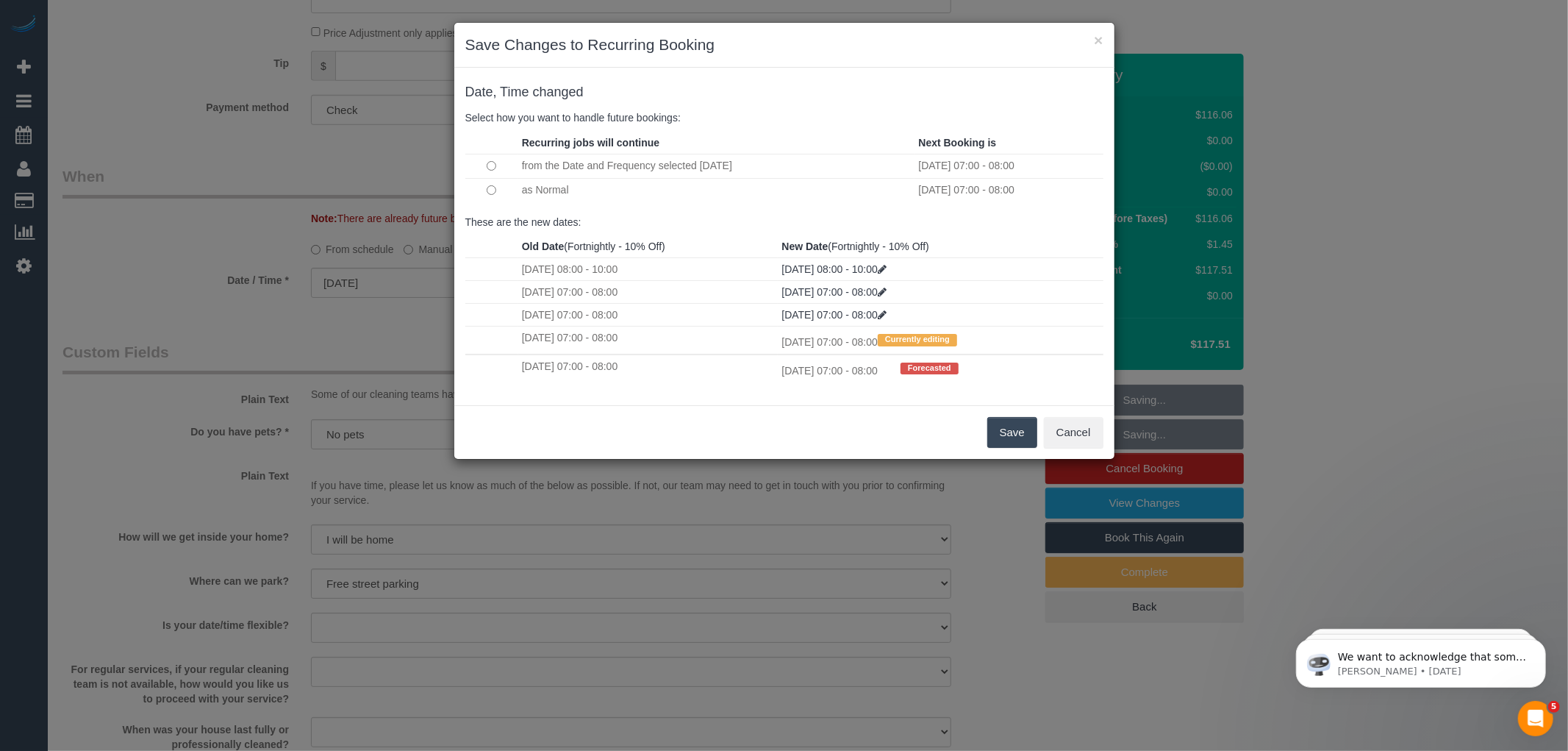
click at [995, 435] on button "Save" at bounding box center [1012, 432] width 50 height 31
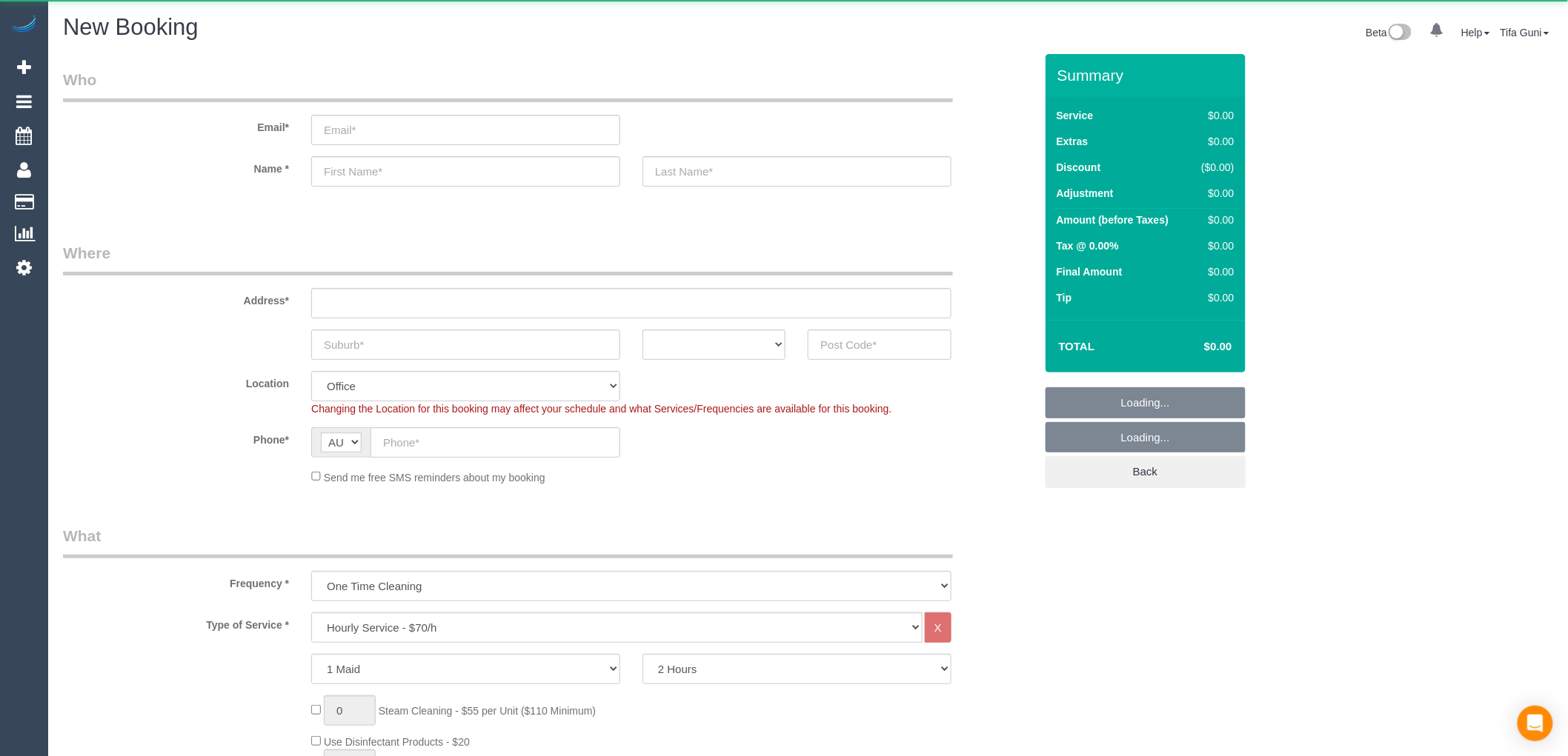
select select "object:2006"
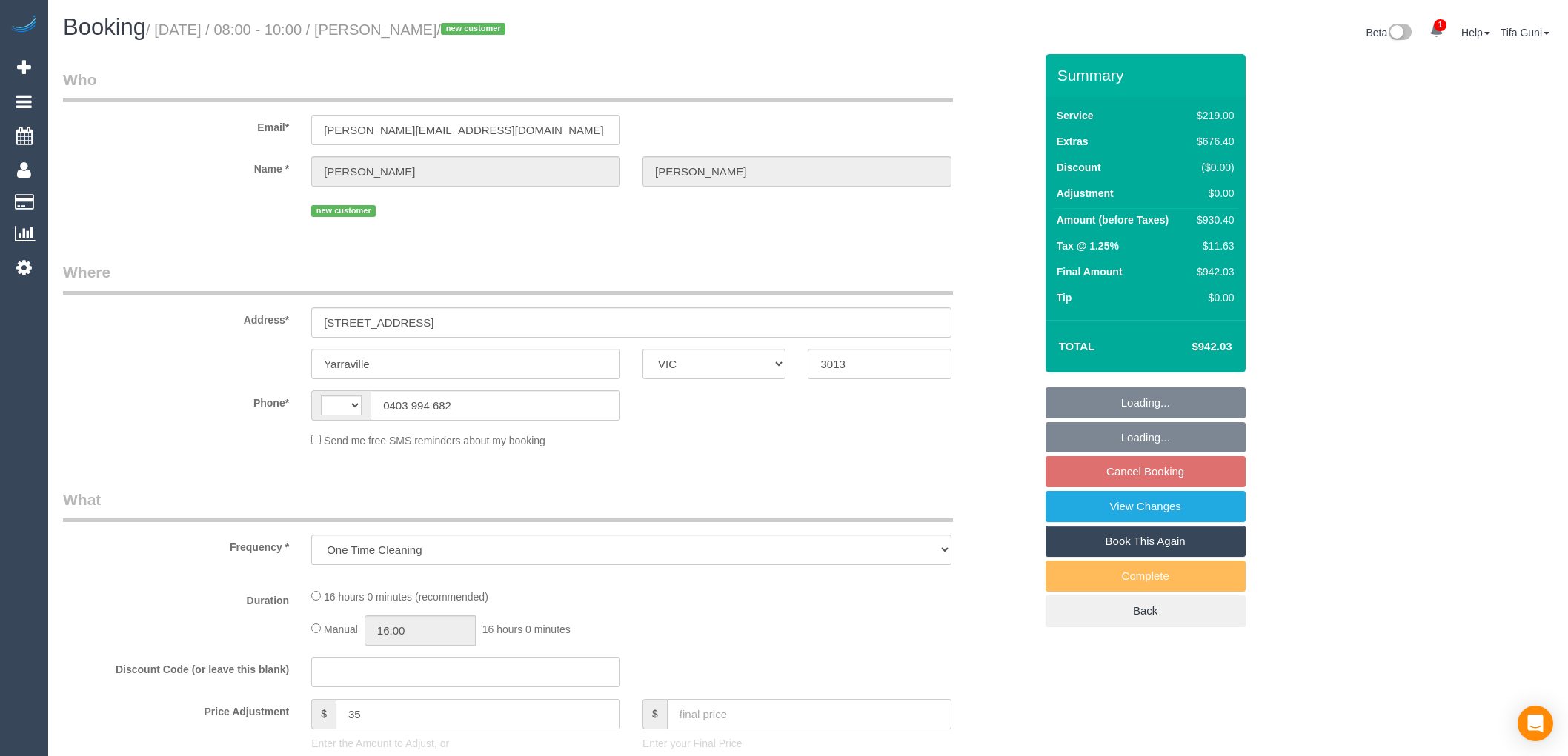
select select "VIC"
select select "string:AU"
select select "string:stripe-pm_1SDJmo2GScqysDRVV8hnrOJh"
select select "number:28"
select select "number:14"
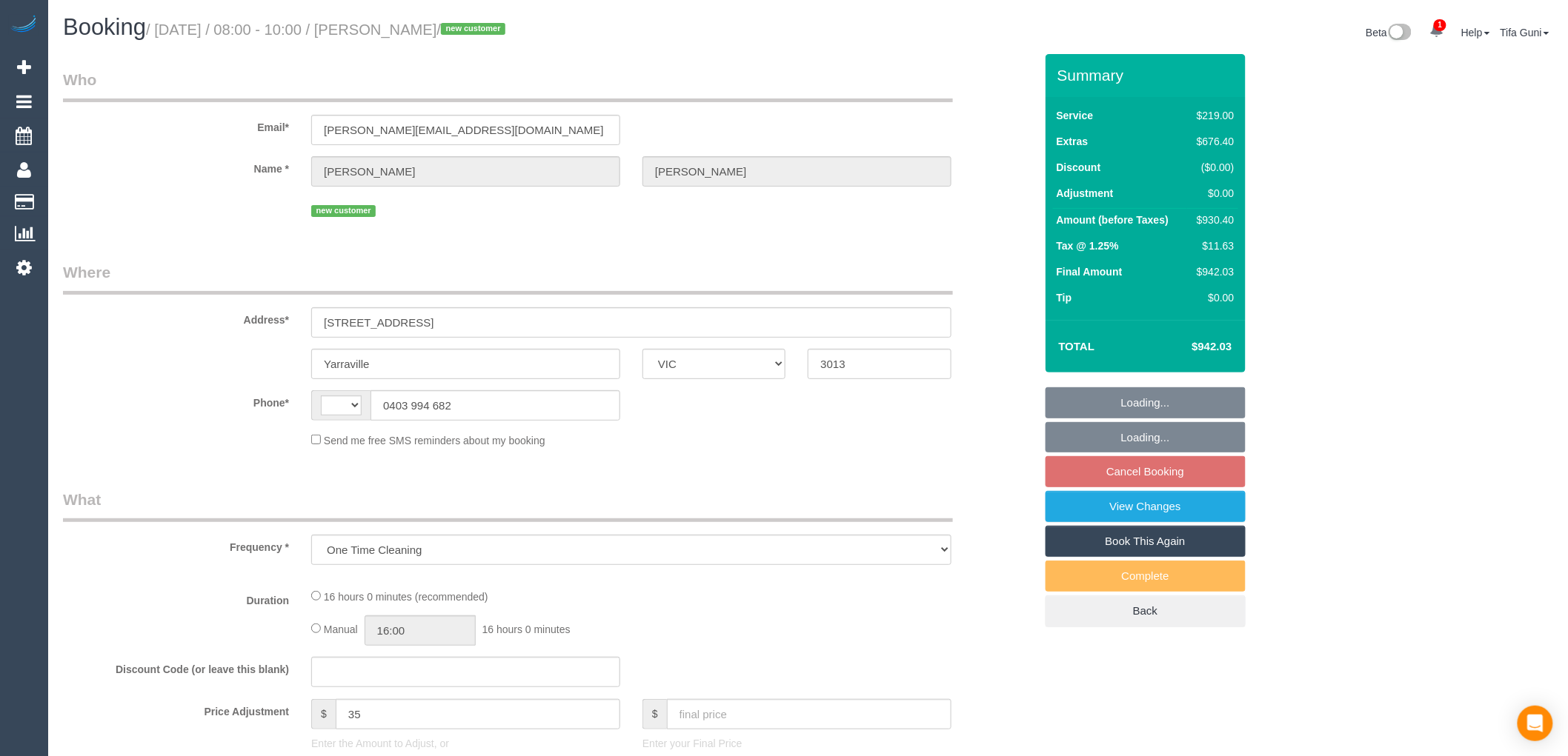
select select "number:18"
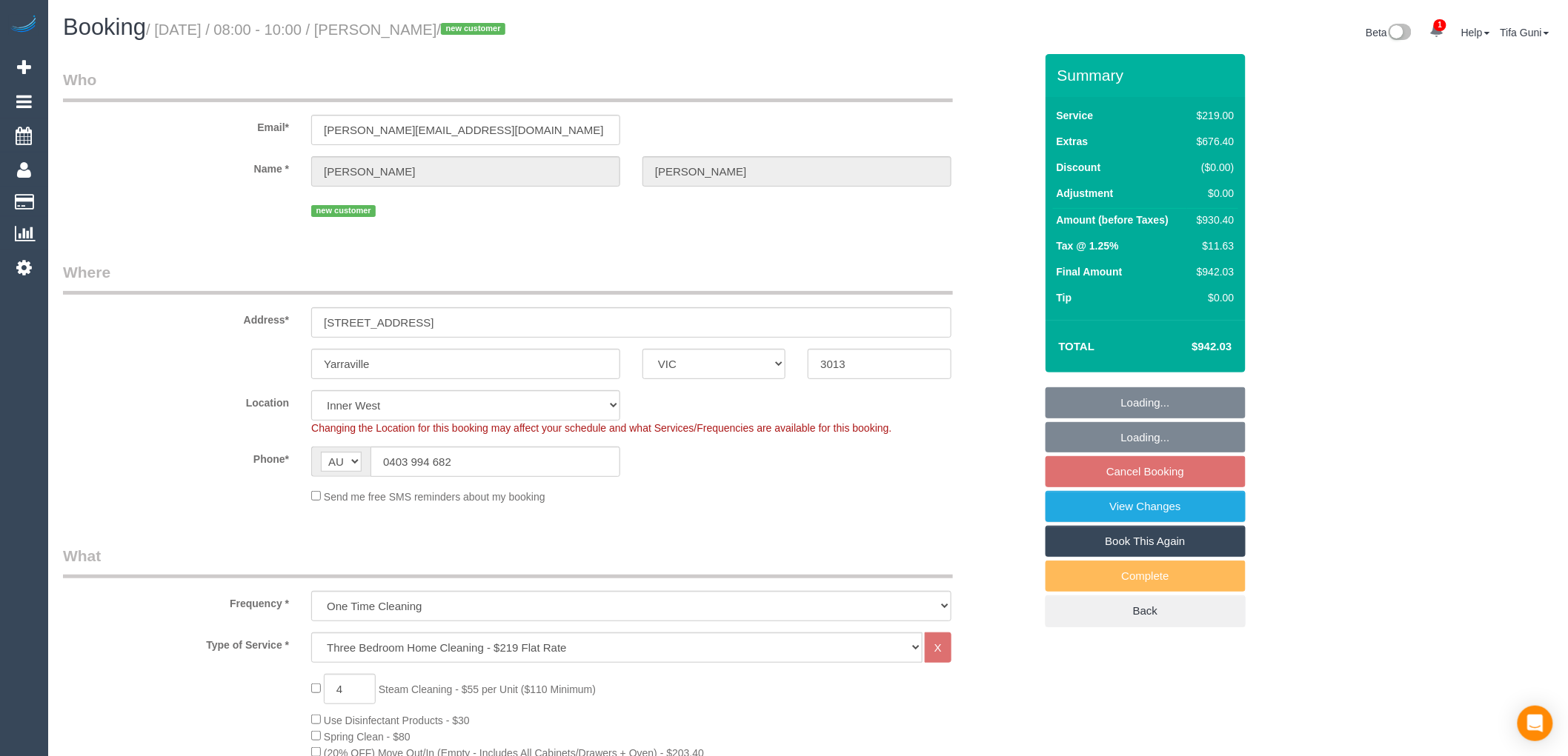
select select "object:810"
